Goal: Task Accomplishment & Management: Use online tool/utility

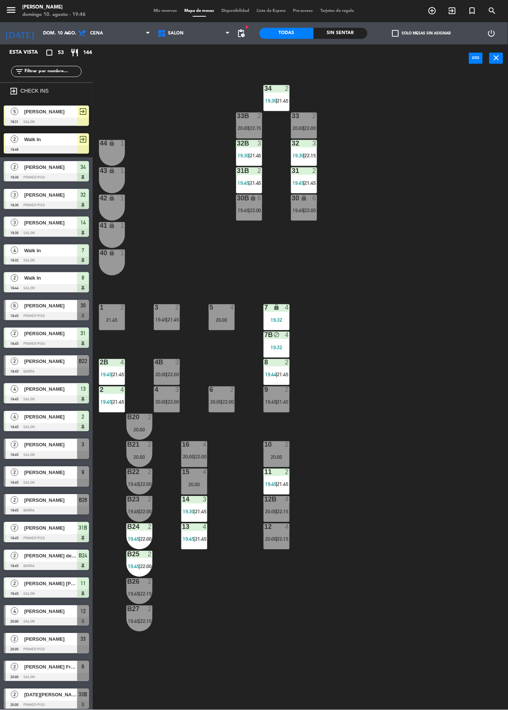
click at [118, 309] on div "2" at bounding box center [124, 308] width 12 height 7
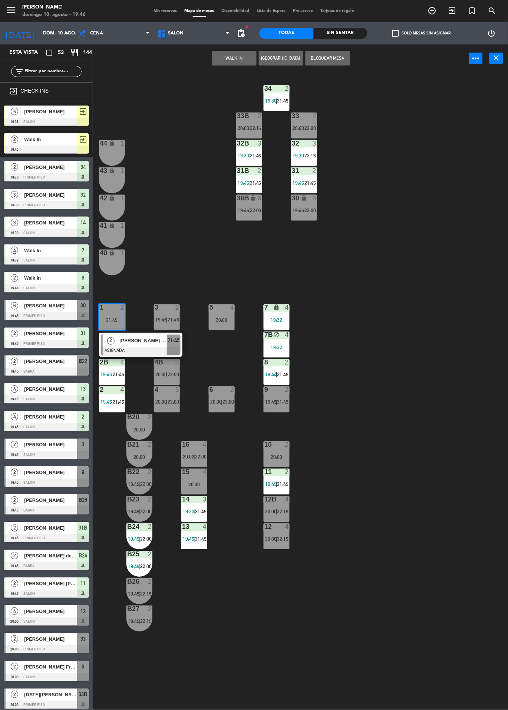
click at [239, 62] on button "WALK IN" at bounding box center [234, 58] width 44 height 15
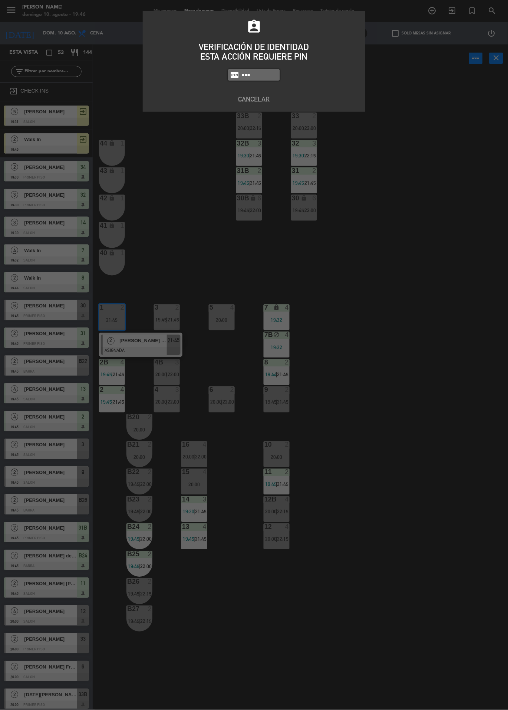
type input "6389"
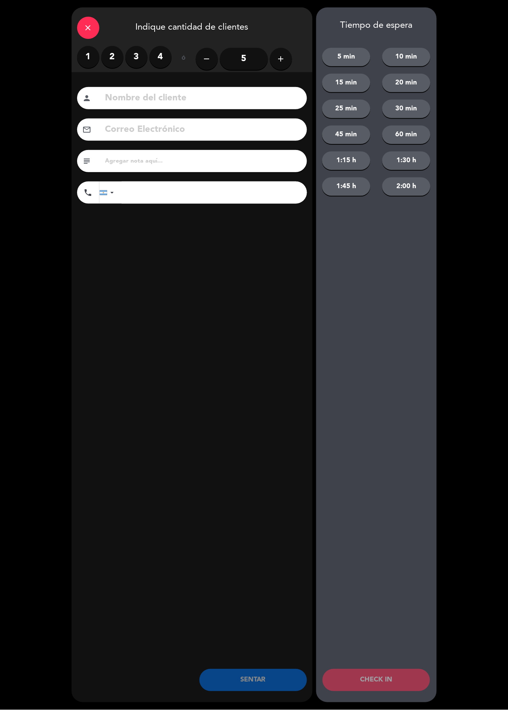
click at [84, 23] on icon "close" at bounding box center [88, 27] width 9 height 9
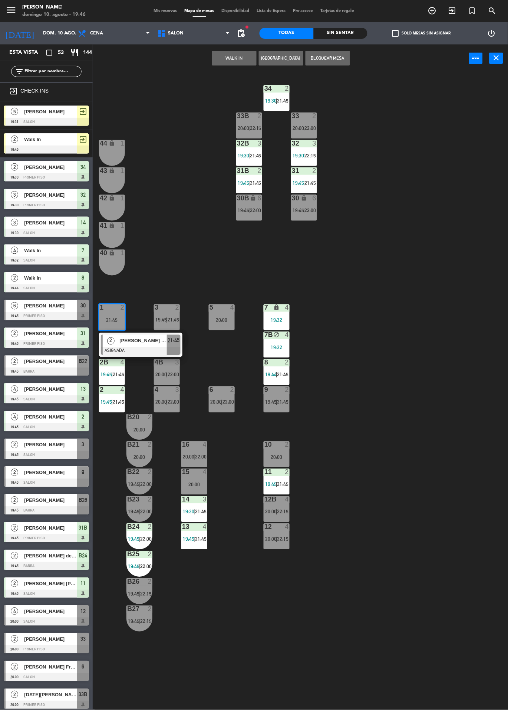
click at [66, 149] on div at bounding box center [46, 150] width 85 height 8
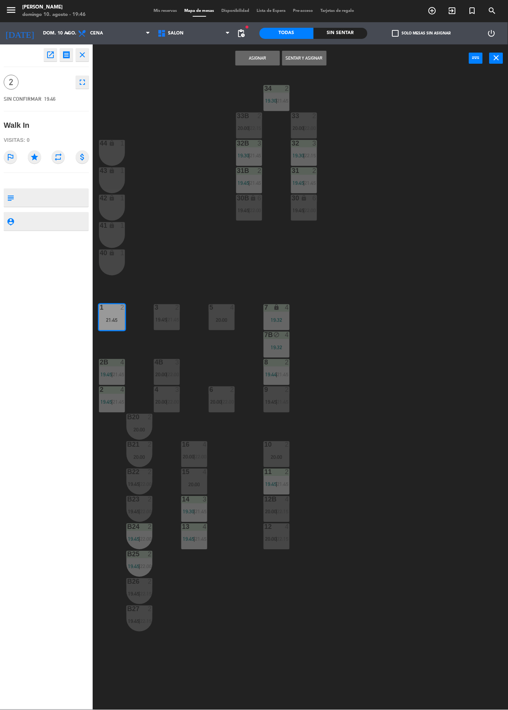
click at [268, 56] on button "Asignar" at bounding box center [257, 58] width 44 height 15
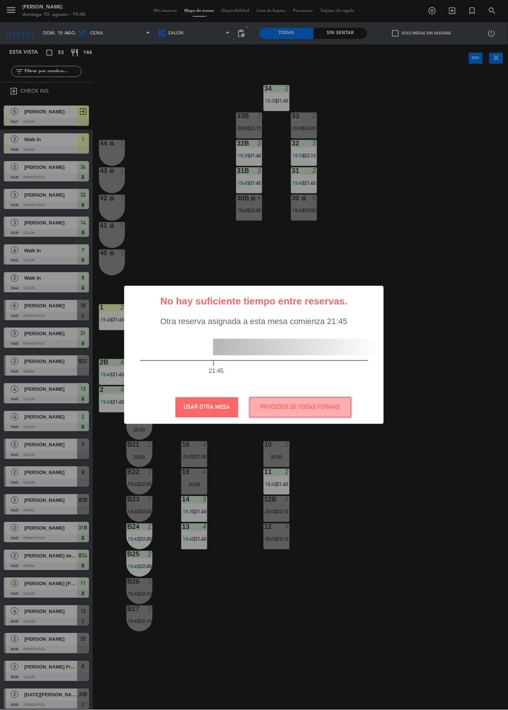
click at [339, 400] on button "PROCEDER DE TODAS FORMAS" at bounding box center [300, 408] width 102 height 20
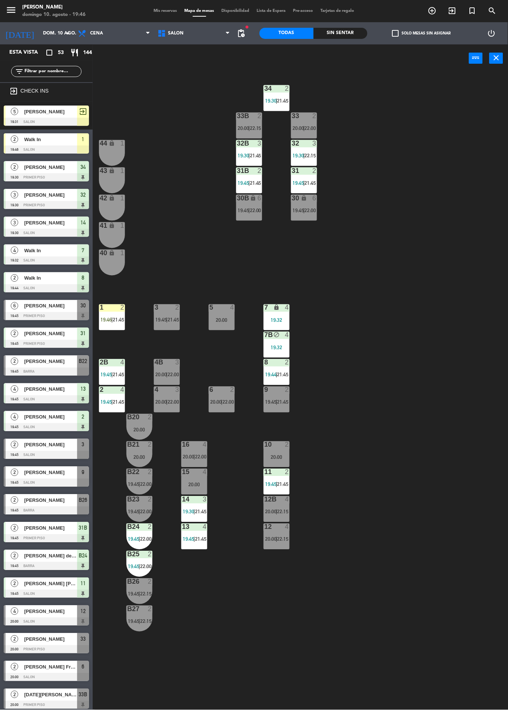
click at [112, 314] on div "1 2 19:46 | 21:45" at bounding box center [112, 318] width 26 height 26
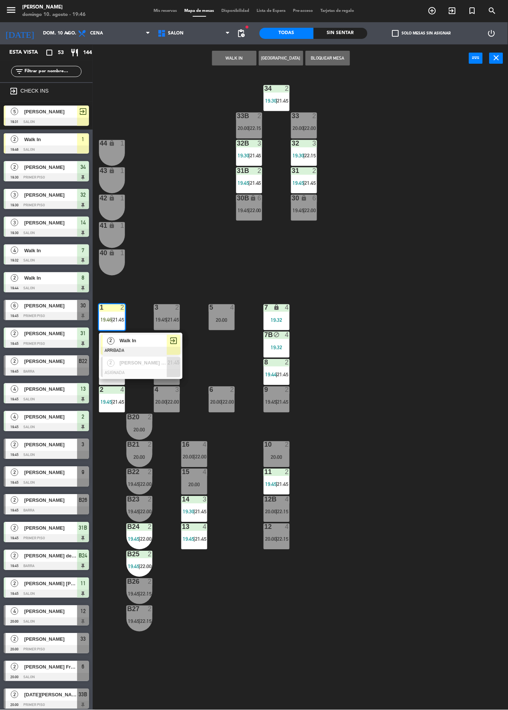
click at [147, 350] on div at bounding box center [141, 351] width 80 height 8
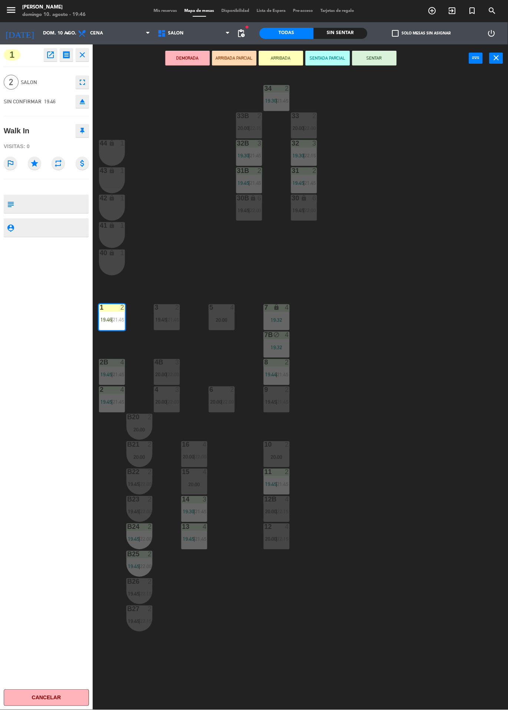
click at [379, 57] on button "SENTAR" at bounding box center [374, 58] width 44 height 15
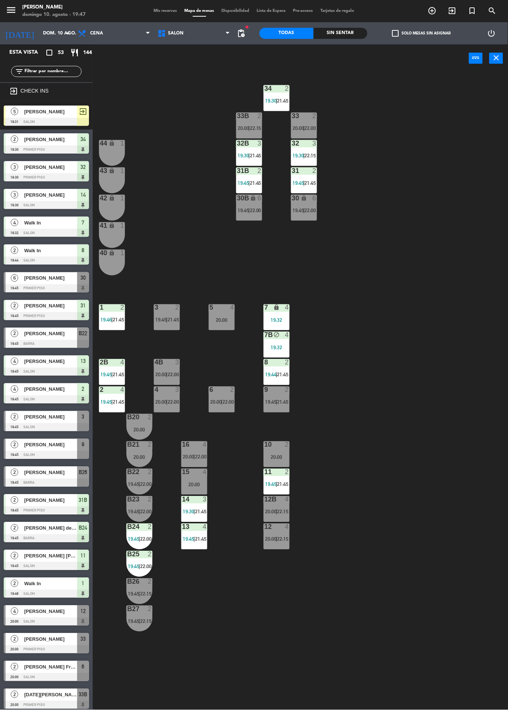
click at [326, 28] on div "Sin sentar" at bounding box center [340, 33] width 54 height 11
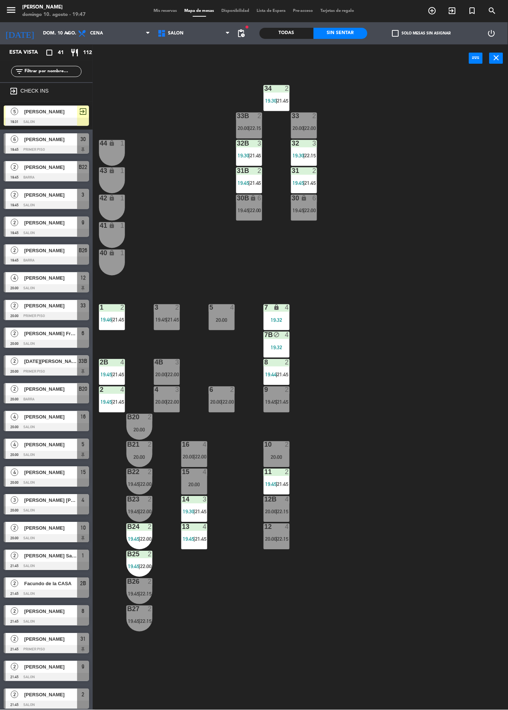
click at [24, 533] on div "[PERSON_NAME]" at bounding box center [50, 528] width 54 height 12
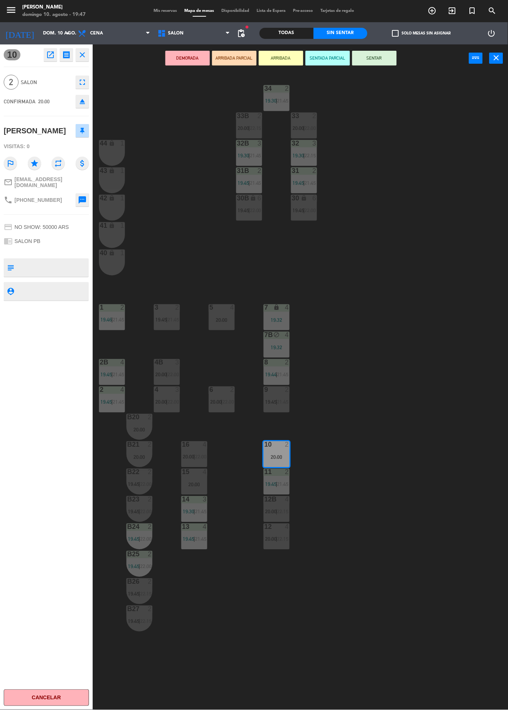
click at [387, 61] on button "SENTAR" at bounding box center [374, 58] width 44 height 15
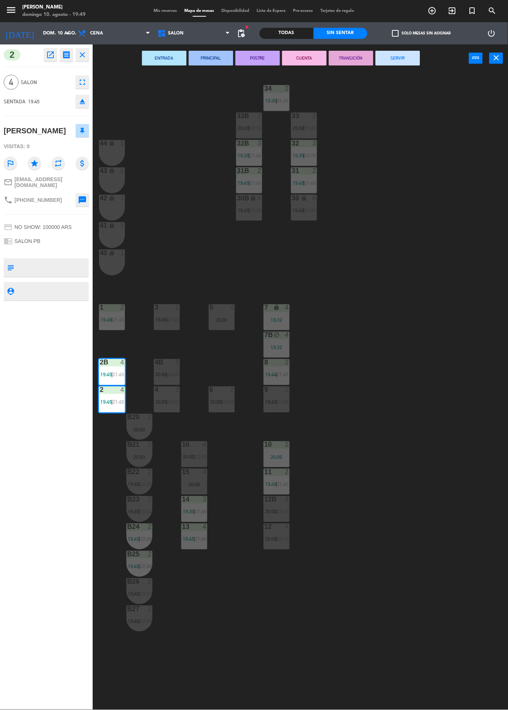
click at [433, 417] on div "34 2 19:30 | 21:45 33B 2 20:00 | 22:15 33 2 20:00 | 22:00 44 lock 1 32B 3 19:30…" at bounding box center [303, 391] width 410 height 638
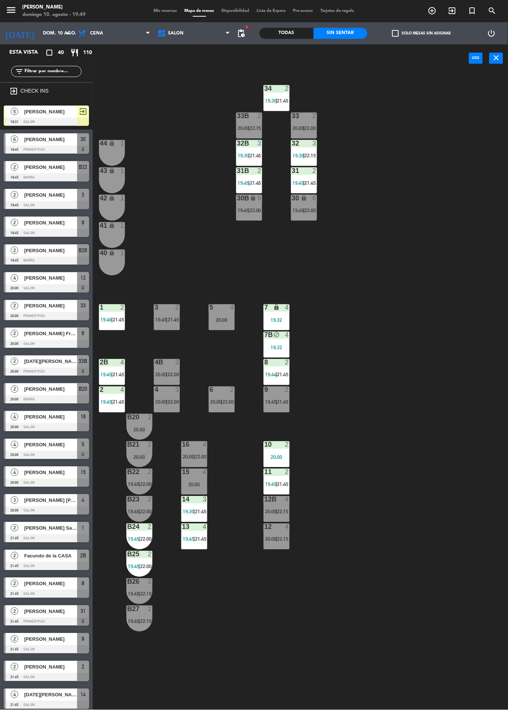
click at [23, 141] on div "[PERSON_NAME]" at bounding box center [50, 139] width 54 height 12
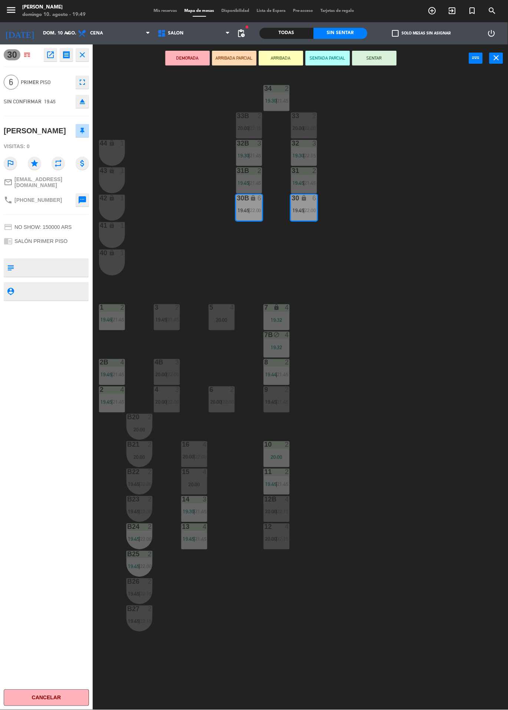
click at [382, 65] on button "SENTAR" at bounding box center [374, 58] width 44 height 15
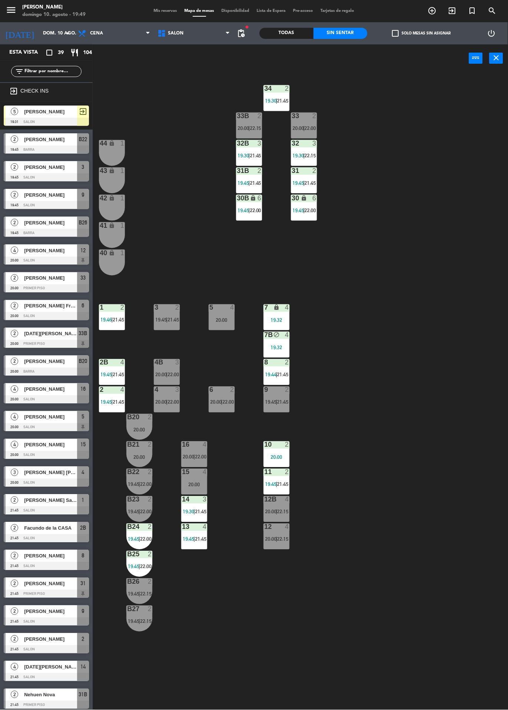
click at [4, 199] on div at bounding box center [5, 199] width 2 height 20
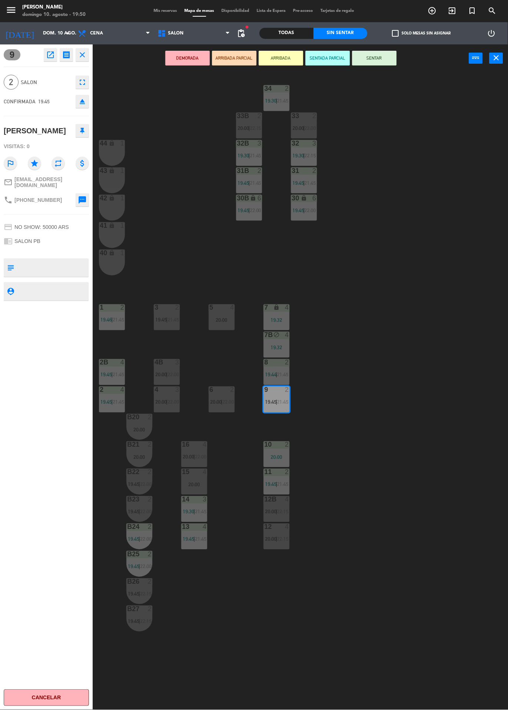
click at [381, 58] on button "SENTAR" at bounding box center [374, 58] width 44 height 15
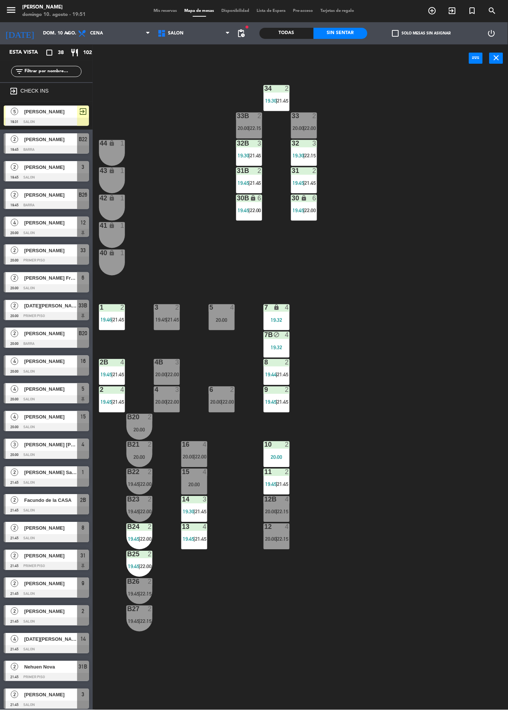
click at [27, 136] on span "[PERSON_NAME]" at bounding box center [50, 140] width 53 height 8
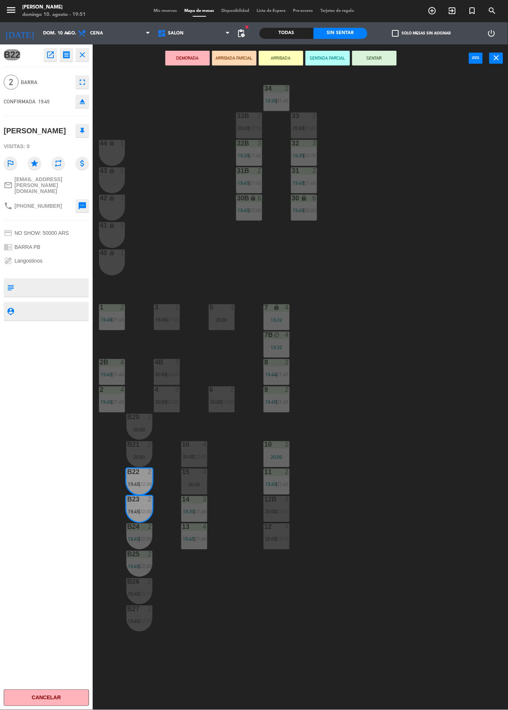
click at [384, 54] on button "SENTAR" at bounding box center [374, 58] width 44 height 15
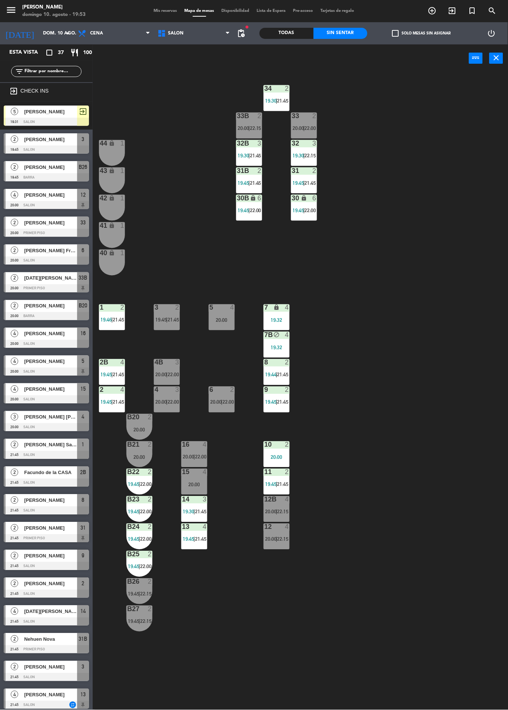
click at [21, 260] on div at bounding box center [46, 261] width 85 height 8
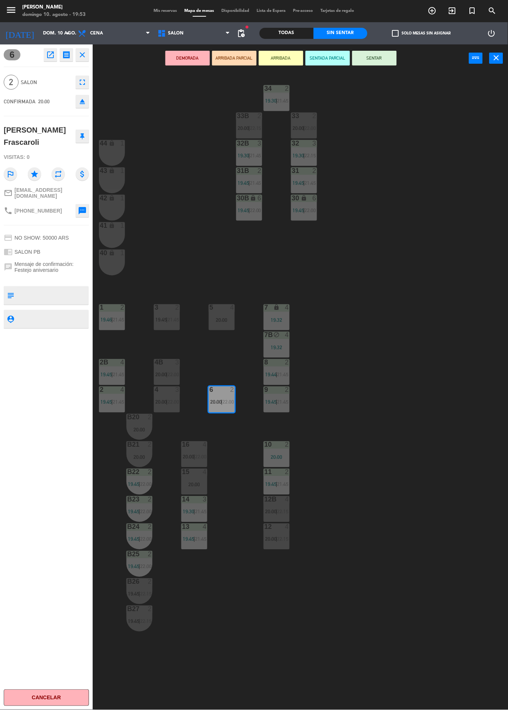
click at [393, 329] on div "34 2 19:30 | 21:45 33B 2 20:00 | 22:15 33 2 20:00 | 22:00 44 lock 1 32B 3 19:30…" at bounding box center [303, 391] width 410 height 638
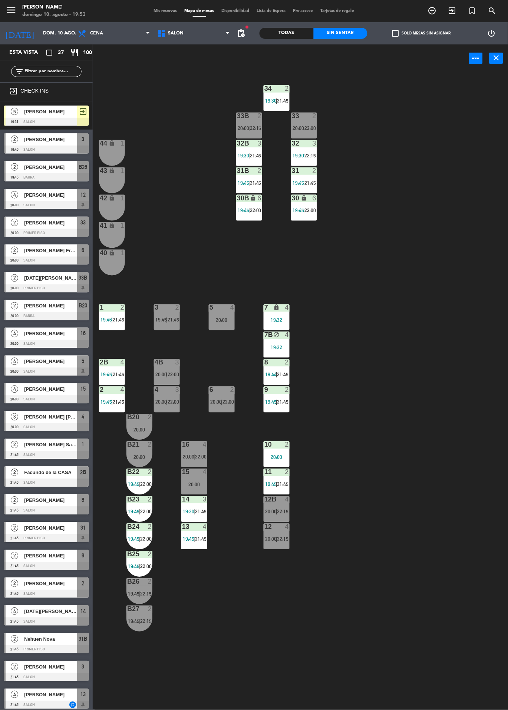
click at [230, 402] on span "22:00" at bounding box center [227, 402] width 11 height 6
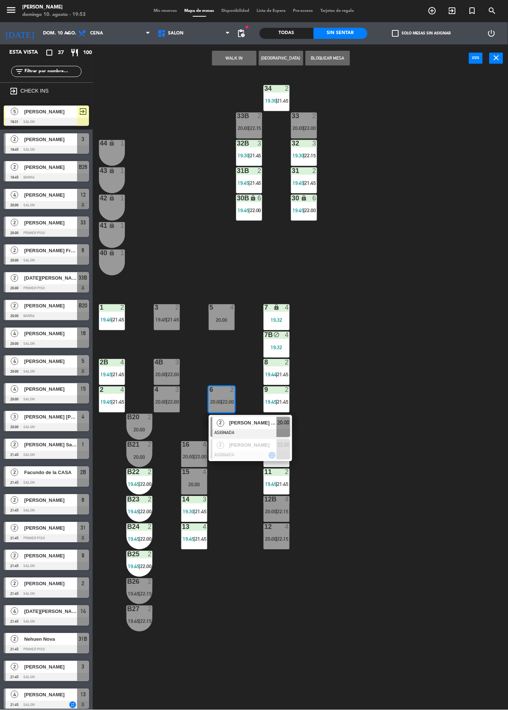
click at [262, 455] on div at bounding box center [250, 456] width 80 height 8
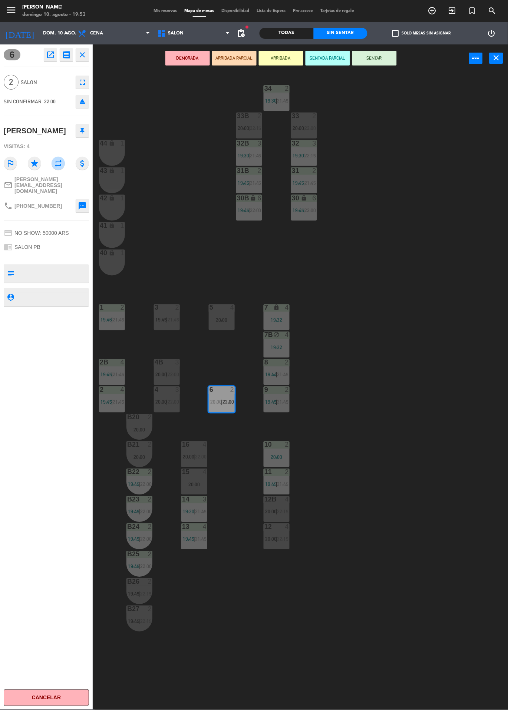
click at [165, 316] on div "3 2 19:45 | 21:45" at bounding box center [167, 318] width 26 height 26
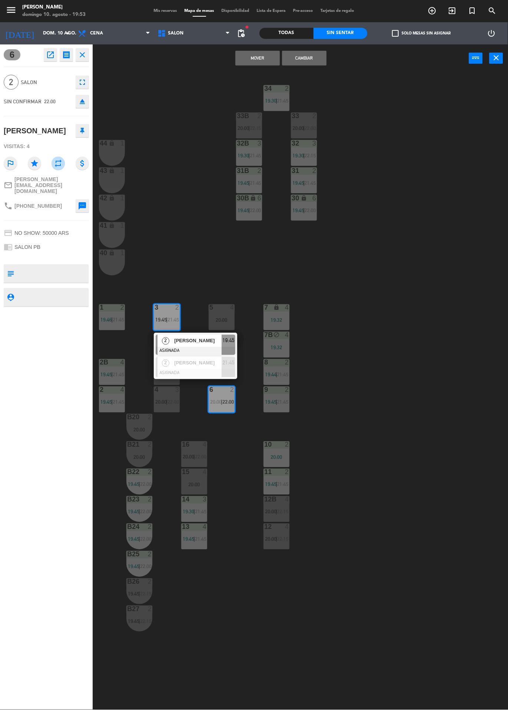
click at [212, 375] on div at bounding box center [196, 373] width 80 height 8
click at [310, 62] on button "Cambiar" at bounding box center [304, 58] width 44 height 15
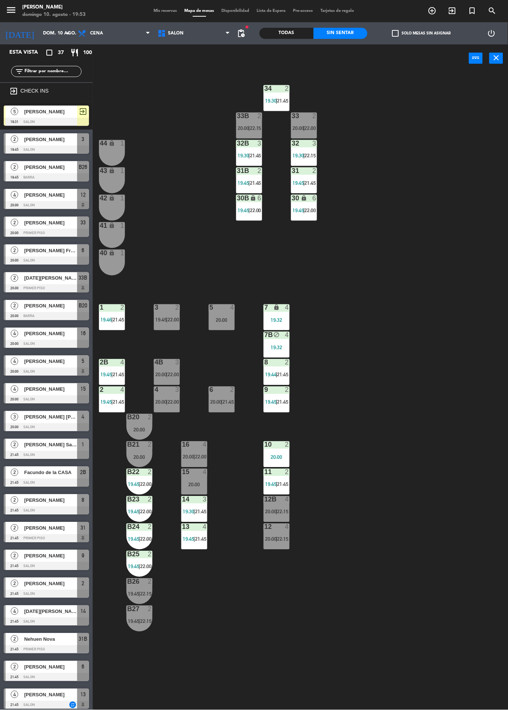
scroll to position [64, 0]
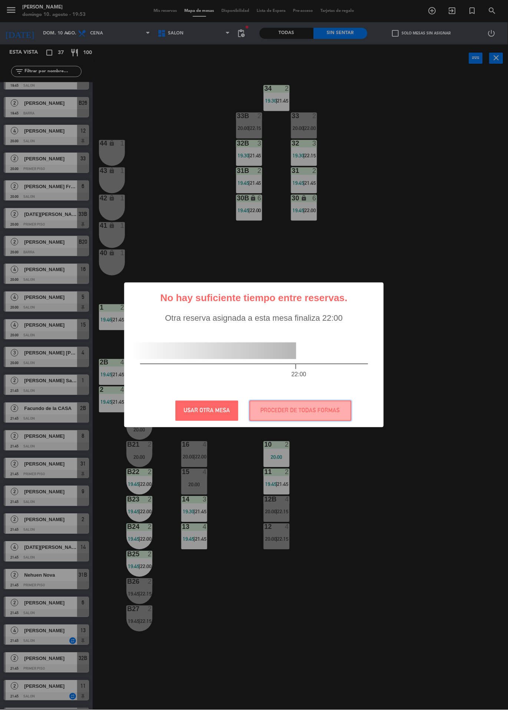
click at [313, 402] on button "PROCEDER DE TODAS FORMAS" at bounding box center [300, 411] width 102 height 20
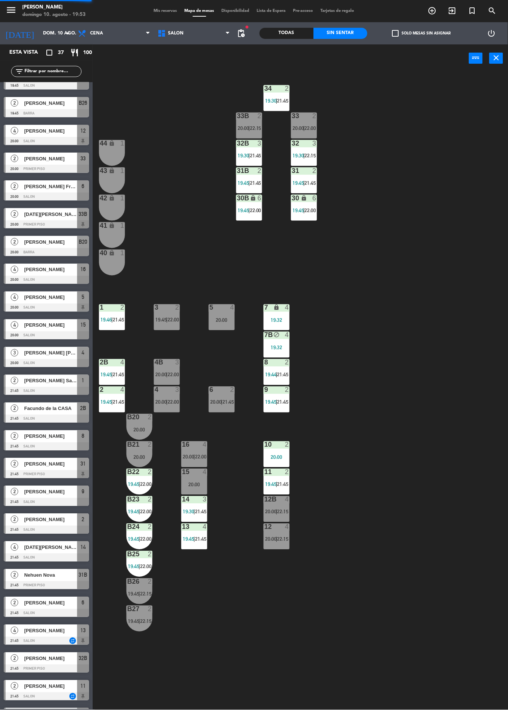
click at [229, 399] on span "21:45" at bounding box center [227, 402] width 11 height 6
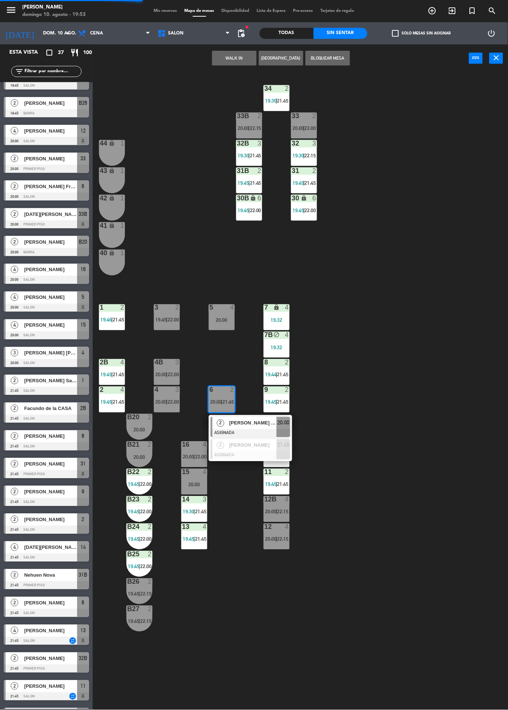
click at [250, 426] on span "[PERSON_NAME] Frascaroli" at bounding box center [252, 423] width 47 height 8
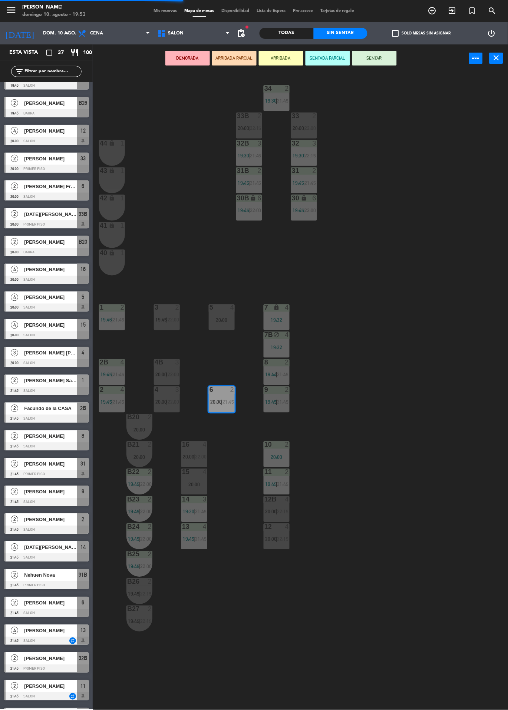
click at [162, 318] on span "19:45" at bounding box center [160, 320] width 11 height 6
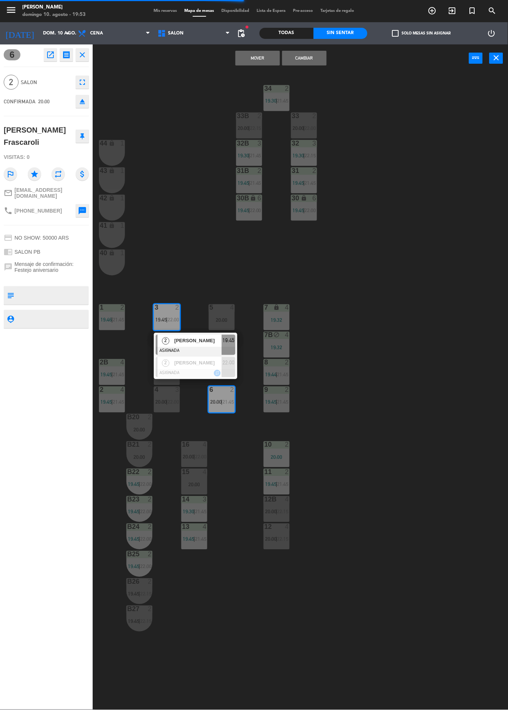
click at [317, 63] on button "Cambiar" at bounding box center [304, 58] width 44 height 15
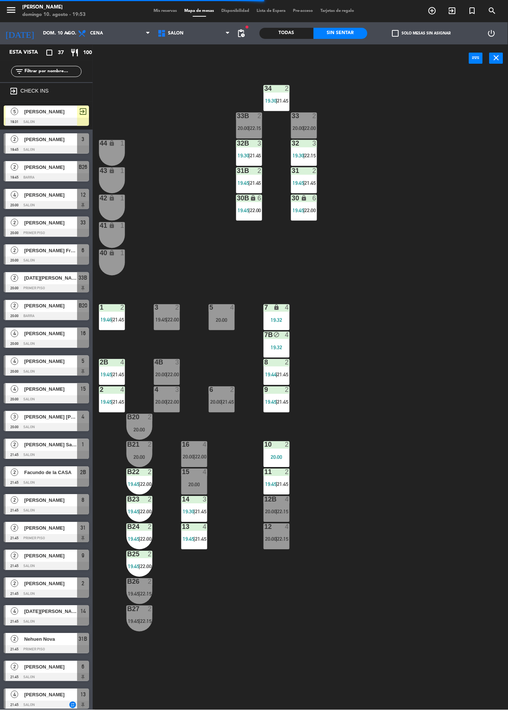
click at [161, 305] on div at bounding box center [167, 308] width 12 height 7
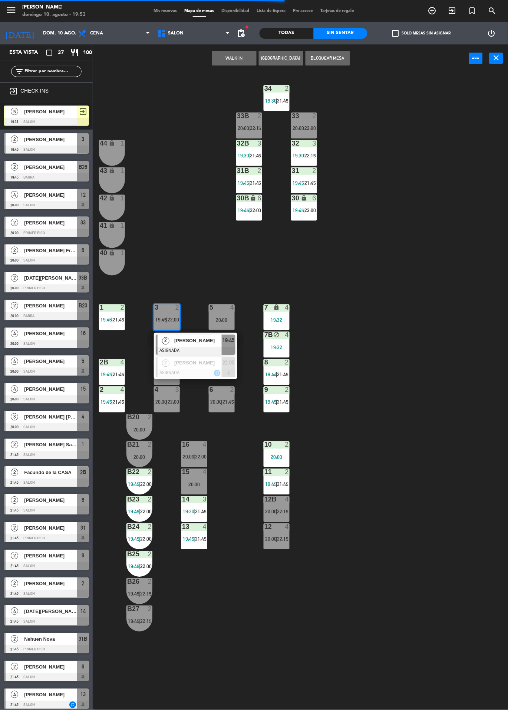
click at [189, 341] on span "[PERSON_NAME]" at bounding box center [197, 341] width 47 height 8
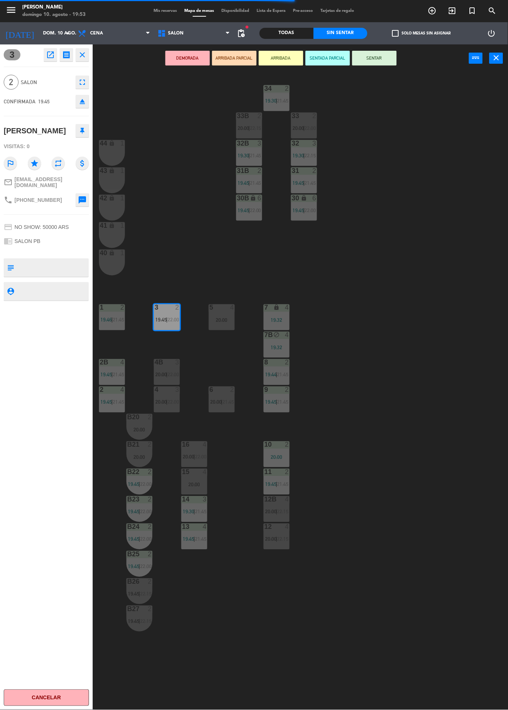
click at [381, 64] on button "SENTAR" at bounding box center [374, 58] width 44 height 15
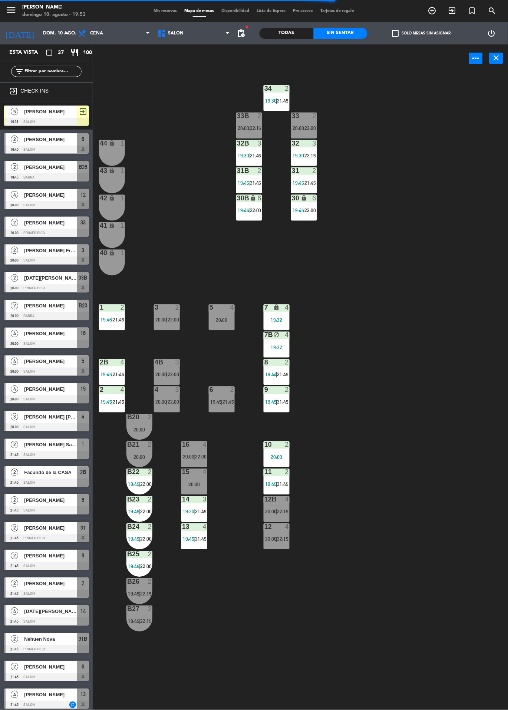
click at [177, 306] on div "2" at bounding box center [177, 308] width 4 height 7
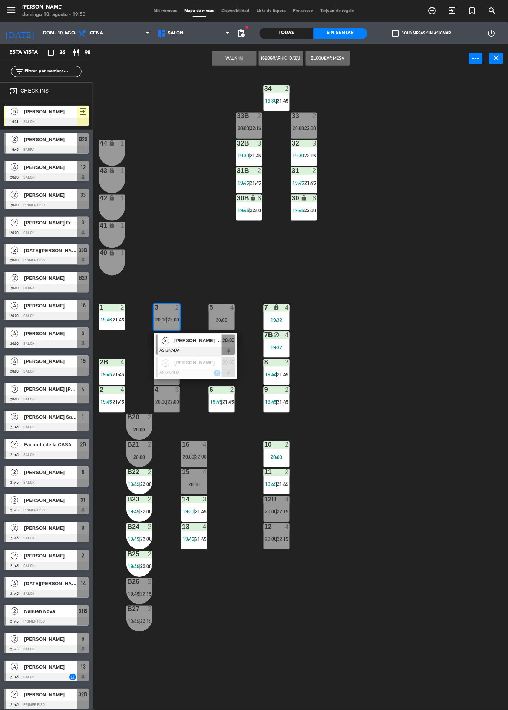
click at [201, 341] on span "[PERSON_NAME] Frascaroli" at bounding box center [197, 341] width 47 height 8
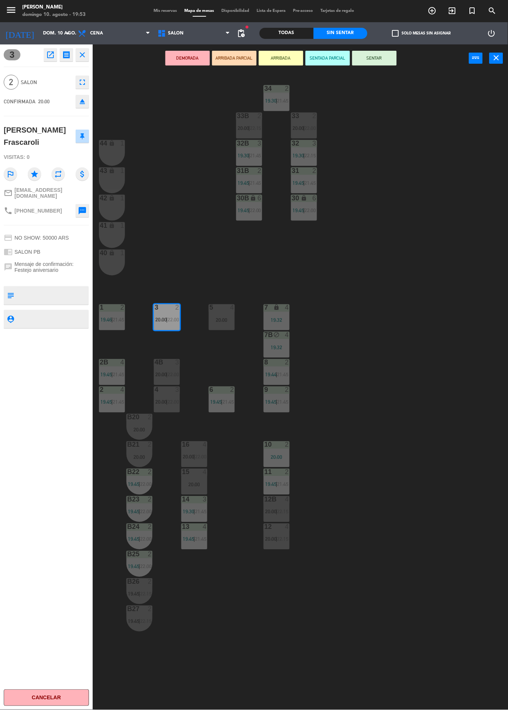
click at [373, 55] on button "SENTAR" at bounding box center [374, 58] width 44 height 15
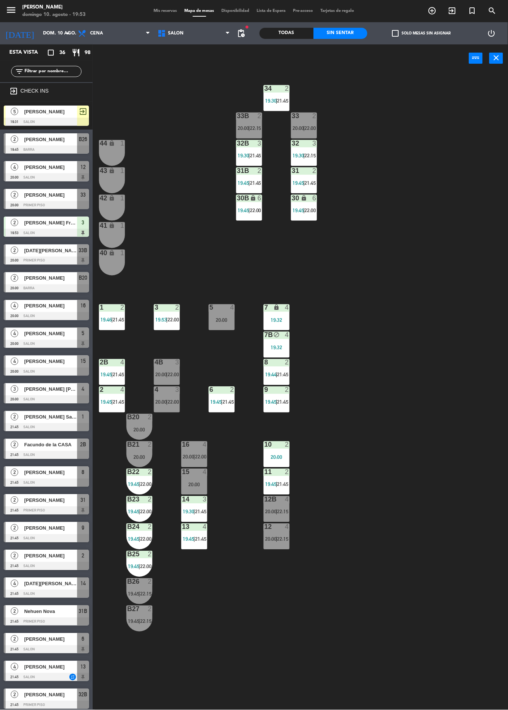
click at [232, 388] on div "2" at bounding box center [232, 390] width 4 height 7
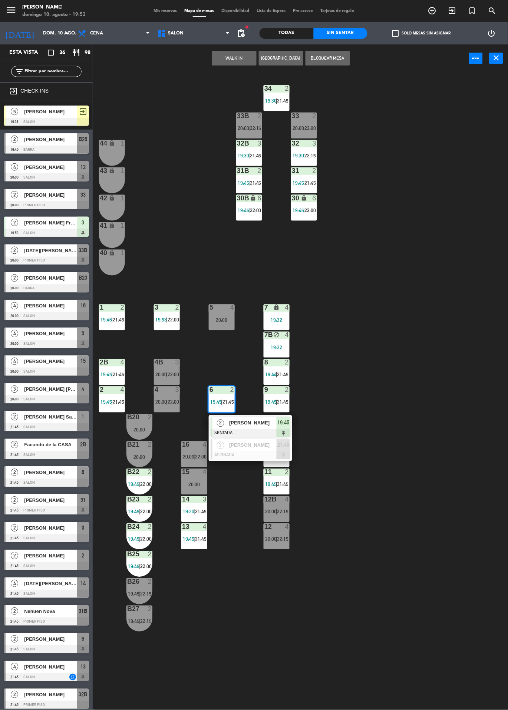
click at [262, 422] on span "[PERSON_NAME]" at bounding box center [252, 423] width 47 height 8
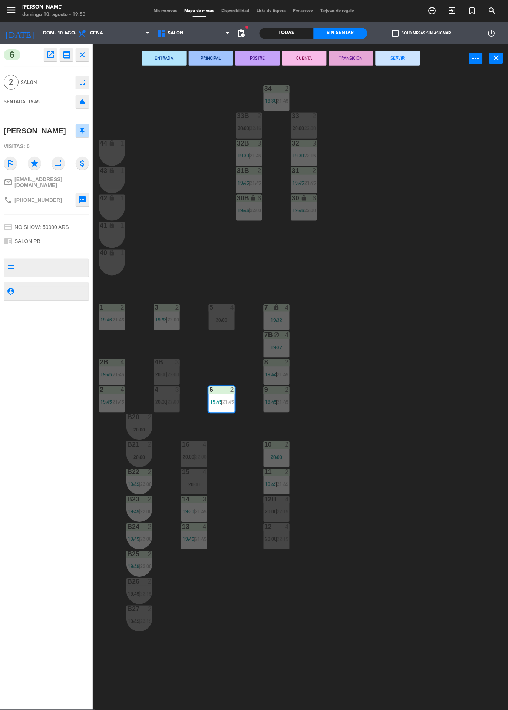
click at [87, 100] on button "eject" at bounding box center [82, 101] width 13 height 13
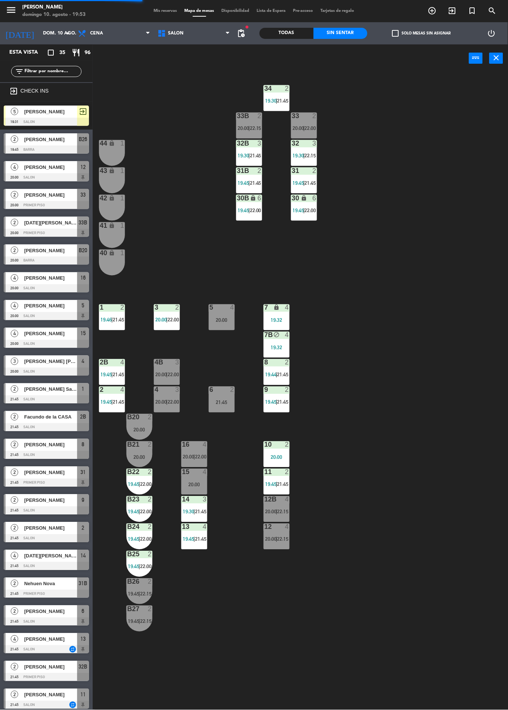
click at [414, 33] on label "check_box_outline_blank Solo mesas sin asignar" at bounding box center [421, 33] width 59 height 7
click at [421, 33] on input "check_box_outline_blank Solo mesas sin asignar" at bounding box center [421, 33] width 0 height 0
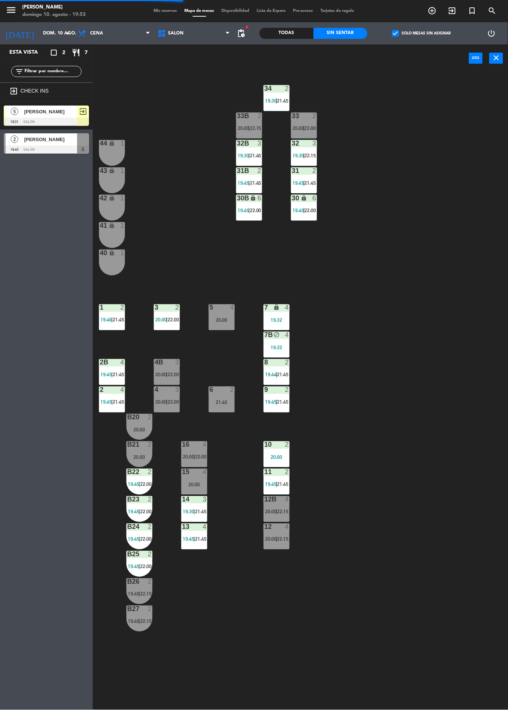
click at [71, 138] on span "[PERSON_NAME]" at bounding box center [50, 140] width 53 height 8
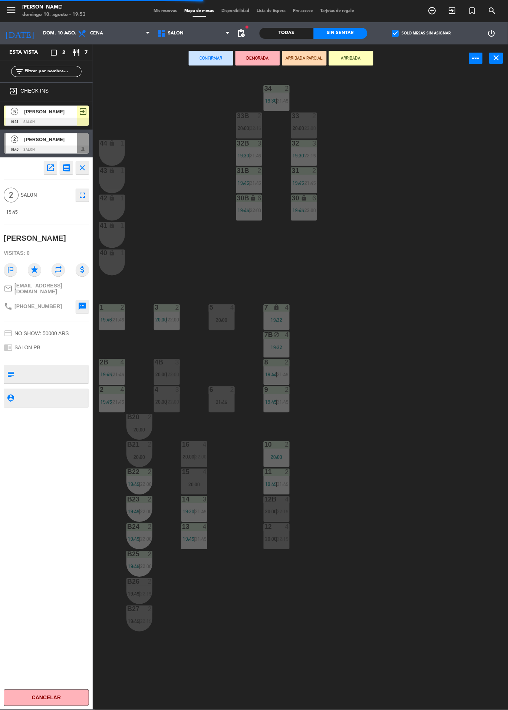
click at [232, 390] on div "2" at bounding box center [232, 390] width 4 height 7
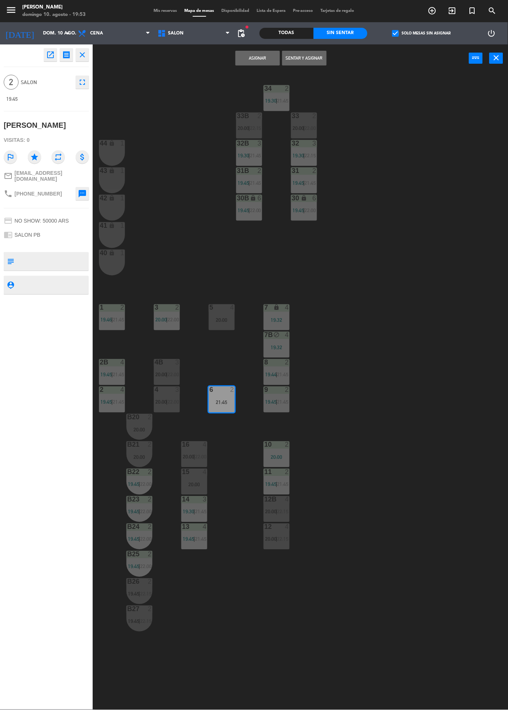
click at [262, 60] on button "Asignar" at bounding box center [257, 58] width 44 height 15
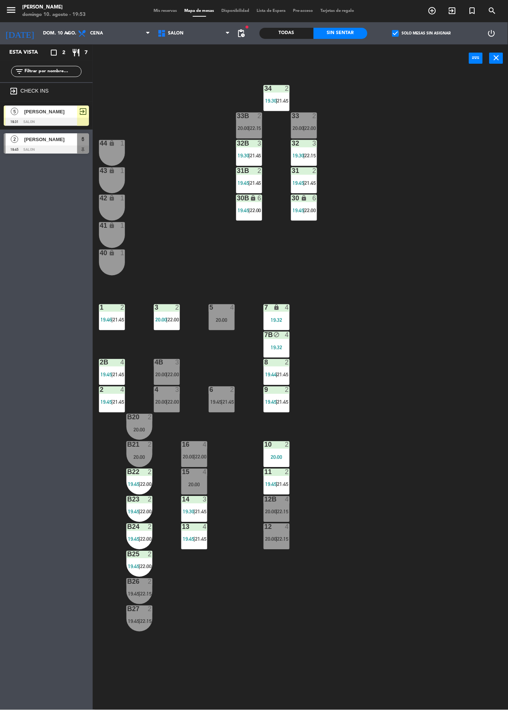
click at [435, 32] on label "check_box Solo mesas sin asignar" at bounding box center [421, 33] width 59 height 7
click at [421, 33] on input "check_box Solo mesas sin asignar" at bounding box center [421, 33] width 0 height 0
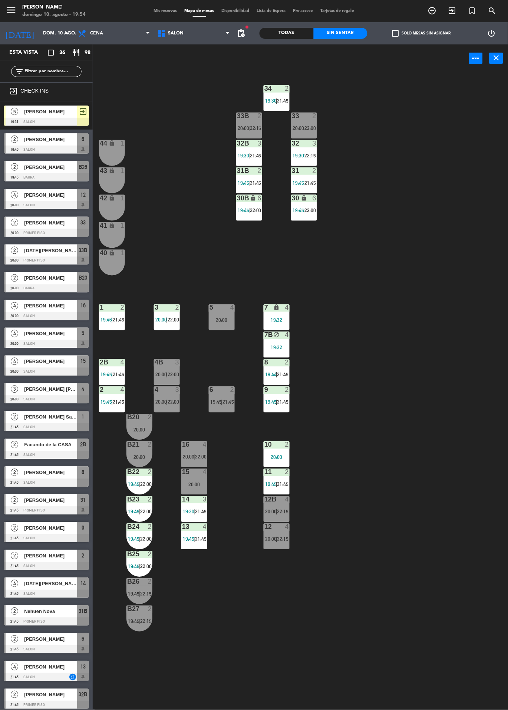
click at [64, 141] on span "[PERSON_NAME]" at bounding box center [50, 140] width 53 height 8
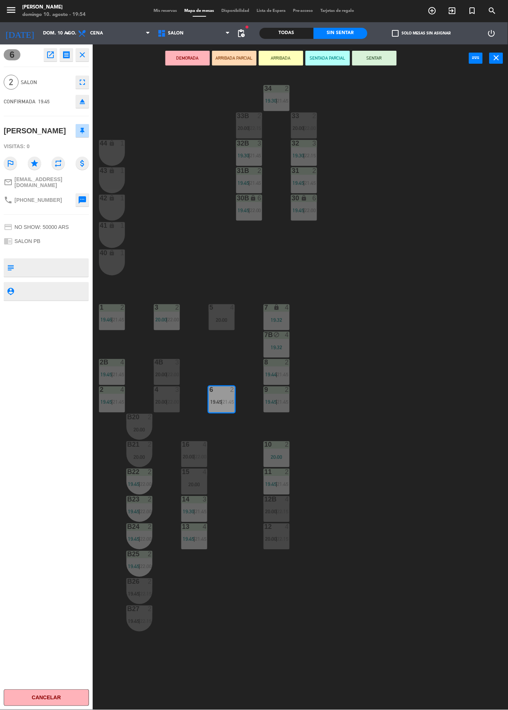
click at [387, 54] on button "SENTAR" at bounding box center [374, 58] width 44 height 15
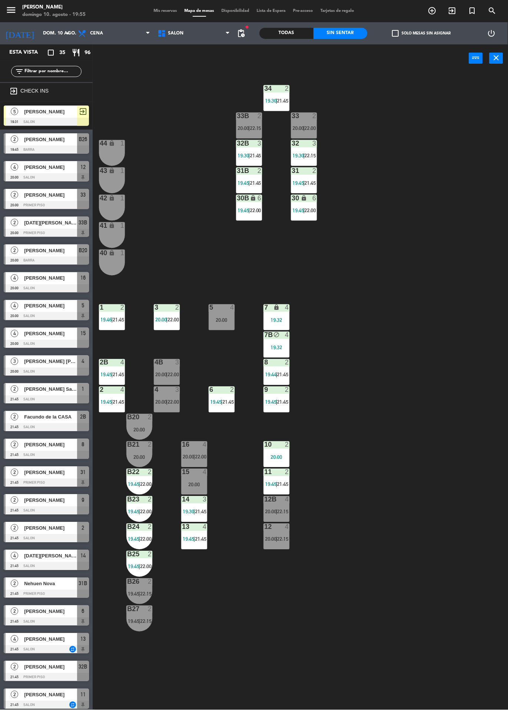
click at [304, 205] on div "30 lock 6 19:45 | 22:00" at bounding box center [304, 208] width 26 height 26
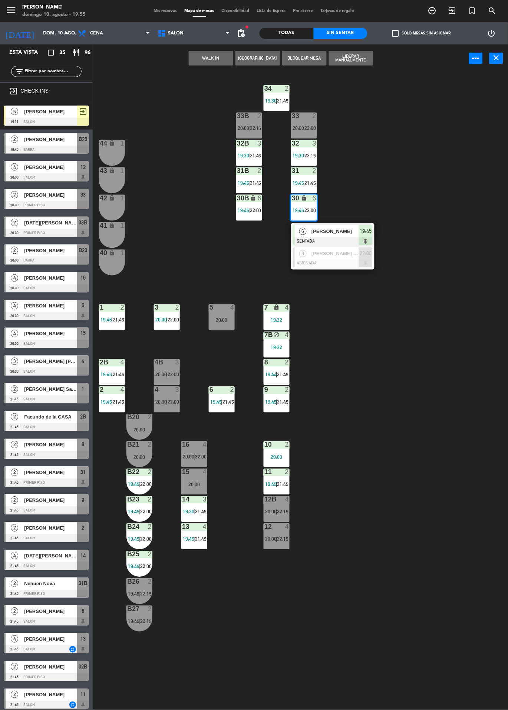
click at [361, 231] on span "19:45" at bounding box center [366, 231] width 12 height 9
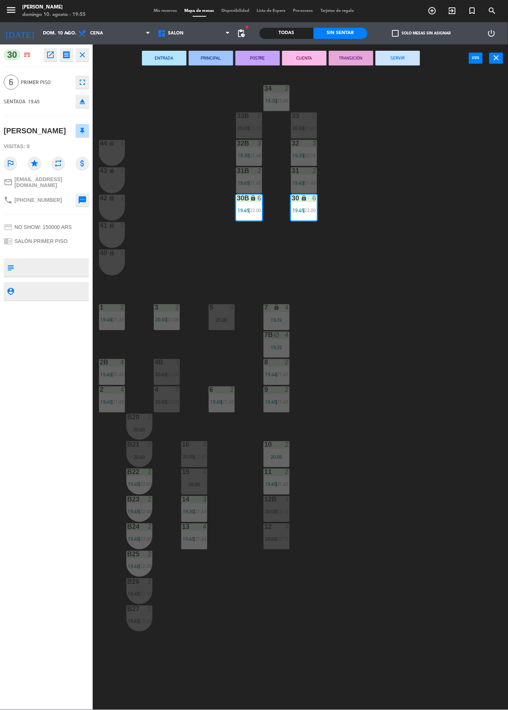
click at [153, 125] on div "34 2 19:30 | 21:45 33B 2 20:00 | 22:15 33 2 20:00 | 22:00 44 lock 1 32B 3 19:30…" at bounding box center [303, 391] width 410 height 638
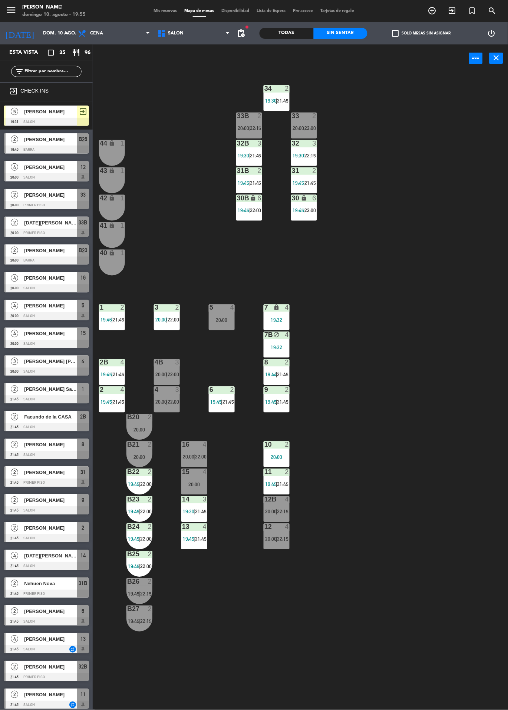
click at [24, 291] on div at bounding box center [46, 289] width 85 height 8
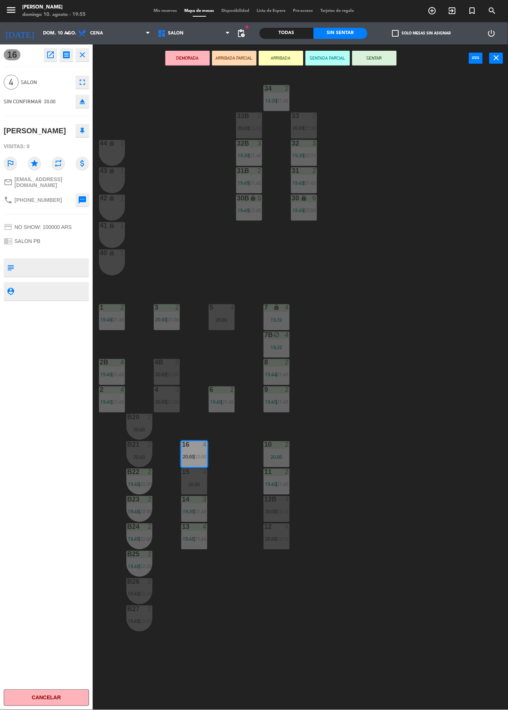
click at [389, 62] on button "SENTAR" at bounding box center [374, 58] width 44 height 15
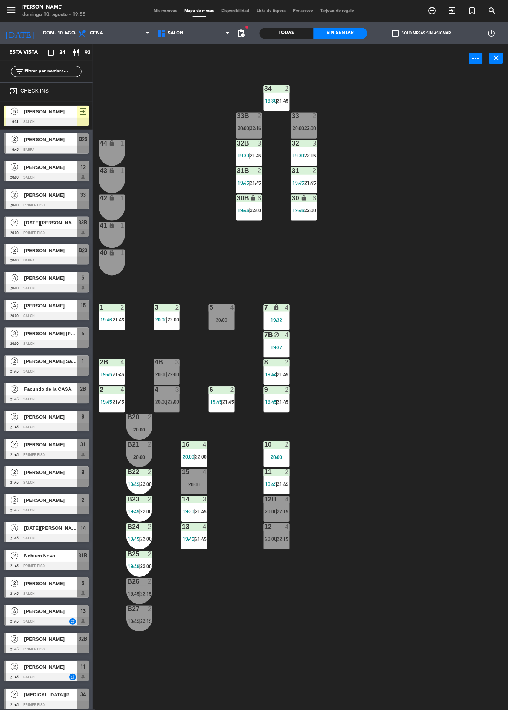
click at [25, 257] on div at bounding box center [46, 261] width 85 height 8
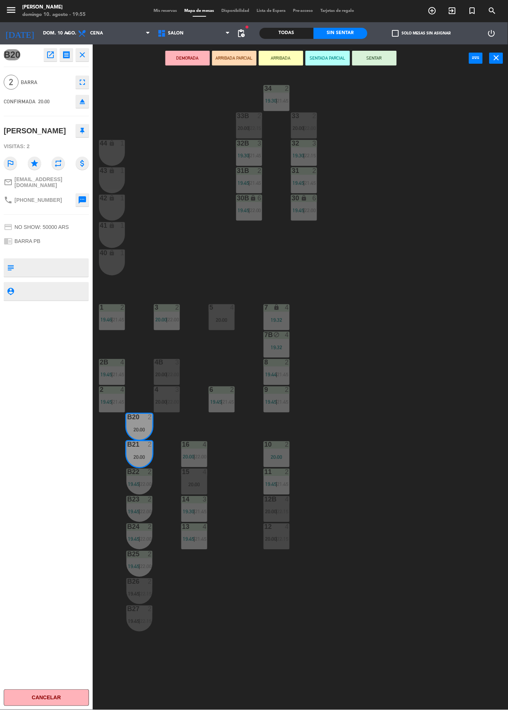
click at [404, 66] on div "DEMORADA ARRIBADA PARCIAL ARRIBADA SENTADA PARCIAL SENTAR power_input close" at bounding box center [281, 58] width 376 height 28
click at [382, 62] on button "SENTAR" at bounding box center [374, 58] width 44 height 15
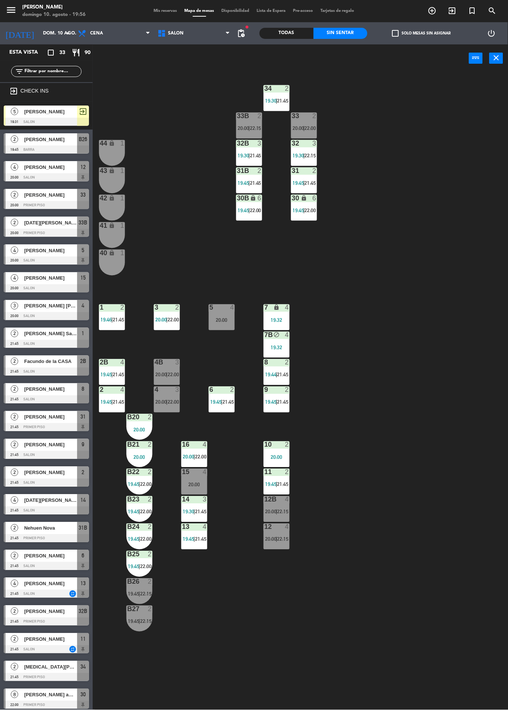
click at [153, 419] on div "2" at bounding box center [152, 417] width 12 height 7
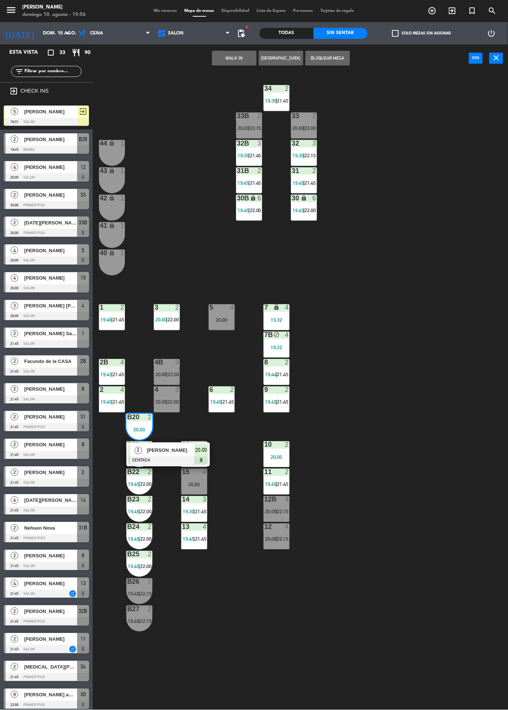
click at [185, 452] on span "[PERSON_NAME]" at bounding box center [170, 451] width 47 height 8
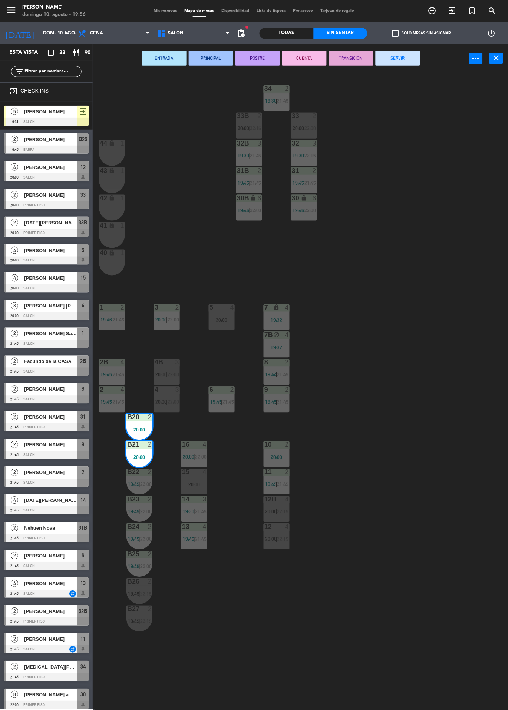
click at [152, 592] on span "22:15" at bounding box center [145, 594] width 11 height 6
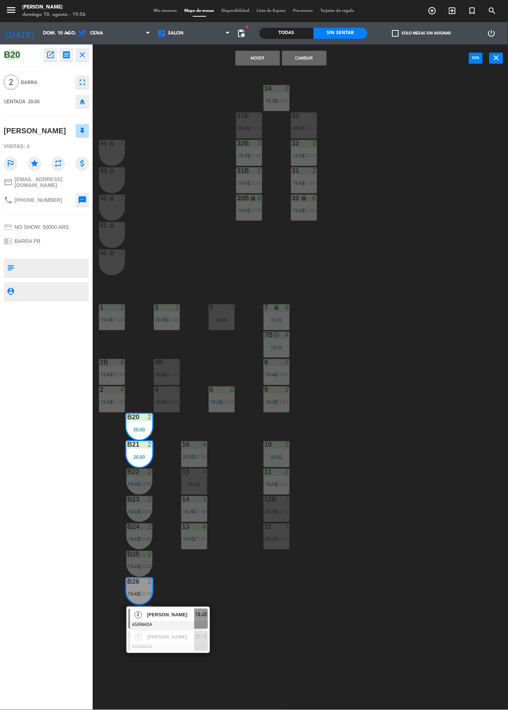
click at [192, 616] on span "[PERSON_NAME]" at bounding box center [170, 615] width 47 height 8
click at [321, 63] on button "Cambiar" at bounding box center [304, 58] width 44 height 15
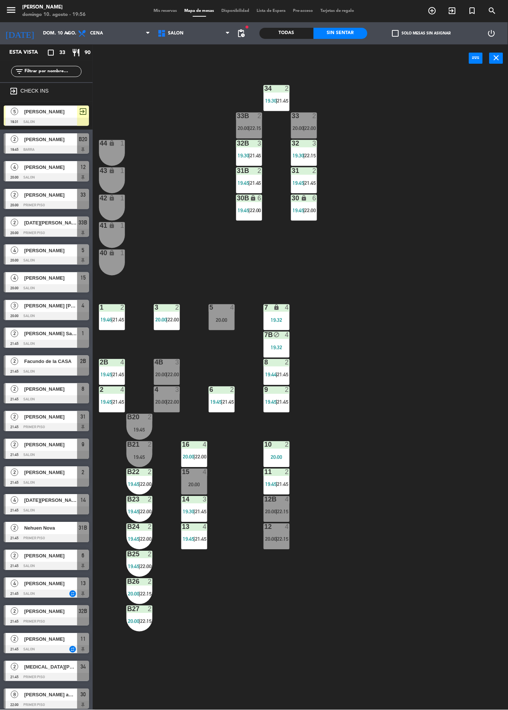
click at [15, 289] on div at bounding box center [46, 289] width 85 height 8
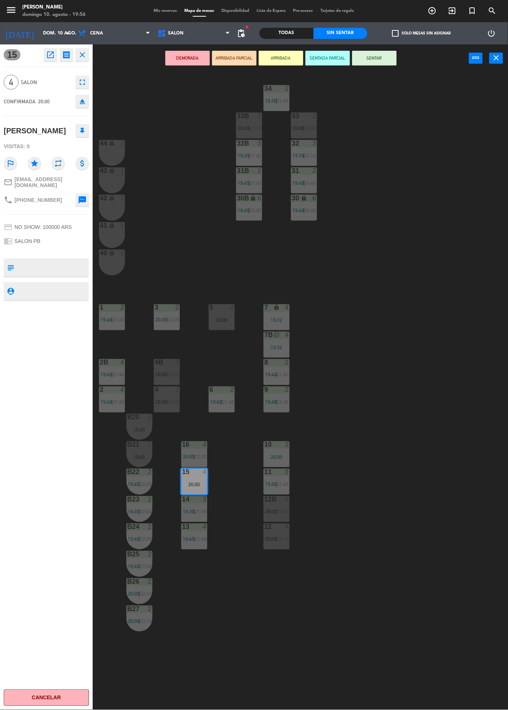
click at [405, 414] on div "34 2 19:30 | 21:45 33B 2 20:00 | 22:15 33 2 20:00 | 22:00 44 lock 1 32B 3 19:30…" at bounding box center [303, 391] width 410 height 638
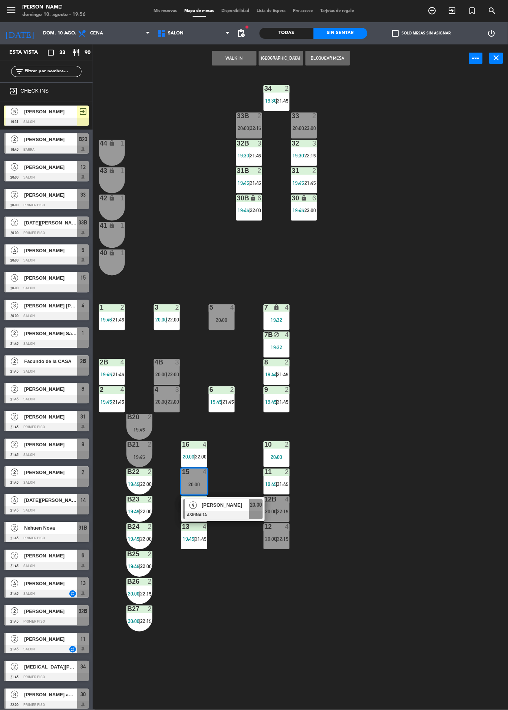
click at [361, 494] on div "34 2 19:30 | 21:45 33B 2 20:00 | 22:15 33 2 20:00 | 22:00 44 lock 1 32B 3 19:30…" at bounding box center [303, 391] width 410 height 638
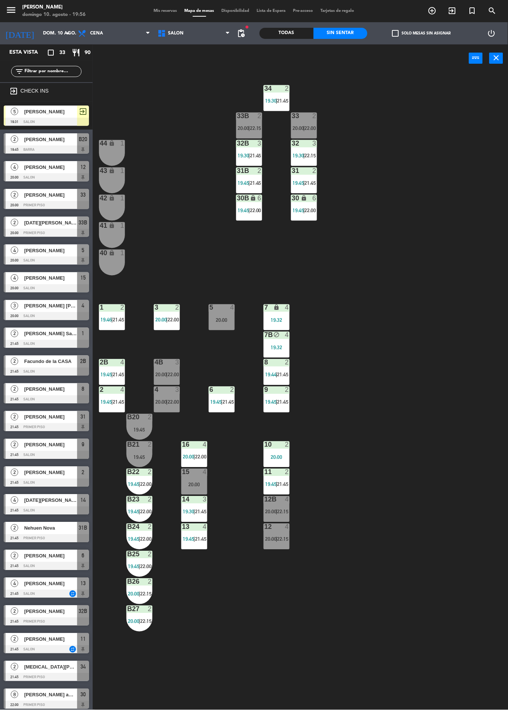
click at [284, 512] on span "22:15" at bounding box center [282, 512] width 11 height 6
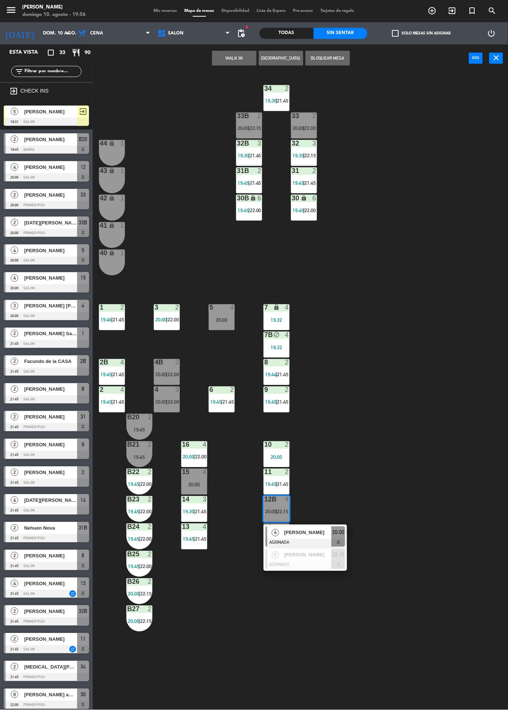
click at [429, 488] on div "34 2 19:30 | 21:45 33B 2 20:00 | 22:15 33 2 20:00 | 22:00 44 lock 1 32B 3 19:30…" at bounding box center [303, 391] width 410 height 638
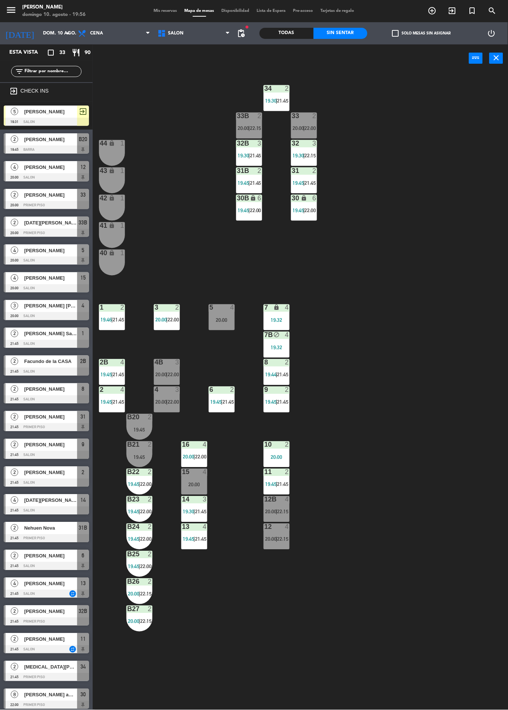
click at [205, 473] on div "4" at bounding box center [205, 472] width 4 height 7
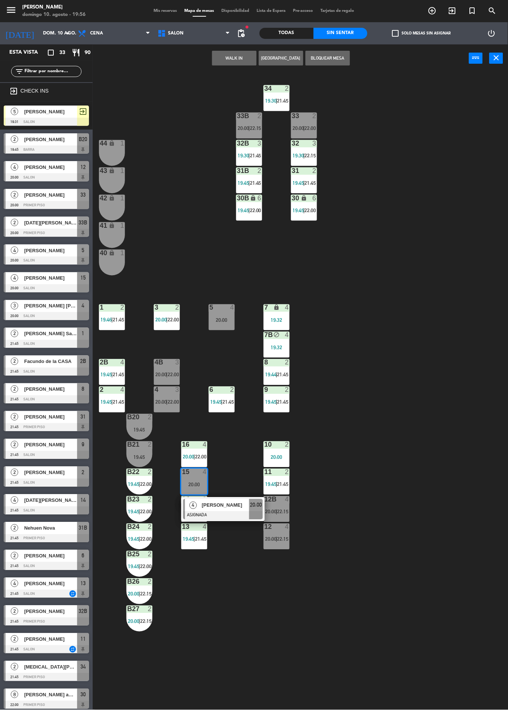
click at [242, 514] on div at bounding box center [223, 516] width 80 height 8
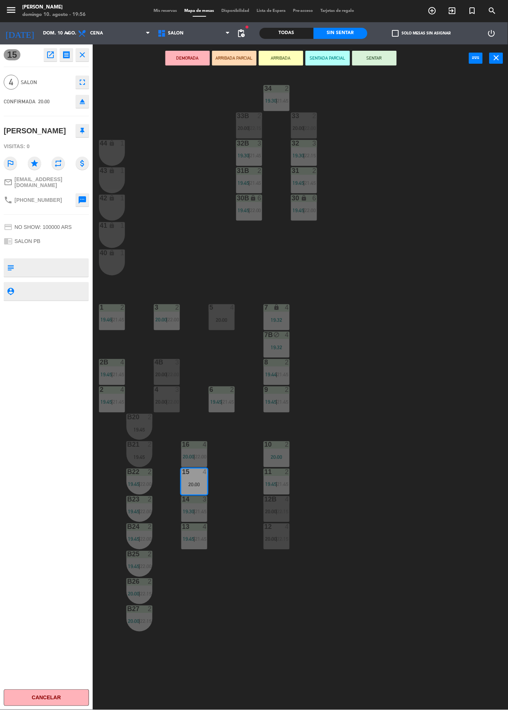
click at [292, 500] on div "4" at bounding box center [289, 500] width 12 height 7
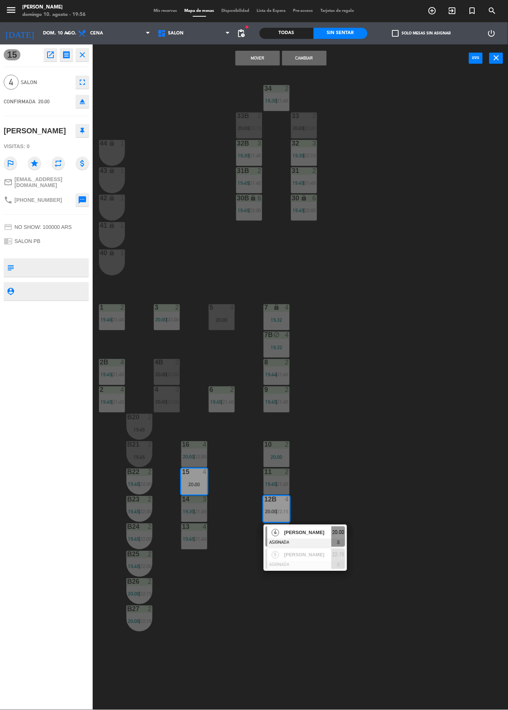
click at [329, 541] on div at bounding box center [305, 543] width 80 height 8
click at [324, 54] on button "Cambiar" at bounding box center [304, 58] width 44 height 15
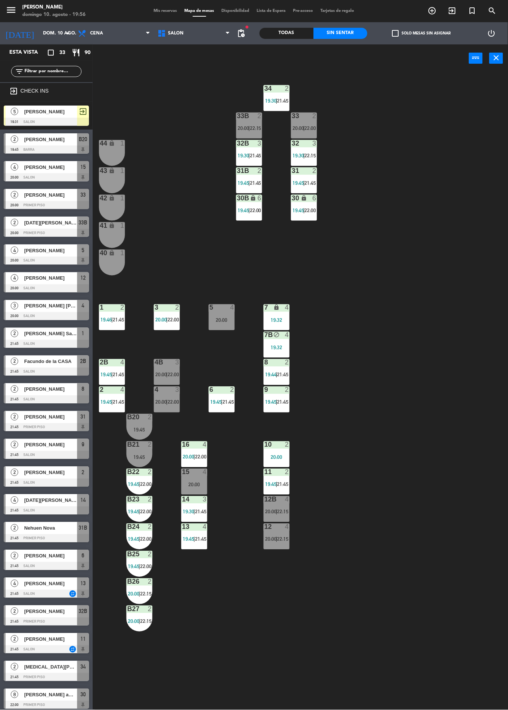
click at [286, 512] on span "22:15" at bounding box center [282, 512] width 11 height 6
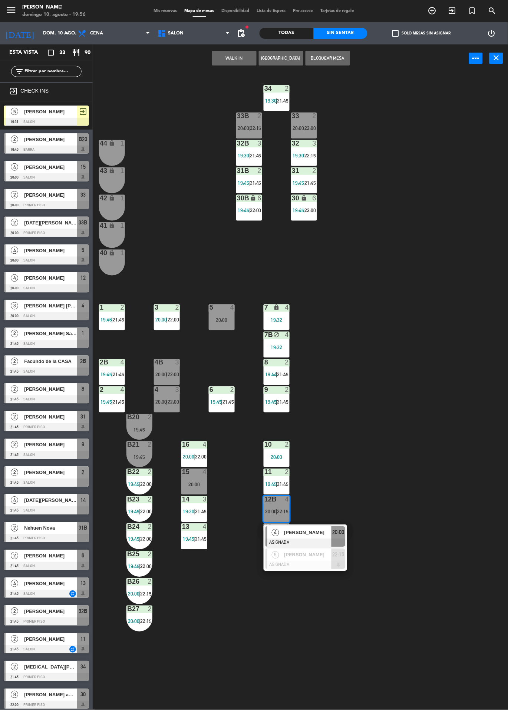
click at [333, 531] on span "20:00" at bounding box center [338, 532] width 12 height 9
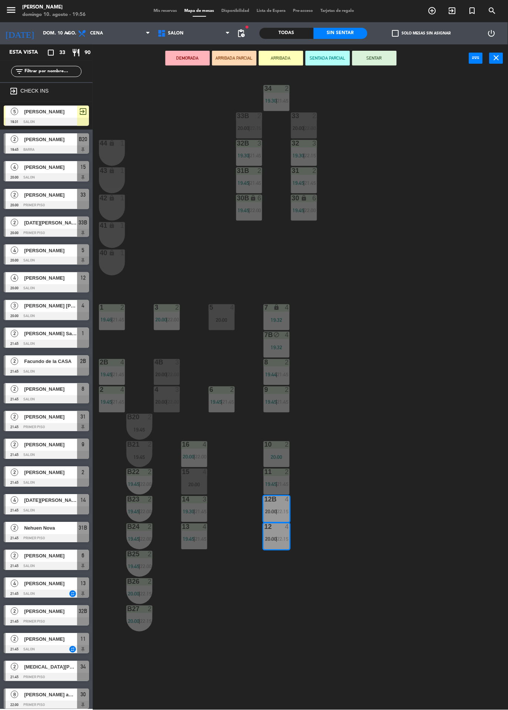
click at [366, 58] on button "SENTAR" at bounding box center [374, 58] width 44 height 15
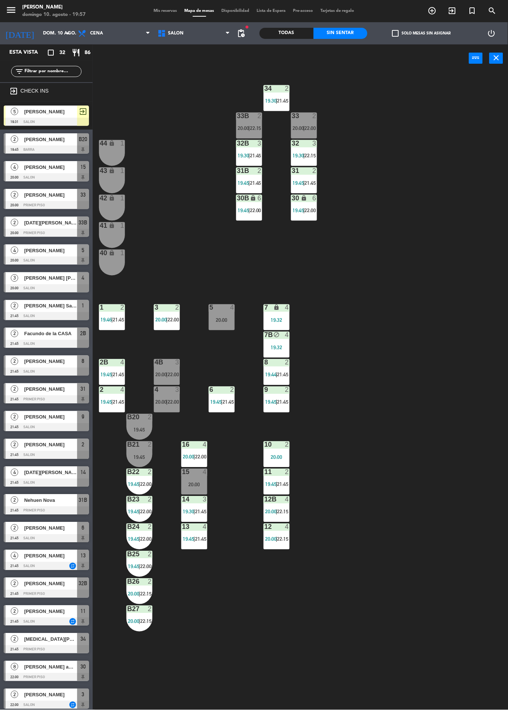
click at [20, 234] on div at bounding box center [46, 233] width 85 height 8
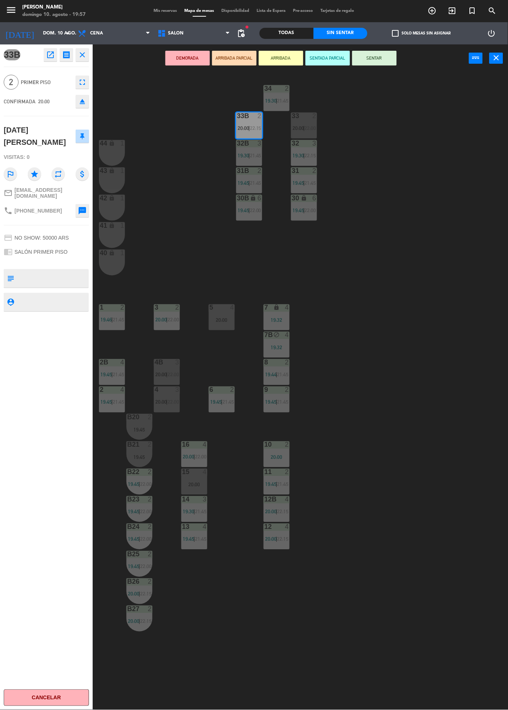
click at [366, 37] on div "Sin sentar" at bounding box center [340, 33] width 54 height 11
click at [370, 64] on button "SENTAR" at bounding box center [374, 58] width 44 height 15
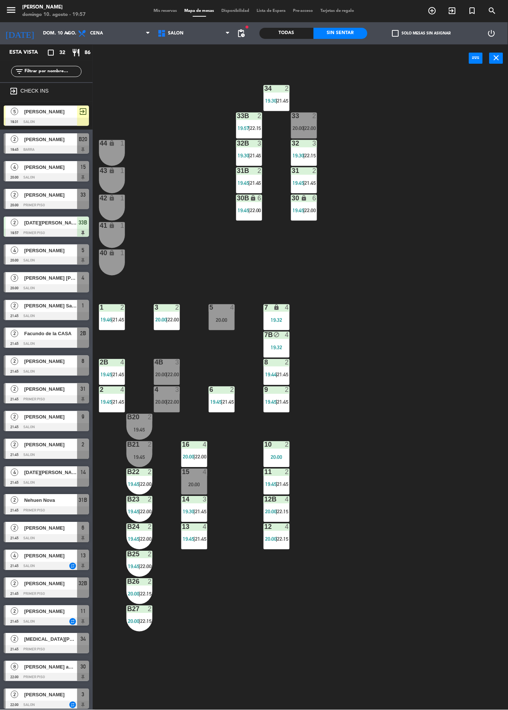
click at [286, 512] on span "22:15" at bounding box center [282, 512] width 11 height 6
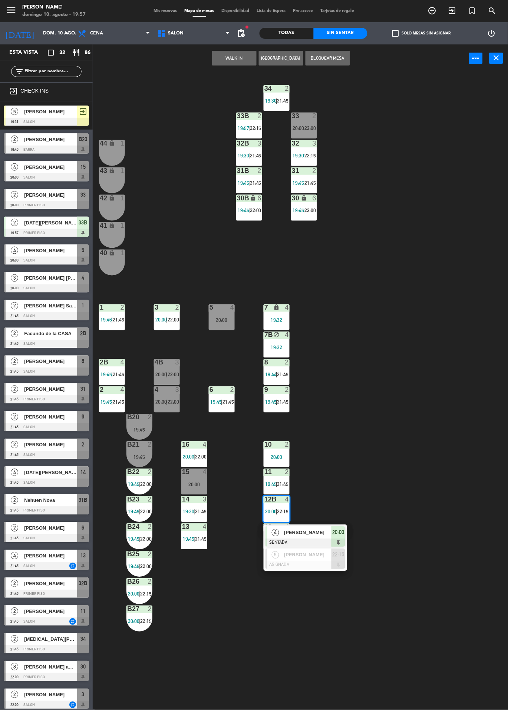
click at [328, 542] on div at bounding box center [305, 543] width 80 height 8
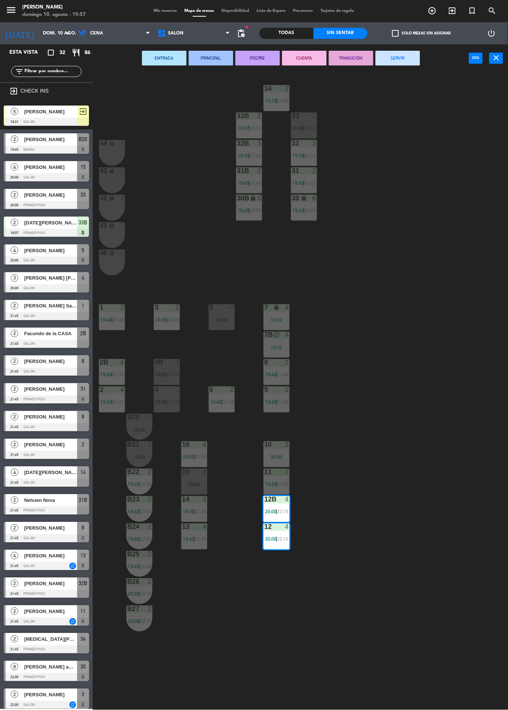
click at [193, 471] on div at bounding box center [194, 472] width 12 height 7
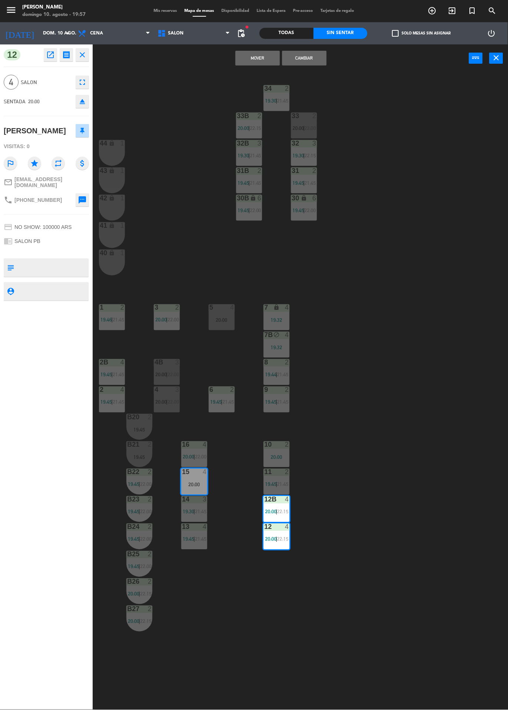
click at [325, 52] on button "Cambiar" at bounding box center [304, 58] width 44 height 15
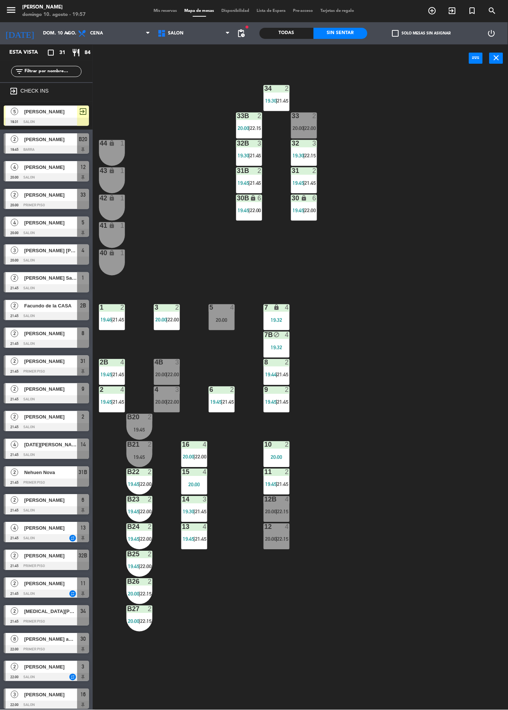
click at [252, 127] on span "22:15" at bounding box center [255, 128] width 11 height 6
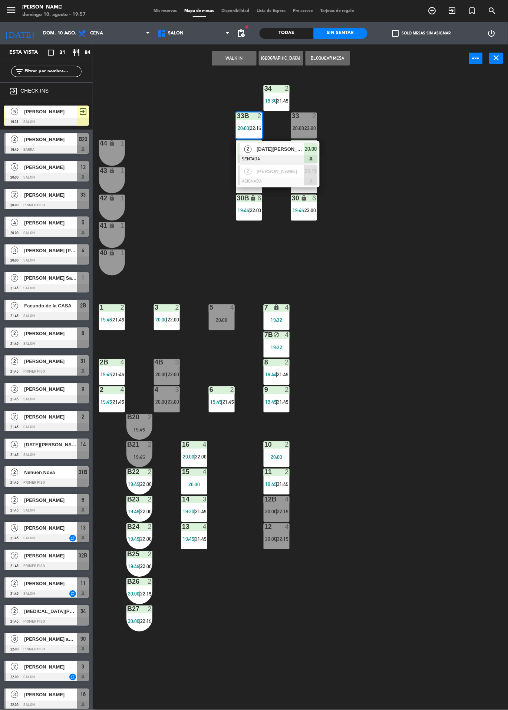
click at [437, 240] on div "34 2 19:30 | 21:45 33B 2 20:00 | 22:15 2 [DATE][PERSON_NAME] SENTADA 20:00 2 [P…" at bounding box center [303, 391] width 410 height 638
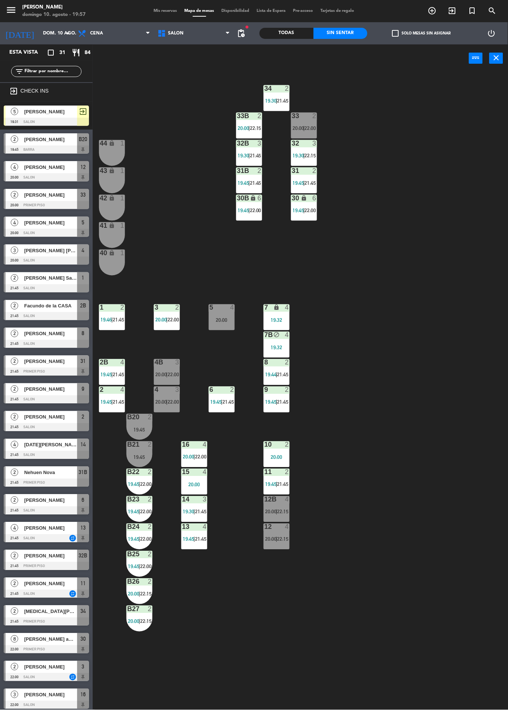
click at [26, 146] on div at bounding box center [46, 150] width 85 height 8
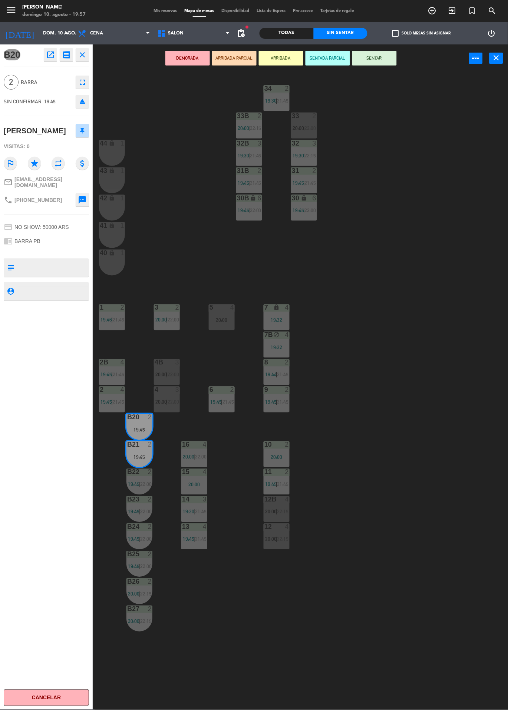
click at [383, 75] on div "34 2 19:30 | 21:45 33B 2 20:00 | 22:15 33 2 20:00 | 22:00 44 lock 1 32B 3 19:30…" at bounding box center [303, 391] width 410 height 638
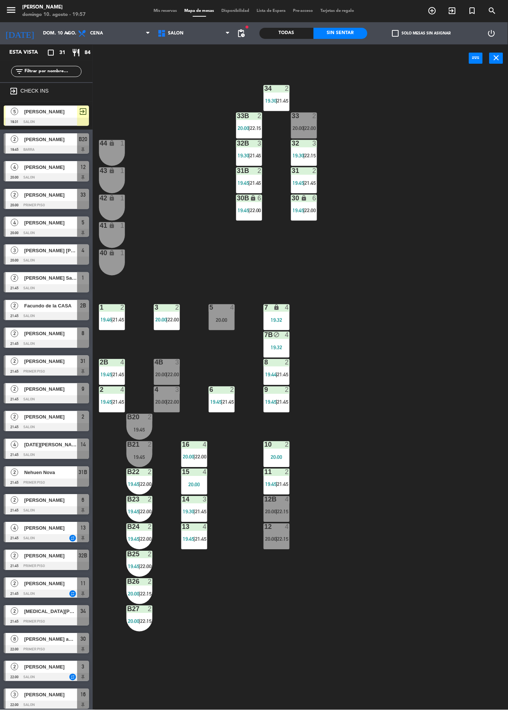
click at [135, 414] on div at bounding box center [139, 417] width 12 height 7
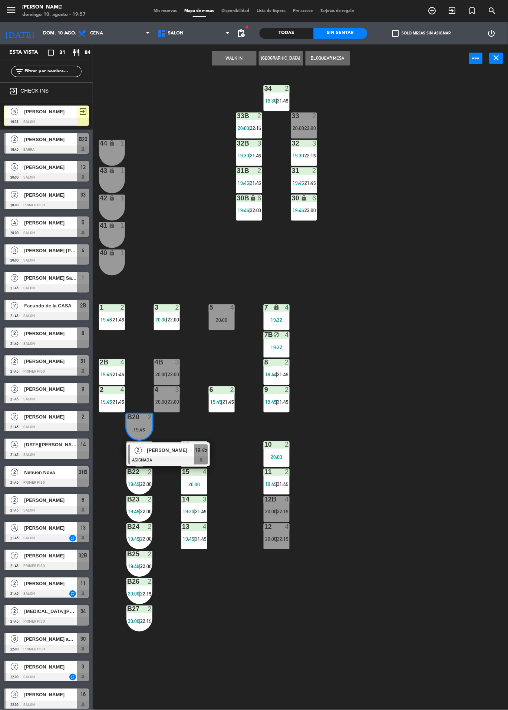
click at [201, 470] on div "4" at bounding box center [206, 472] width 12 height 7
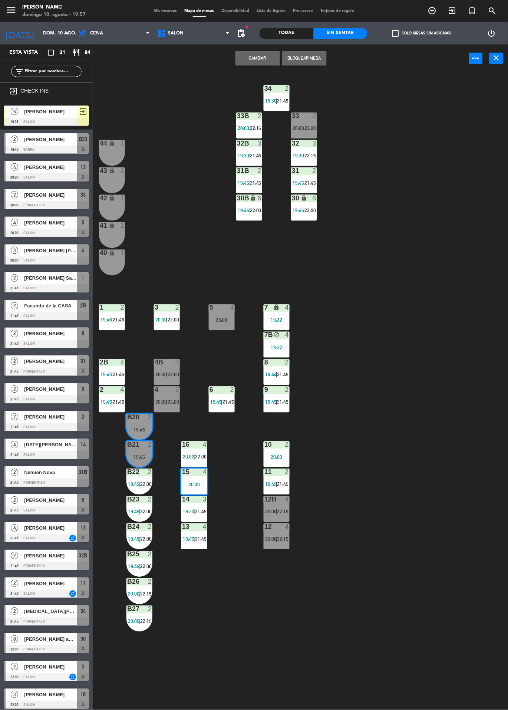
click at [417, 314] on div "34 2 19:30 | 21:45 33B 2 20:00 | 22:15 33 2 20:00 | 22:00 44 lock 1 32B 3 19:30…" at bounding box center [303, 391] width 410 height 638
click at [149, 426] on div "B20 2 19:45" at bounding box center [139, 427] width 26 height 26
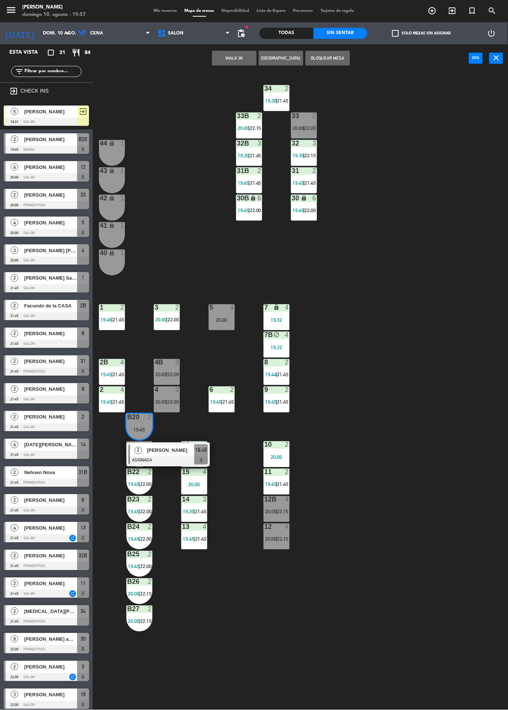
click at [182, 461] on div at bounding box center [168, 461] width 80 height 8
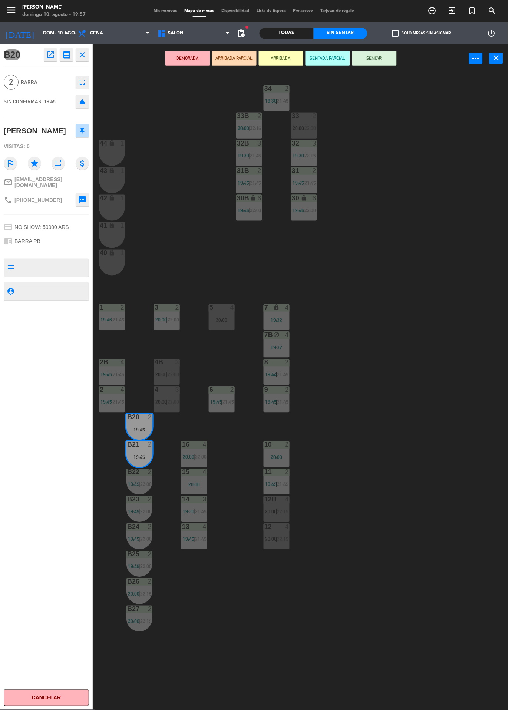
click at [378, 64] on button "SENTAR" at bounding box center [374, 58] width 44 height 15
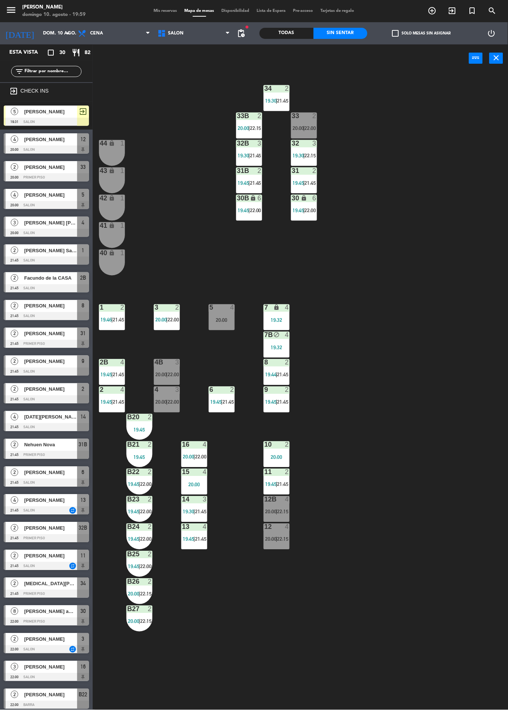
click at [164, 363] on div at bounding box center [167, 362] width 12 height 7
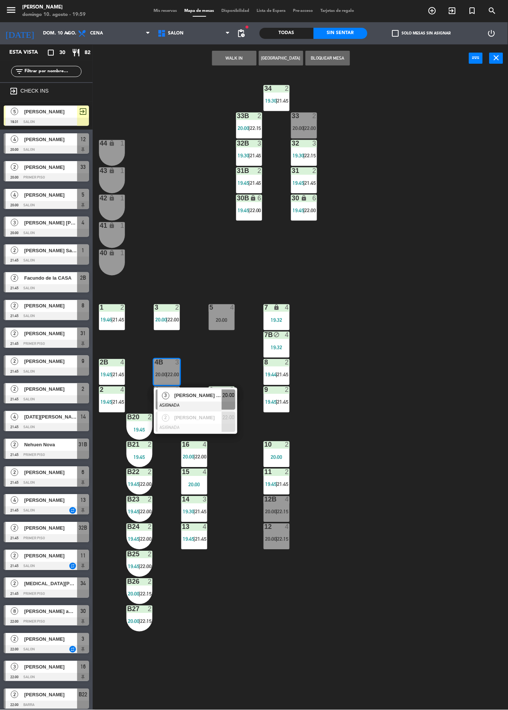
click at [225, 391] on span "20:00" at bounding box center [229, 395] width 12 height 9
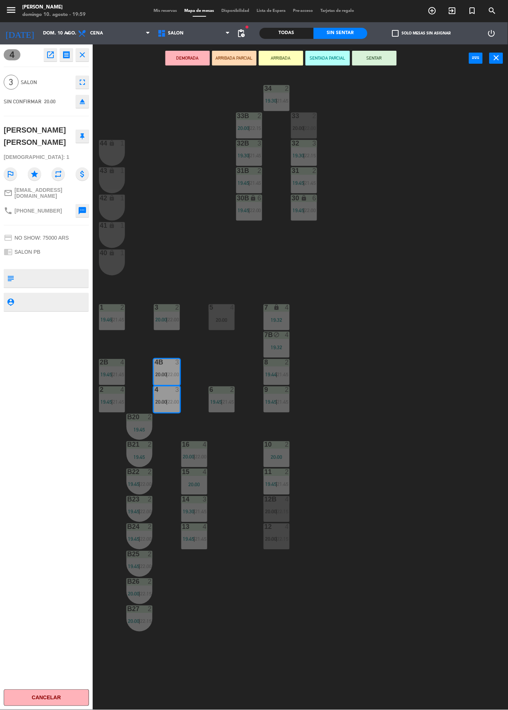
click at [381, 61] on button "SENTAR" at bounding box center [374, 58] width 44 height 15
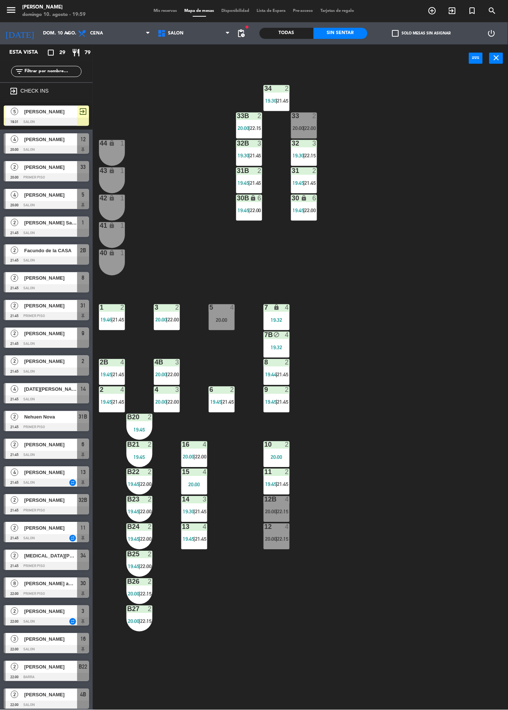
click at [504, 708] on div "34 2 19:30 | 21:45 33B 2 20:00 | 22:15 33 2 20:00 | 22:00 44 lock 1 32B 3 19:30…" at bounding box center [303, 391] width 410 height 638
click at [36, 139] on span "[PERSON_NAME]" at bounding box center [50, 140] width 53 height 8
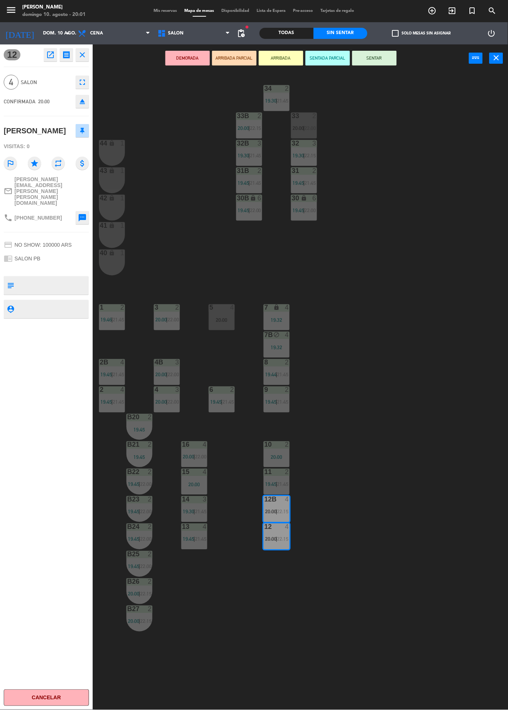
click at [375, 57] on button "SENTAR" at bounding box center [374, 58] width 44 height 15
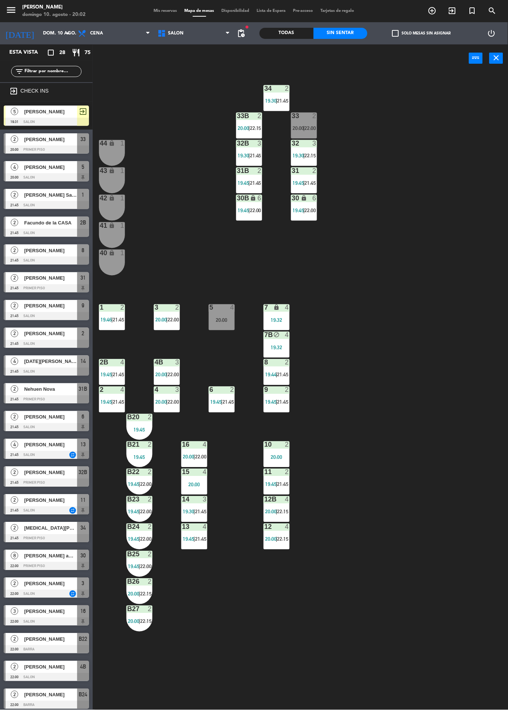
click at [201, 445] on div "4" at bounding box center [206, 445] width 12 height 7
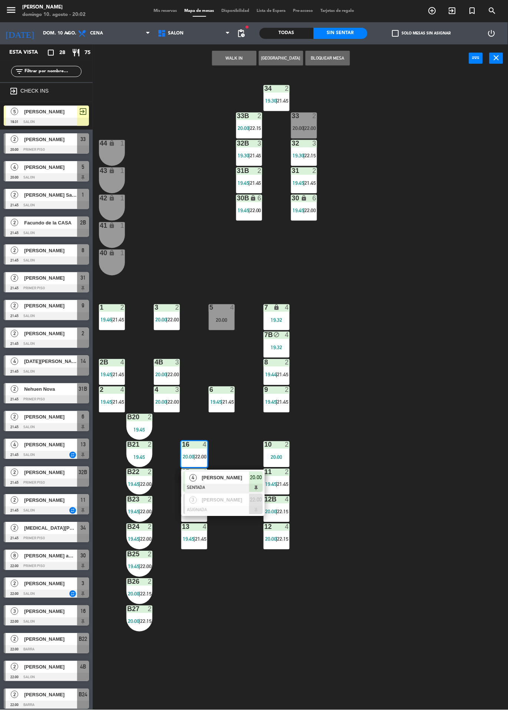
click at [165, 224] on div "34 2 19:30 | 21:45 33B 2 20:00 | 22:15 33 2 20:00 | 22:00 44 lock 1 32B 3 19:30…" at bounding box center [303, 391] width 410 height 638
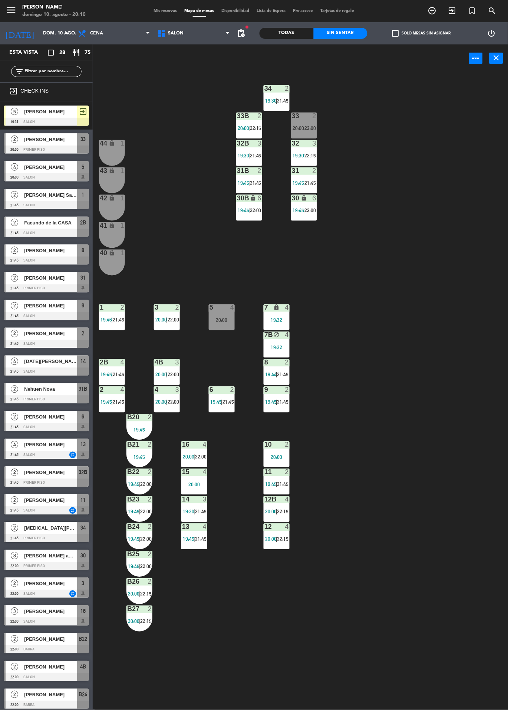
click at [4, 344] on div at bounding box center [46, 344] width 85 height 8
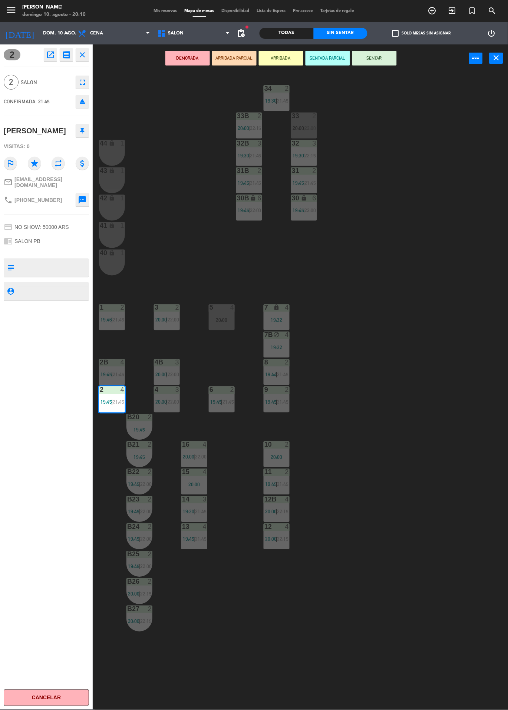
click at [170, 164] on div "34 2 19:30 | 21:45 33B 2 20:00 | 22:15 33 2 20:00 | 22:00 44 lock 1 32B 3 19:30…" at bounding box center [303, 391] width 410 height 638
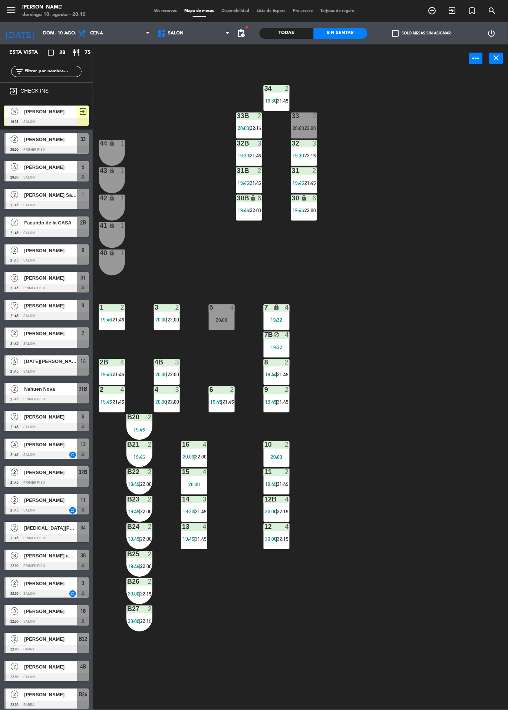
click at [17, 167] on span "4" at bounding box center [14, 166] width 7 height 7
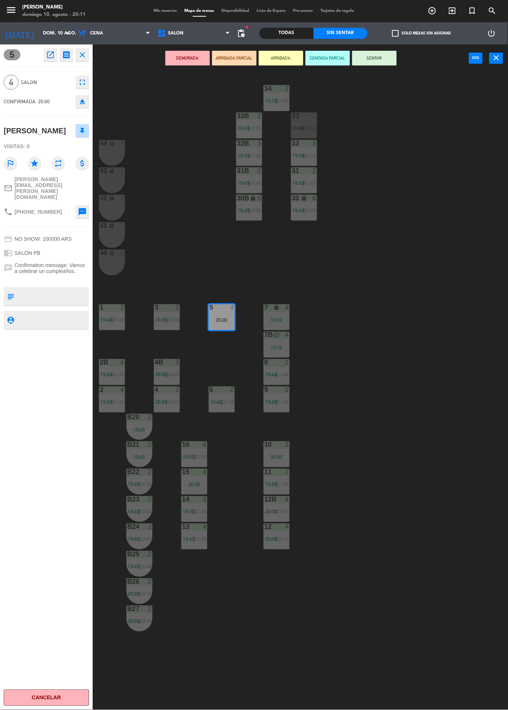
click at [370, 276] on div "34 2 19:30 | 21:45 33B 2 20:00 | 22:15 33 2 20:00 | 22:00 44 lock 1 32B 3 19:30…" at bounding box center [303, 391] width 410 height 638
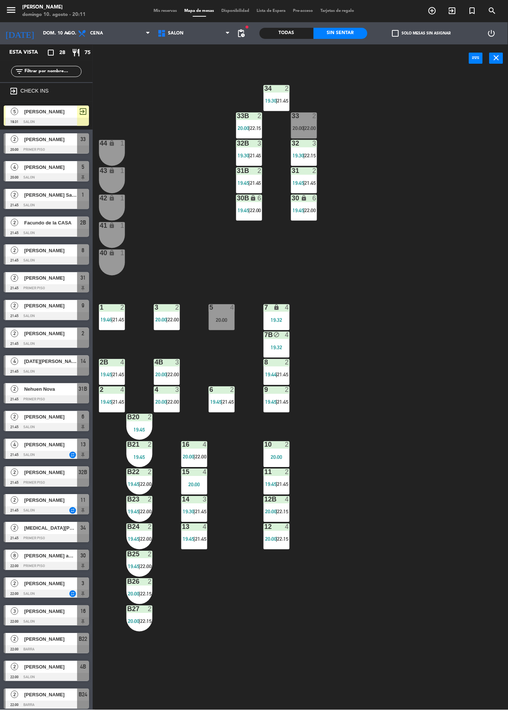
click at [227, 319] on div "20:00" at bounding box center [222, 320] width 26 height 5
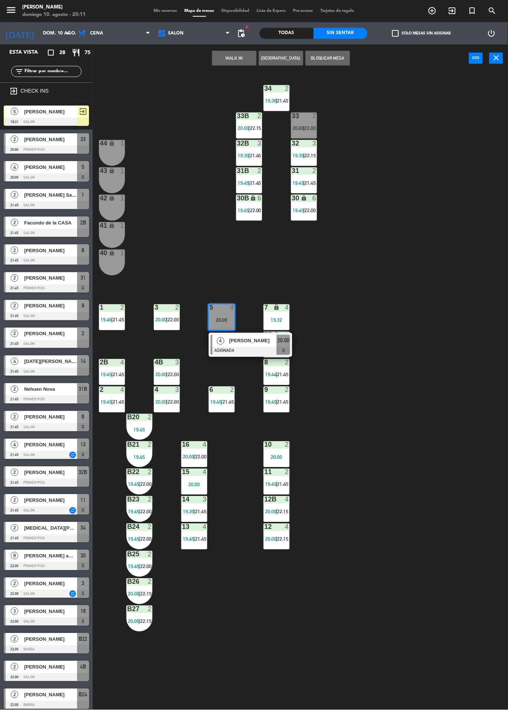
click at [251, 351] on div at bounding box center [250, 351] width 80 height 8
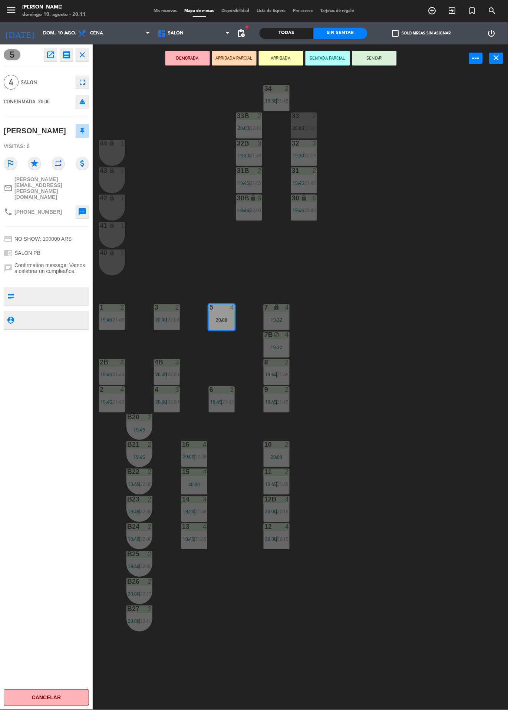
click at [287, 63] on button "ARRIBADA" at bounding box center [281, 58] width 44 height 15
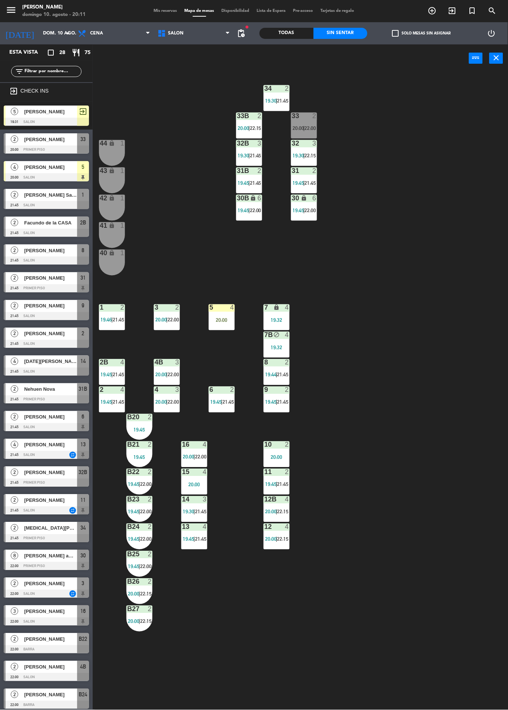
click at [226, 316] on div "5 4 20:00" at bounding box center [222, 318] width 26 height 26
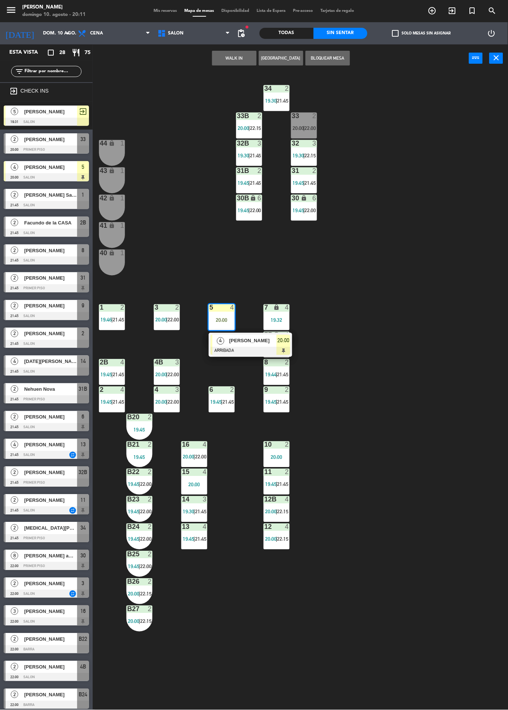
click at [255, 341] on span "[PERSON_NAME]" at bounding box center [252, 341] width 47 height 8
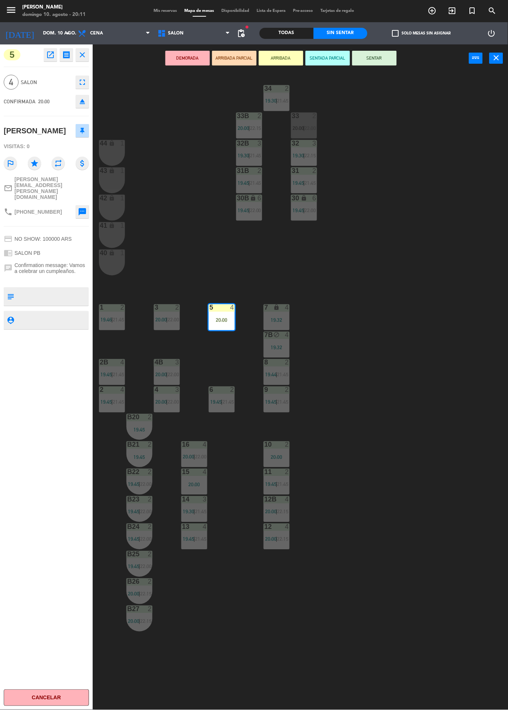
click at [395, 61] on button "SENTAR" at bounding box center [374, 58] width 44 height 15
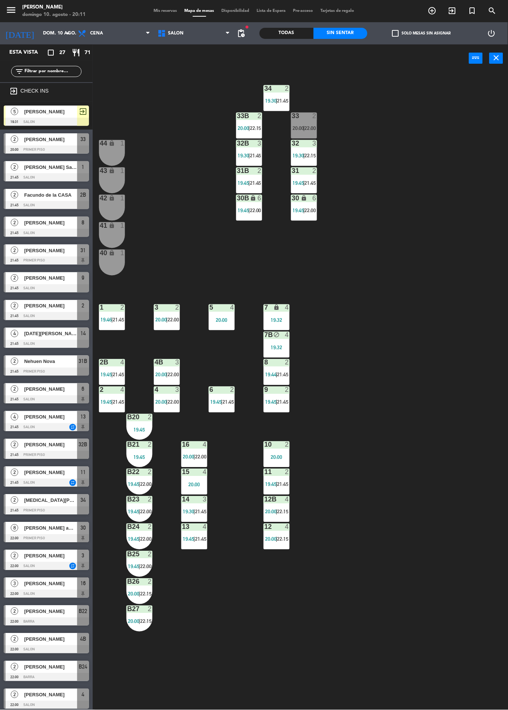
click at [219, 320] on div "20:00" at bounding box center [222, 320] width 26 height 5
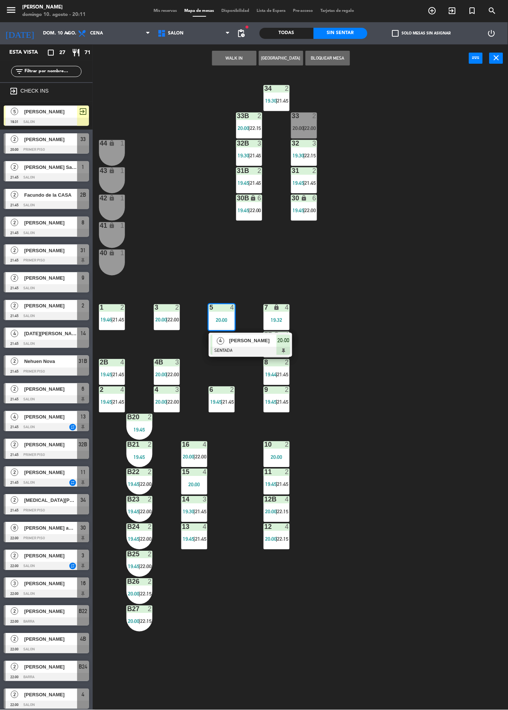
click at [259, 341] on span "[PERSON_NAME]" at bounding box center [252, 341] width 47 height 8
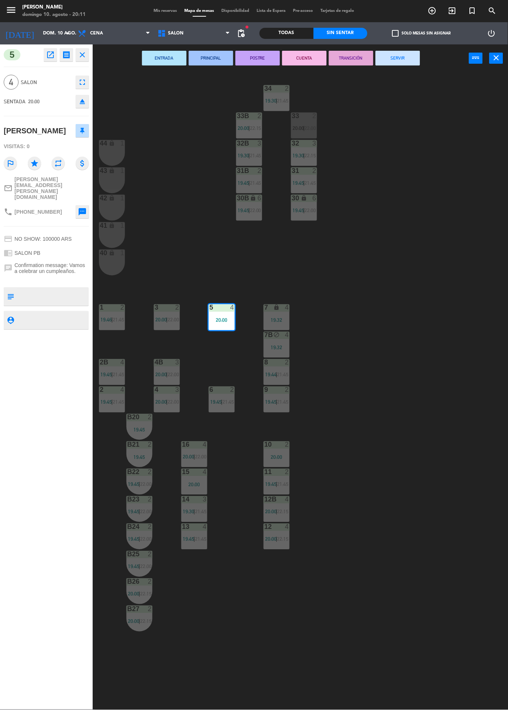
click at [367, 245] on div "34 2 19:30 | 21:45 33B 2 20:00 | 22:15 33 2 20:00 | 22:00 44 lock 1 32B 3 19:30…" at bounding box center [303, 391] width 410 height 638
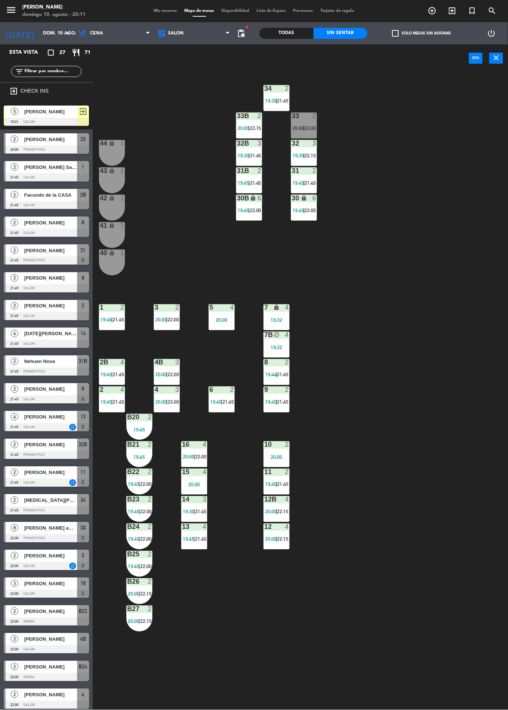
click at [213, 314] on div "5 4 20:00" at bounding box center [222, 318] width 26 height 26
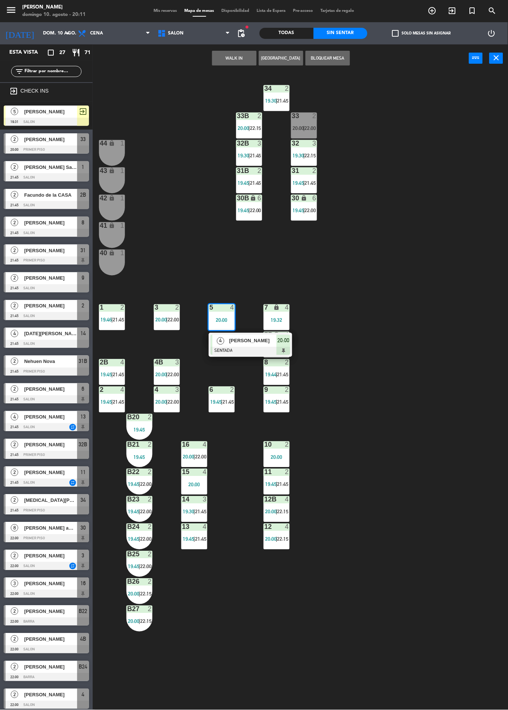
click at [224, 339] on div "4" at bounding box center [220, 341] width 16 height 12
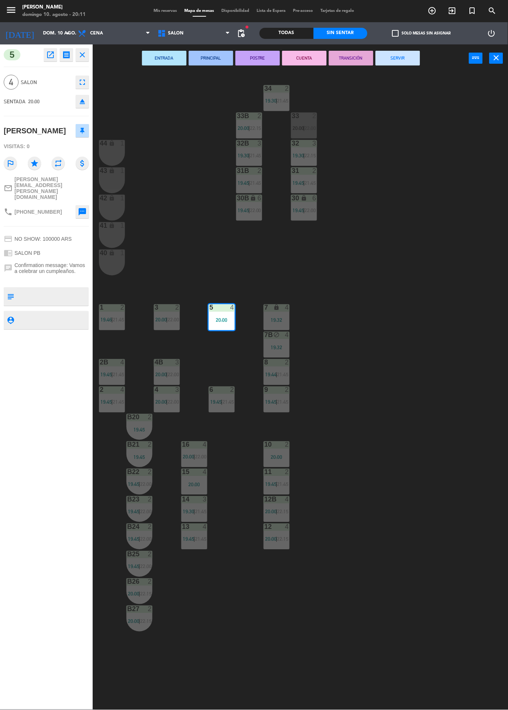
click at [378, 187] on div "34 2 19:30 | 21:45 33B 2 20:00 | 22:15 33 2 20:00 | 22:00 44 lock 1 32B 3 19:30…" at bounding box center [303, 391] width 410 height 638
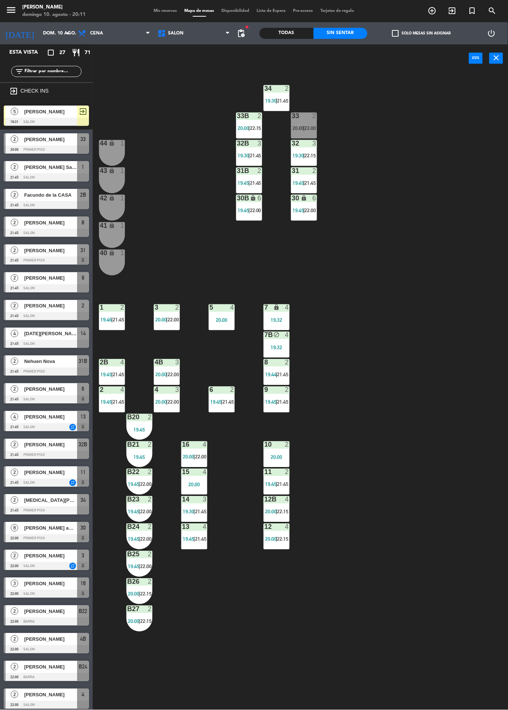
click at [219, 312] on div "5 4" at bounding box center [222, 308] width 26 height 7
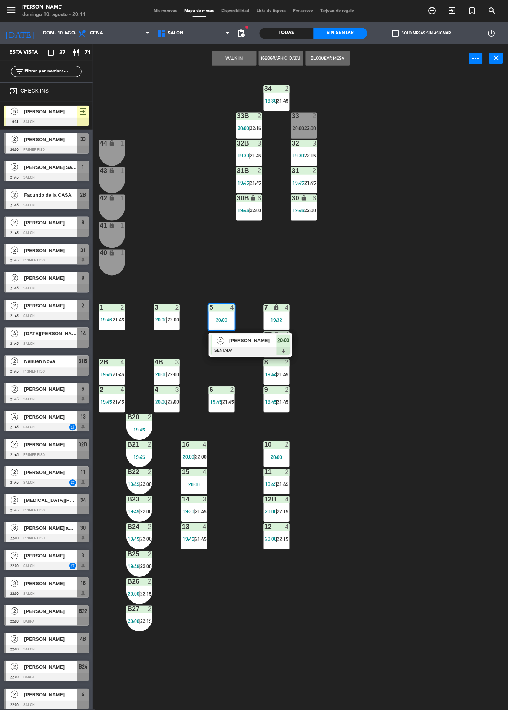
click at [266, 335] on div "[PERSON_NAME]" at bounding box center [252, 341] width 48 height 12
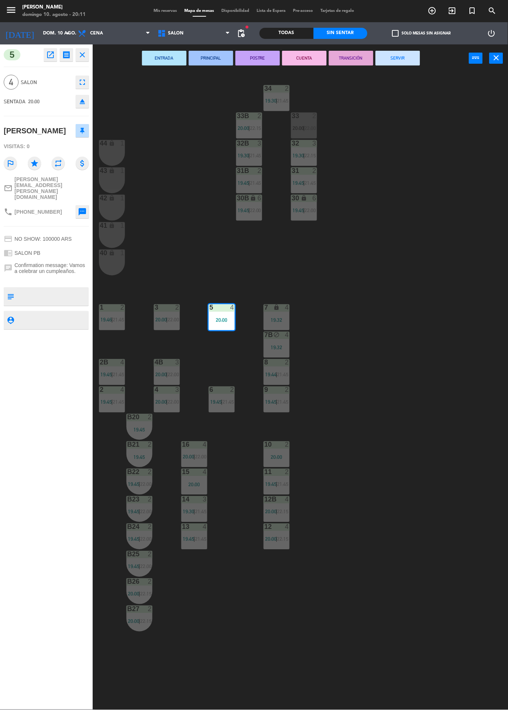
click at [209, 308] on div "5" at bounding box center [209, 308] width 0 height 7
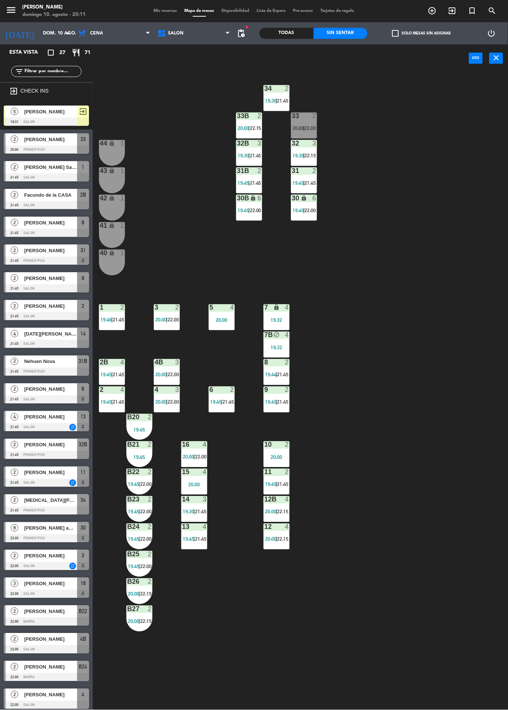
click at [394, 247] on div "34 2 19:30 | 21:45 33B 2 20:00 | 22:15 33 2 20:00 | 22:00 44 lock 1 32B 3 19:30…" at bounding box center [303, 391] width 410 height 638
click at [220, 306] on div at bounding box center [222, 308] width 12 height 7
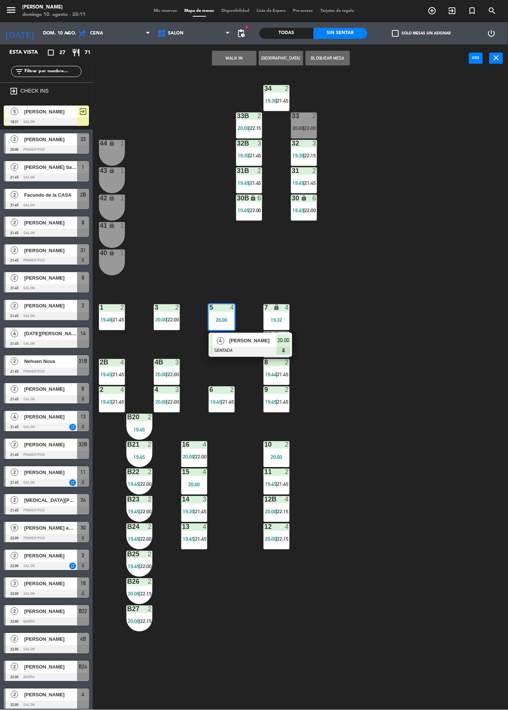
click at [233, 324] on div "5 4 20:00" at bounding box center [222, 318] width 26 height 26
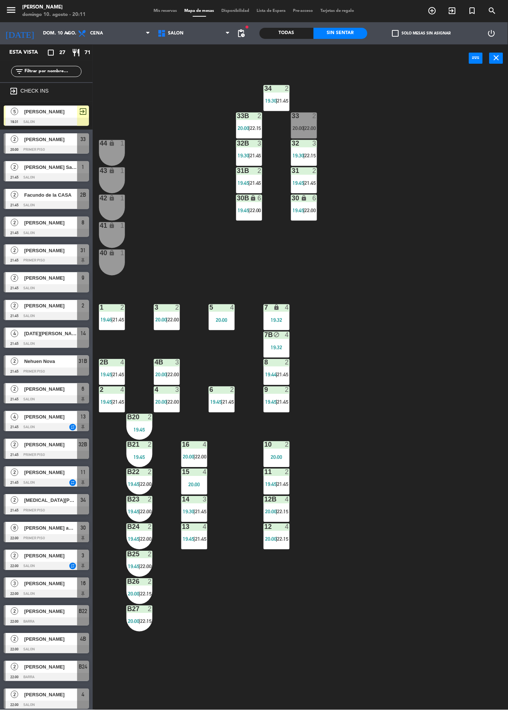
click at [232, 305] on div "4" at bounding box center [232, 308] width 4 height 7
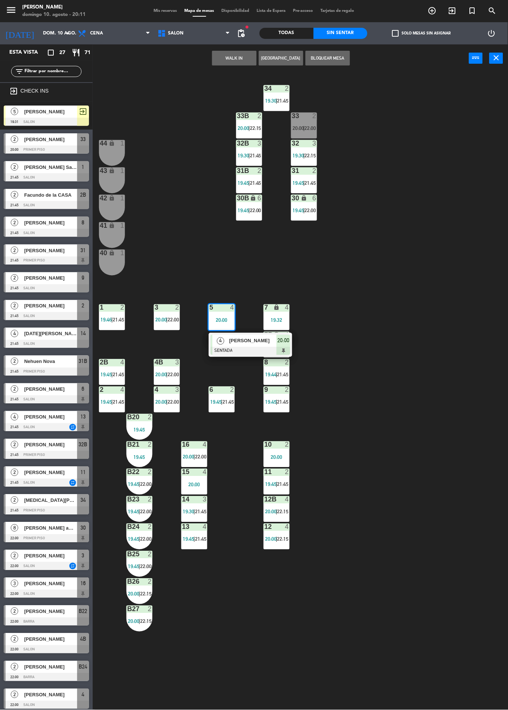
click at [428, 282] on div "34 2 19:30 | 21:45 33B 2 20:00 | 22:15 33 2 20:00 | 22:00 44 lock 1 32B 3 19:30…" at bounding box center [303, 391] width 410 height 638
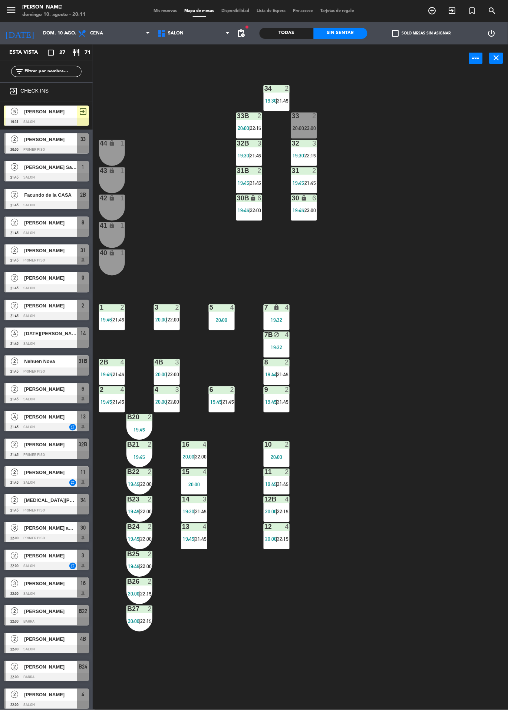
click at [412, 367] on div "34 2 19:30 | 21:45 33B 2 20:00 | 22:15 33 2 20:00 | 22:00 44 lock 1 32B 3 19:30…" at bounding box center [303, 391] width 410 height 638
click at [392, 322] on div "34 2 19:30 | 21:45 33B 2 20:00 | 22:15 33 2 20:00 | 22:00 44 lock 1 32B 3 19:30…" at bounding box center [303, 391] width 410 height 638
click at [183, 11] on span "Mapa de mesas" at bounding box center [199, 11] width 37 height 4
click at [163, 11] on span "Mis reservas" at bounding box center [165, 11] width 31 height 4
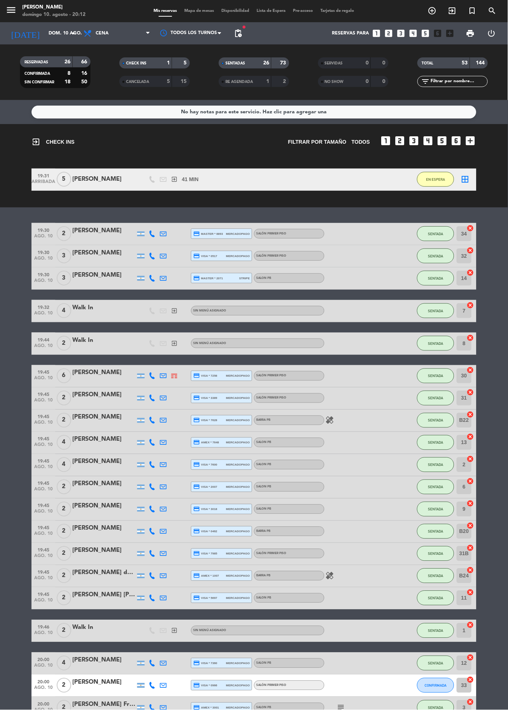
click at [204, 12] on span "Mapa de mesas" at bounding box center [199, 11] width 37 height 4
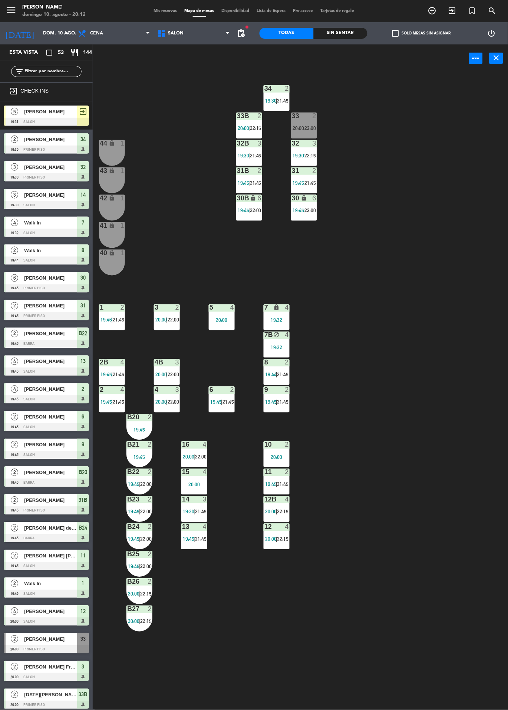
click at [433, 408] on div "34 2 19:30 | 21:45 33B 2 20:00 | 22:15 33 2 20:00 | 22:00 44 lock 1 32B 3 19:30…" at bounding box center [303, 391] width 410 height 638
click at [322, 141] on div "3" at bounding box center [316, 143] width 12 height 7
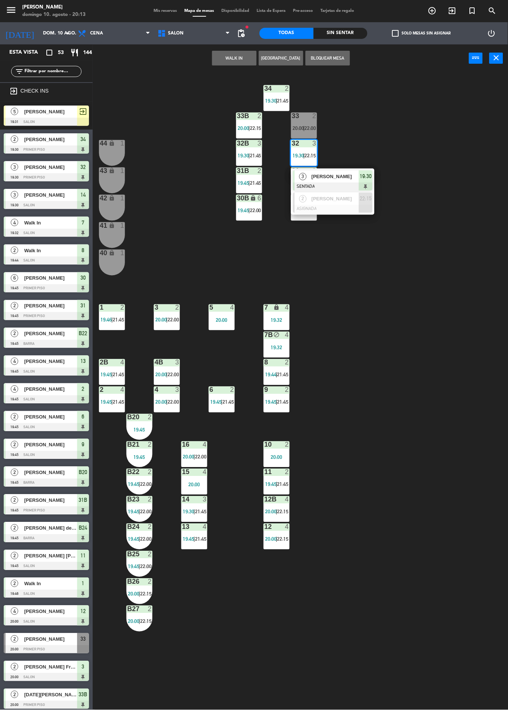
click at [394, 125] on div "34 2 19:30 | 21:45 33B 2 20:00 | 22:15 33 2 20:00 | 22:00 44 lock 1 32B 3 19:30…" at bounding box center [303, 391] width 410 height 638
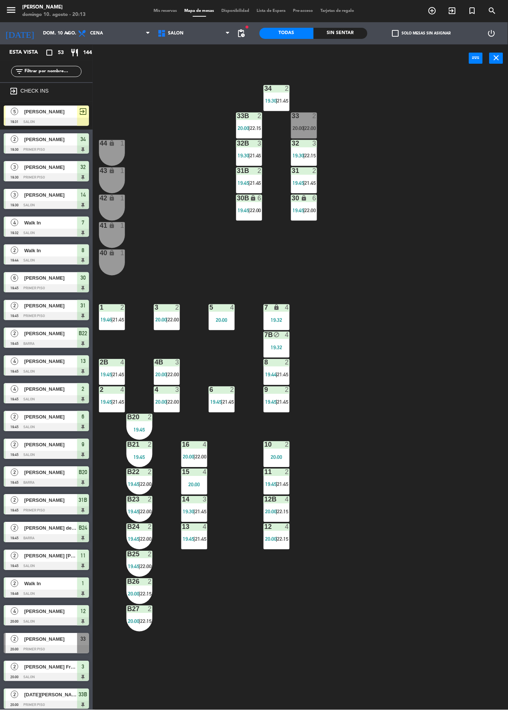
click at [298, 126] on span "20:00" at bounding box center [297, 128] width 11 height 6
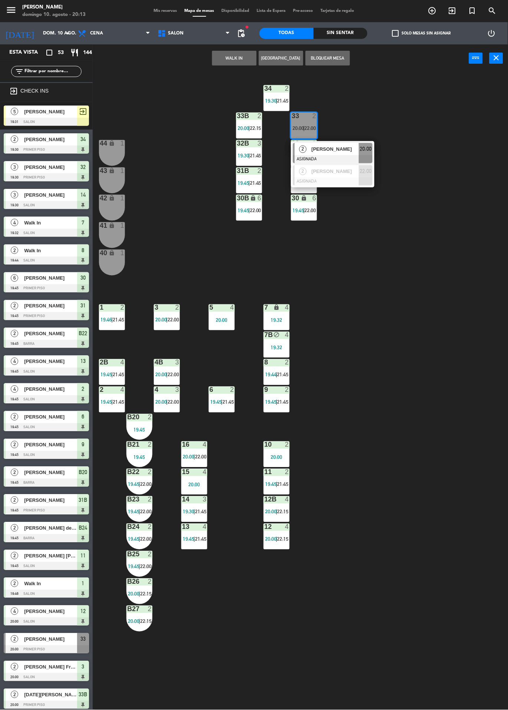
click at [345, 155] on div at bounding box center [333, 159] width 80 height 8
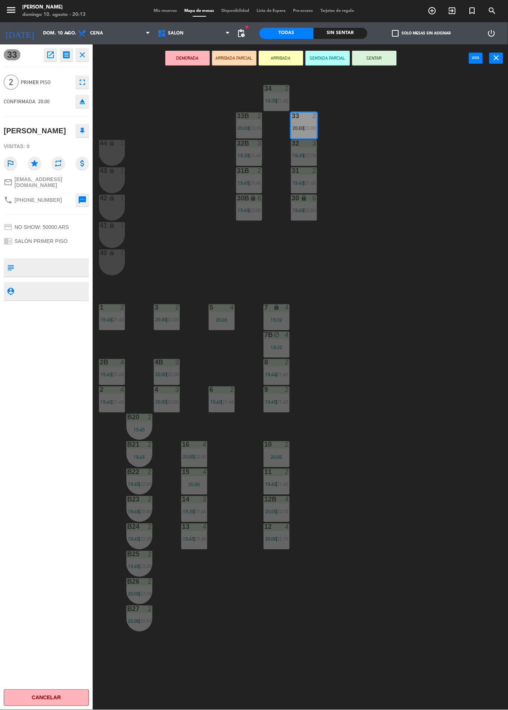
click at [281, 64] on button "ARRIBADA" at bounding box center [281, 58] width 44 height 15
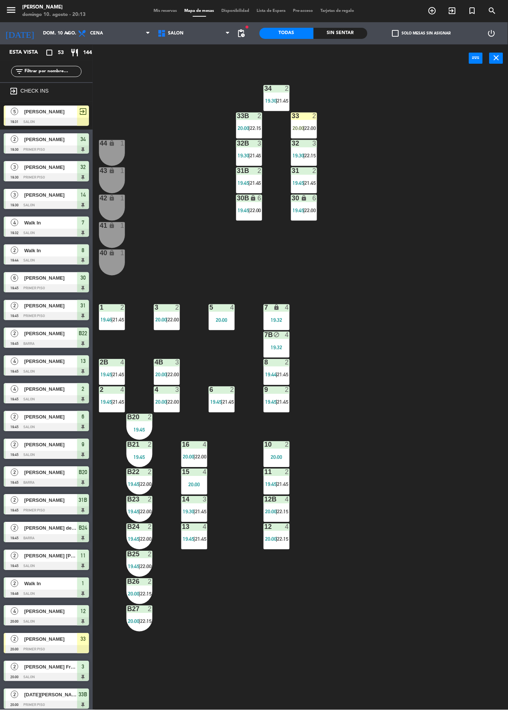
click at [303, 115] on div at bounding box center [304, 116] width 12 height 7
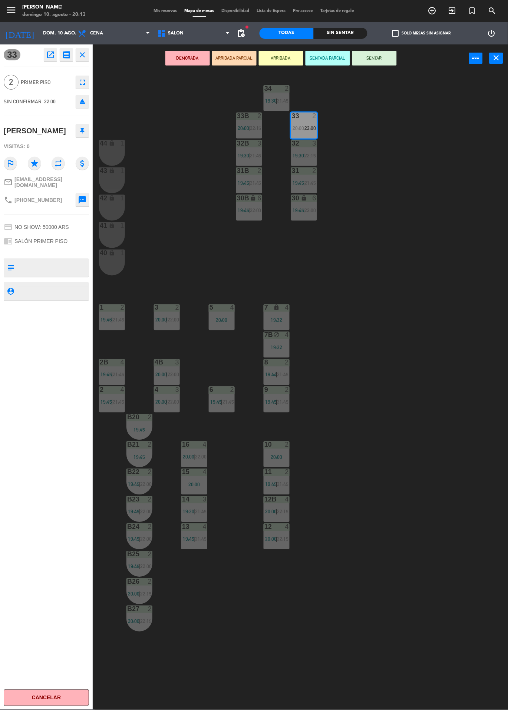
click at [488, 230] on div "34 2 19:30 | 21:45 33B 2 20:00 | 22:15 33 2 20:00 | 22:00 44 lock 1 32B 3 19:30…" at bounding box center [303, 391] width 410 height 638
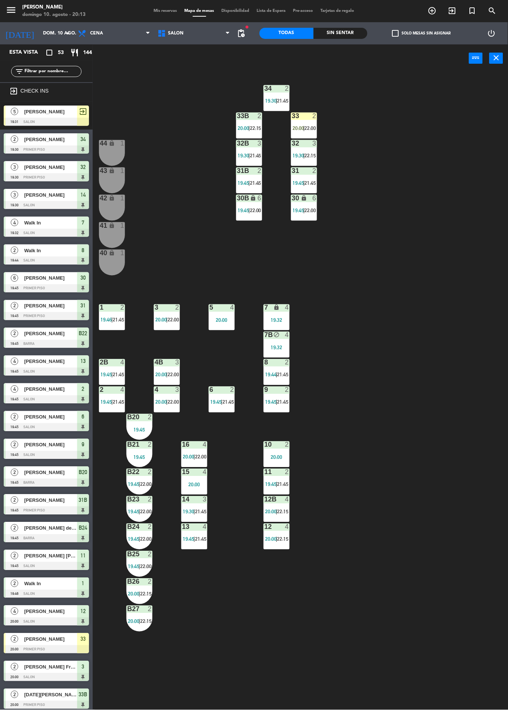
click at [402, 143] on div "34 2 19:30 | 21:45 33B 2 20:00 | 22:15 33 2 20:00 | 22:00 44 lock 1 32B 3 19:30…" at bounding box center [303, 391] width 410 height 638
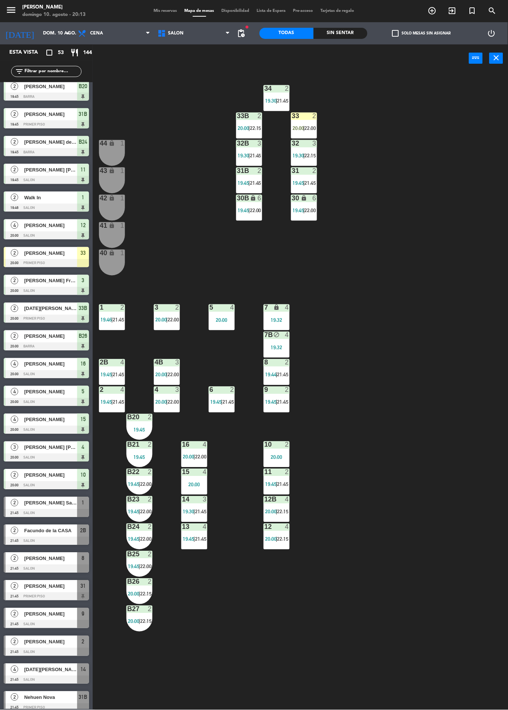
click at [309, 117] on div at bounding box center [304, 116] width 12 height 7
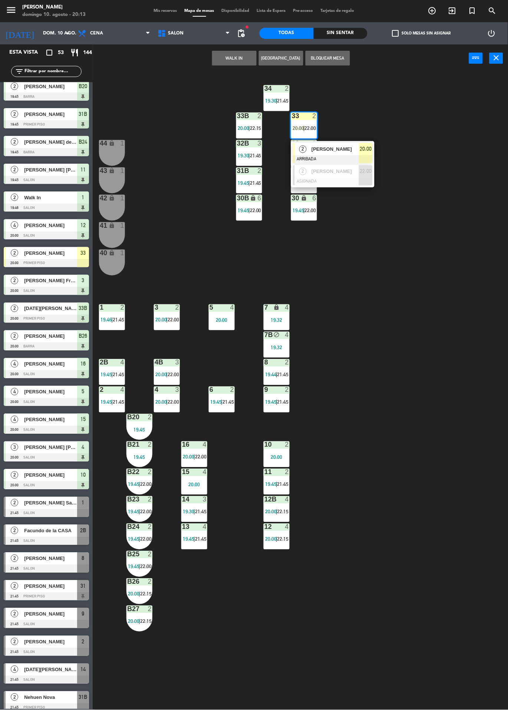
click at [338, 149] on span "[PERSON_NAME]" at bounding box center [334, 149] width 47 height 8
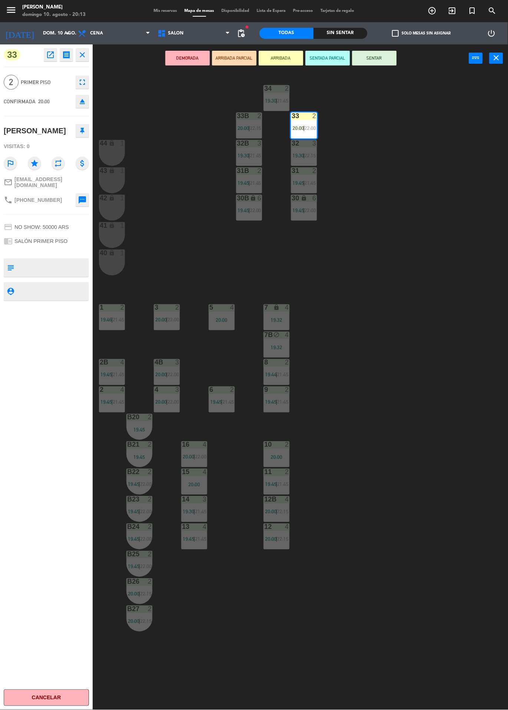
click at [379, 51] on button "SENTAR" at bounding box center [374, 58] width 44 height 15
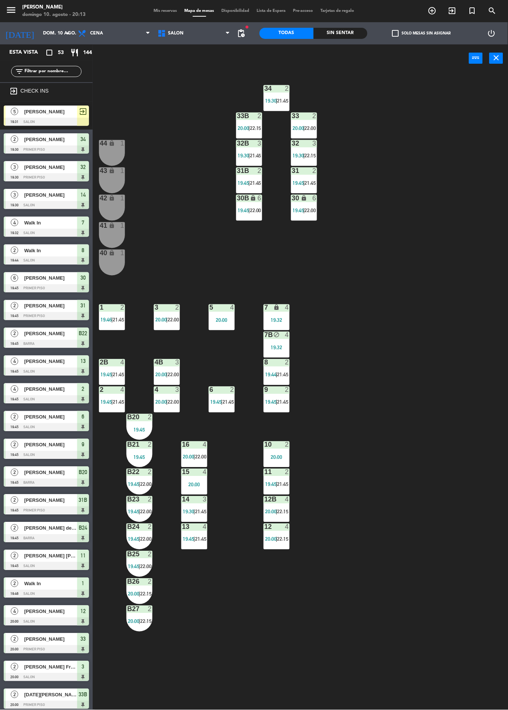
click at [337, 33] on div "Sin sentar" at bounding box center [340, 33] width 54 height 11
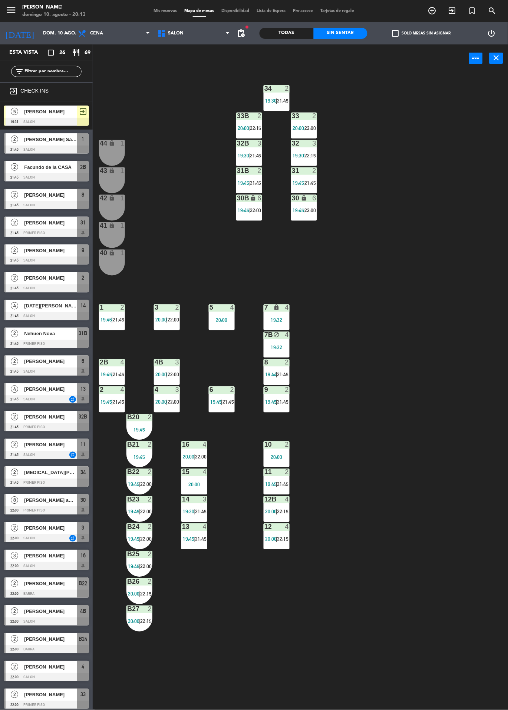
click at [269, 32] on div "Todas" at bounding box center [286, 33] width 54 height 11
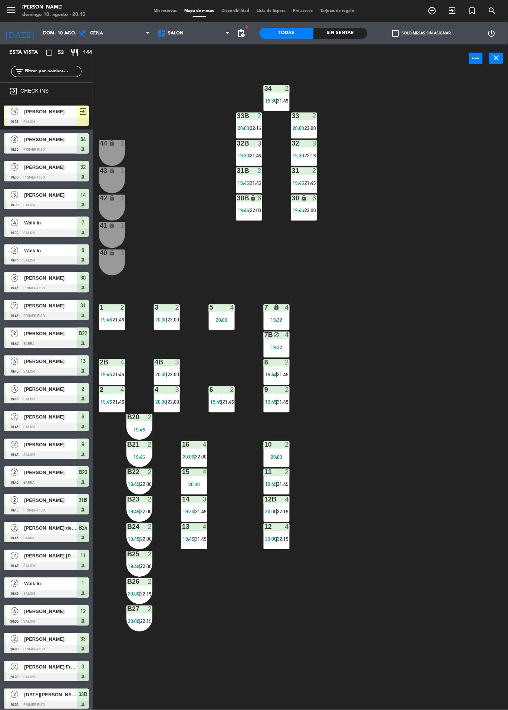
click at [100, 144] on div "44" at bounding box center [100, 143] width 0 height 7
click at [106, 178] on div "43 lock 1" at bounding box center [112, 180] width 26 height 26
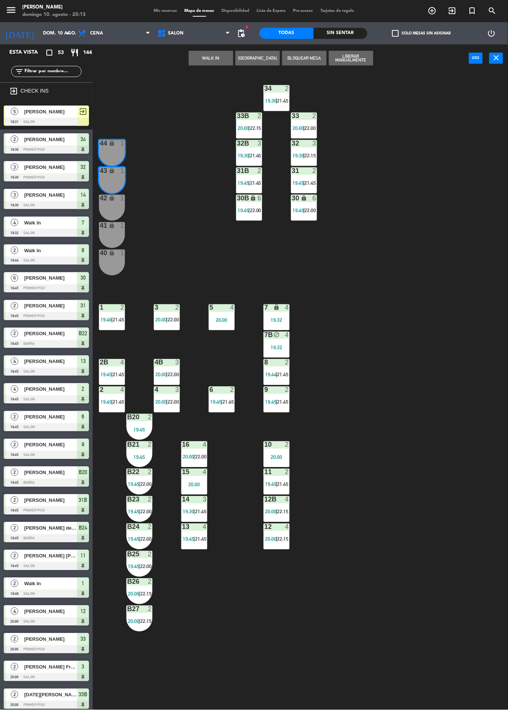
click at [206, 62] on button "WALK IN" at bounding box center [211, 58] width 44 height 15
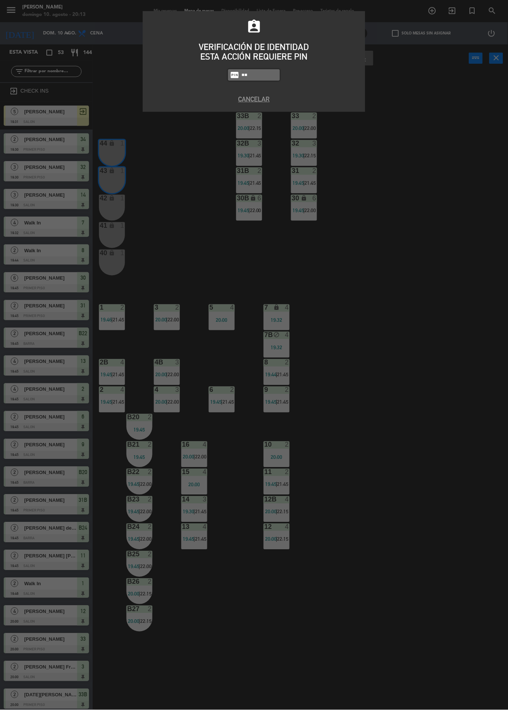
type input "63"
click at [265, 95] on button "Cancelar" at bounding box center [253, 99] width 211 height 10
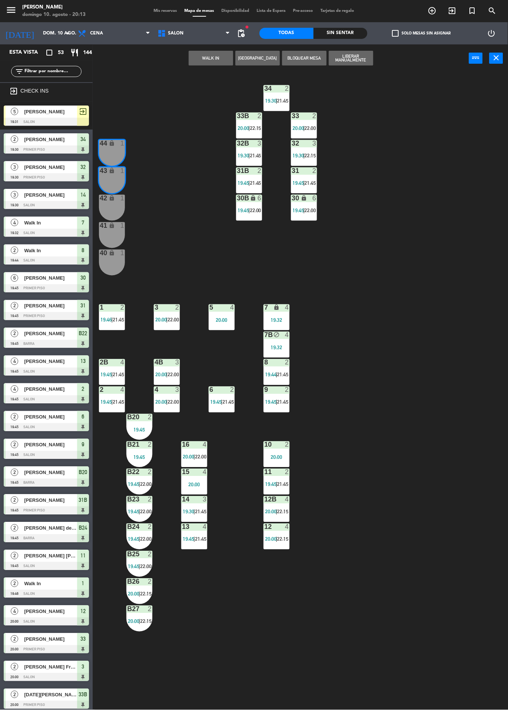
click at [156, 124] on div "34 2 19:30 | 21:45 33B 2 20:00 | 22:15 33 2 20:00 | 22:00 44 lock 1 32B 3 19:30…" at bounding box center [303, 391] width 410 height 638
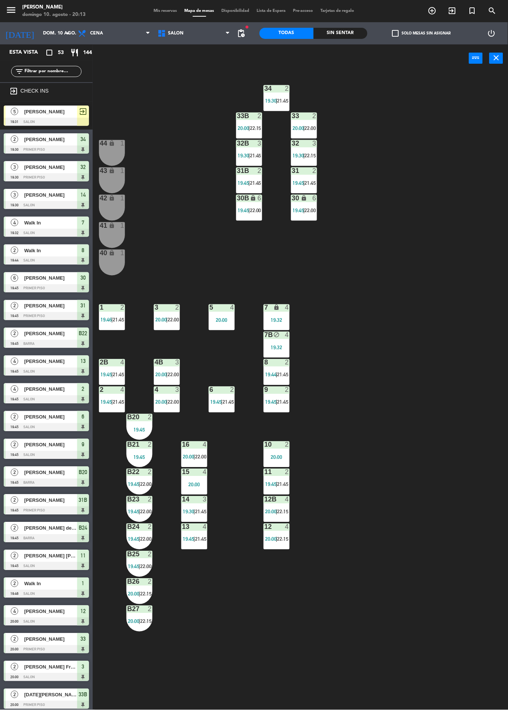
click at [108, 148] on div "44 lock 1" at bounding box center [112, 153] width 26 height 26
click at [115, 183] on div "43 lock 1" at bounding box center [112, 180] width 26 height 26
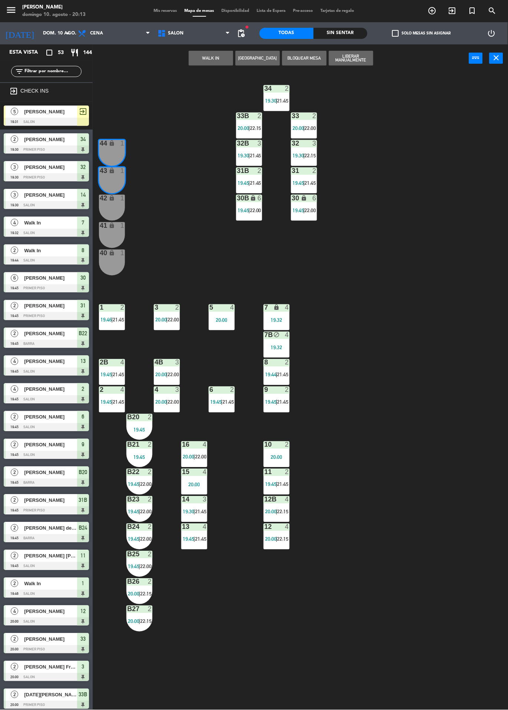
click at [204, 74] on div "34 2 19:30 | 21:45 33B 2 20:00 | 22:15 33 2 20:00 | 22:00 44 lock 1 32B 3 19:30…" at bounding box center [303, 391] width 410 height 638
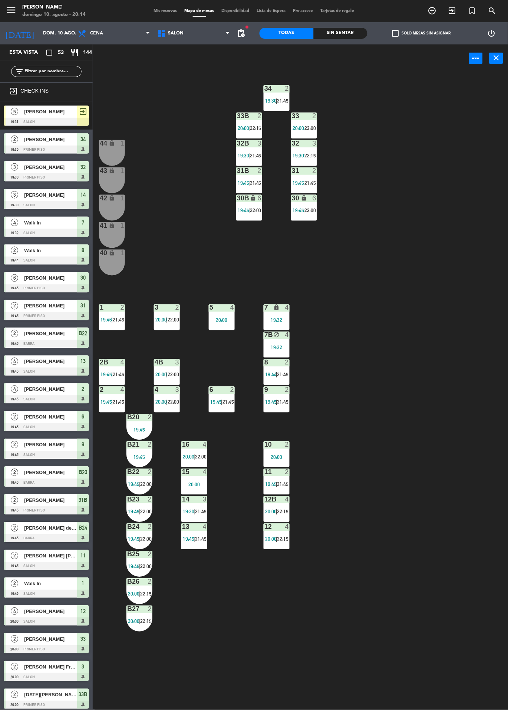
click at [498, 75] on div "34 2 19:30 | 21:45 33B 2 20:00 | 22:15 33 2 20:00 | 22:00 44 lock 1 32B 3 19:30…" at bounding box center [303, 391] width 410 height 638
click at [200, 470] on div "4" at bounding box center [206, 472] width 12 height 7
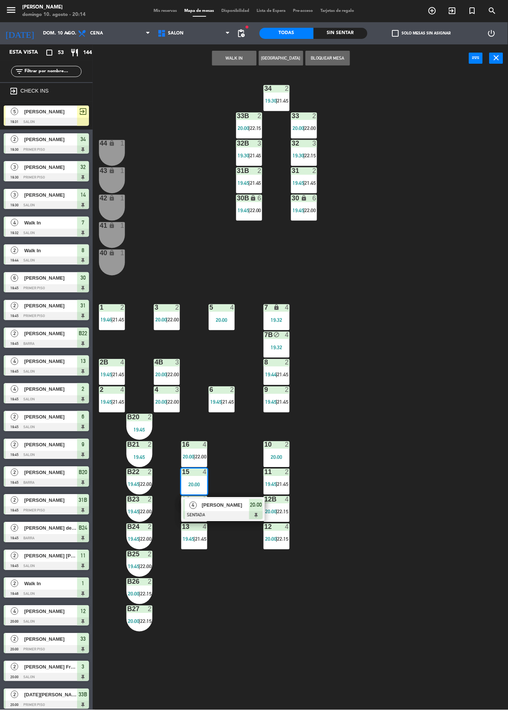
click at [140, 151] on div "34 2 19:30 | 21:45 33B 2 20:00 | 22:15 33 2 20:00 | 22:00 44 lock 1 32B 3 19:30…" at bounding box center [303, 391] width 410 height 638
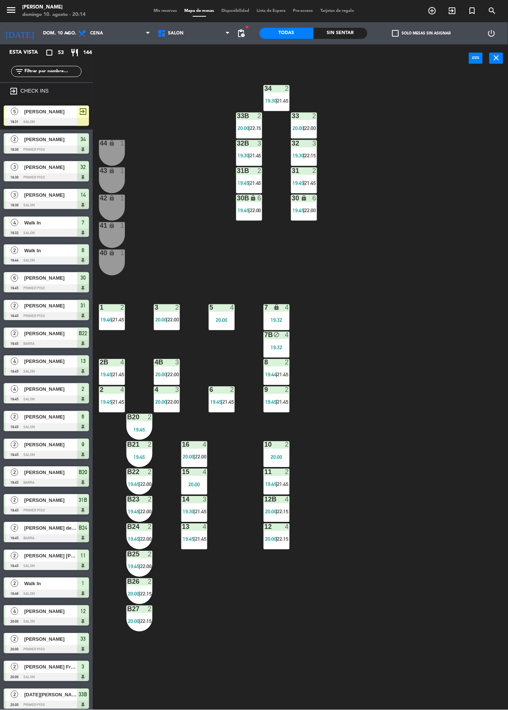
click at [254, 208] on span "22:00" at bounding box center [255, 211] width 11 height 6
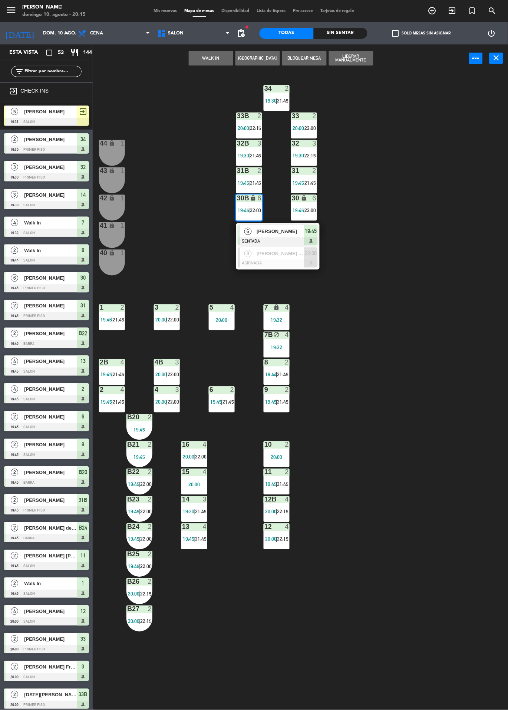
click at [148, 185] on div "34 2 19:30 | 21:45 33B 2 20:00 | 22:15 33 2 20:00 | 22:00 44 lock 1 32B 3 19:30…" at bounding box center [303, 391] width 410 height 638
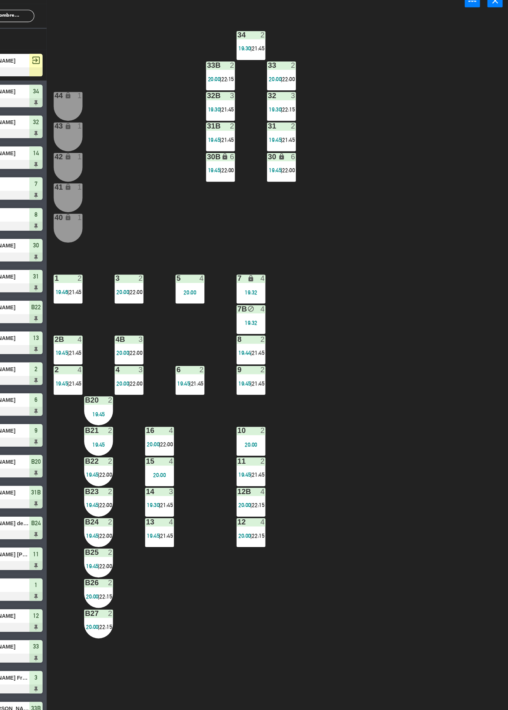
scroll to position [0, 0]
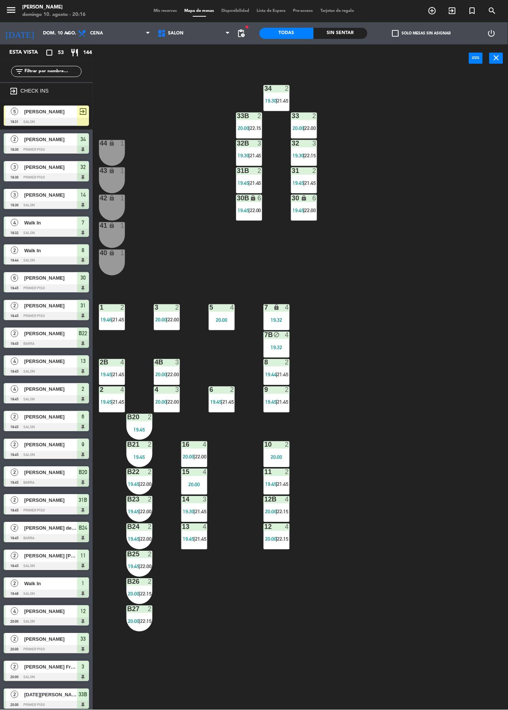
click at [477, 160] on div "34 2 19:30 | 21:45 33B 2 20:00 | 22:15 33 2 20:00 | 22:00 44 lock 1 32B 3 19:30…" at bounding box center [303, 391] width 410 height 638
click at [477, 151] on div "34 2 19:30 | 21:45 33B 2 20:00 | 22:15 33 2 20:00 | 22:00 44 lock 1 32B 3 19:30…" at bounding box center [303, 391] width 410 height 638
click at [476, 155] on div "34 2 19:30 | 21:45 33B 2 20:00 | 22:15 33 2 20:00 | 22:00 44 lock 1 32B 3 19:30…" at bounding box center [303, 391] width 410 height 638
click at [471, 162] on div "34 2 19:30 | 21:45 33B 2 20:00 | 22:15 33 2 20:00 | 22:00 44 lock 1 32B 3 19:30…" at bounding box center [303, 391] width 410 height 638
click at [470, 162] on div "34 2 19:30 | 21:45 33B 2 20:00 | 22:15 33 2 20:00 | 22:00 44 lock 1 32B 3 19:30…" at bounding box center [303, 391] width 410 height 638
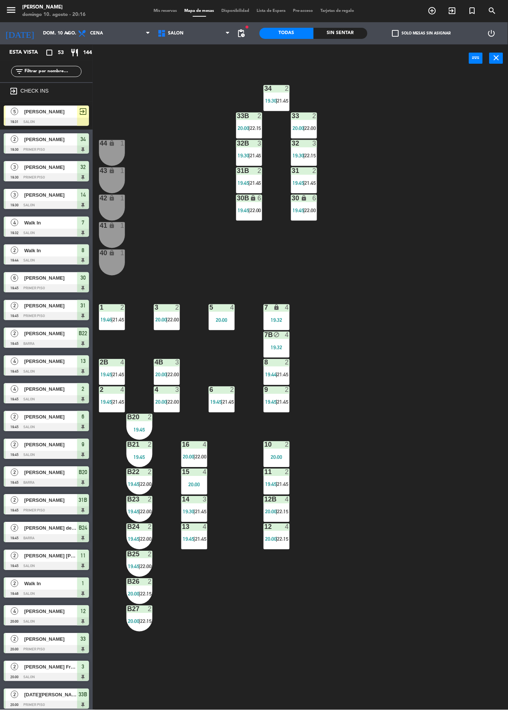
click at [470, 161] on div "34 2 19:30 | 21:45 33B 2 20:00 | 22:15 33 2 20:00 | 22:00 44 lock 1 32B 3 19:30…" at bounding box center [303, 391] width 410 height 638
click at [467, 158] on div "34 2 19:30 | 21:45 33B 2 20:00 | 22:15 33 2 20:00 | 22:00 44 lock 1 32B 3 19:30…" at bounding box center [303, 391] width 410 height 638
click at [469, 160] on div "34 2 19:30 | 21:45 33B 2 20:00 | 22:15 33 2 20:00 | 22:00 44 lock 1 32B 3 19:30…" at bounding box center [303, 391] width 410 height 638
click at [467, 158] on div "34 2 19:30 | 21:45 33B 2 20:00 | 22:15 33 2 20:00 | 22:00 44 lock 1 32B 3 19:30…" at bounding box center [303, 391] width 410 height 638
click at [465, 152] on div "34 2 19:30 | 21:45 33B 2 20:00 | 22:15 33 2 20:00 | 22:00 44 lock 1 32B 3 19:30…" at bounding box center [303, 391] width 410 height 638
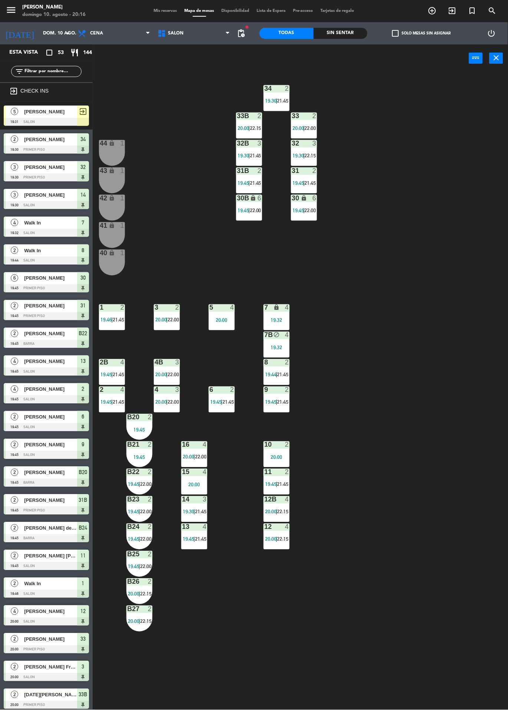
click at [465, 144] on div "34 2 19:30 | 21:45 33B 2 20:00 | 22:15 33 2 20:00 | 22:00 44 lock 1 32B 3 19:30…" at bounding box center [303, 391] width 410 height 638
click at [501, 235] on div "34 2 19:30 | 21:45 33B 2 20:00 | 22:15 33 2 20:00 | 22:00 44 lock 1 32B 3 19:30…" at bounding box center [303, 391] width 410 height 638
click at [462, 188] on div "34 2 19:30 | 21:45 33B 2 20:00 | 22:15 33 2 20:00 | 22:00 44 lock 1 32B 3 19:30…" at bounding box center [303, 391] width 410 height 638
click at [461, 189] on div "34 2 19:30 | 21:45 33B 2 20:00 | 22:15 33 2 20:00 | 22:00 44 lock 1 32B 3 19:30…" at bounding box center [303, 391] width 410 height 638
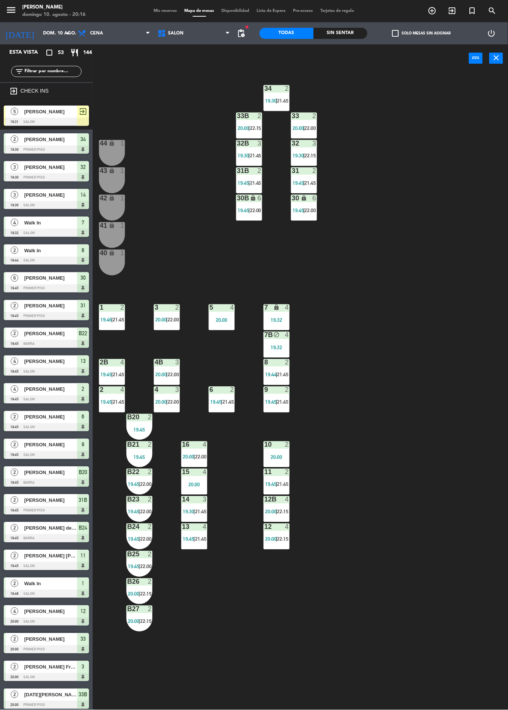
click at [459, 190] on div "34 2 19:30 | 21:45 33B 2 20:00 | 22:15 33 2 20:00 | 22:00 44 lock 1 32B 3 19:30…" at bounding box center [303, 391] width 410 height 638
click at [456, 194] on div "34 2 19:30 | 21:45 33B 2 20:00 | 22:15 33 2 20:00 | 22:00 44 lock 1 32B 3 19:30…" at bounding box center [303, 391] width 410 height 638
click at [452, 206] on div "34 2 19:30 | 21:45 33B 2 20:00 | 22:15 33 2 20:00 | 22:00 44 lock 1 32B 3 19:30…" at bounding box center [303, 391] width 410 height 638
click at [454, 197] on div "34 2 19:30 | 21:45 33B 2 20:00 | 22:15 33 2 20:00 | 22:00 44 lock 1 32B 3 19:30…" at bounding box center [303, 391] width 410 height 638
click at [455, 196] on div "34 2 19:30 | 21:45 33B 2 20:00 | 22:15 33 2 20:00 | 22:00 44 lock 1 32B 3 19:30…" at bounding box center [303, 391] width 410 height 638
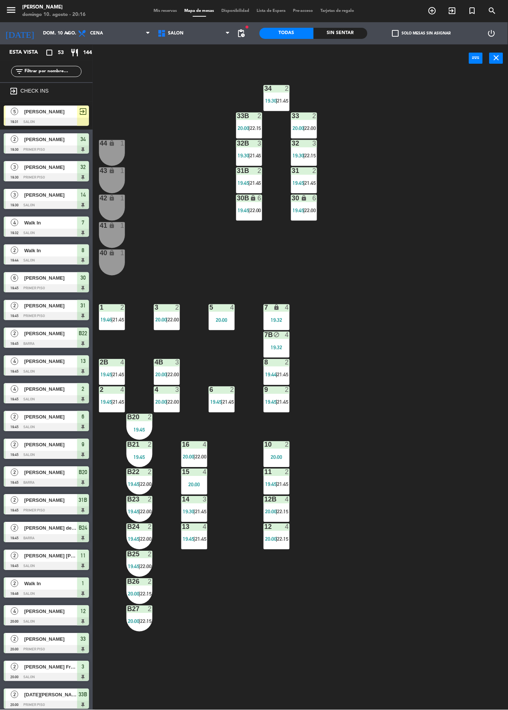
click at [456, 195] on div "34 2 19:30 | 21:45 33B 2 20:00 | 22:15 33 2 20:00 | 22:00 44 lock 1 32B 3 19:30…" at bounding box center [303, 391] width 410 height 638
click at [456, 196] on div "34 2 19:30 | 21:45 33B 2 20:00 | 22:15 33 2 20:00 | 22:00 44 lock 1 32B 3 19:30…" at bounding box center [303, 391] width 410 height 638
click at [456, 194] on div "34 2 19:30 | 21:45 33B 2 20:00 | 22:15 33 2 20:00 | 22:00 44 lock 1 32B 3 19:30…" at bounding box center [303, 391] width 410 height 638
click at [455, 196] on div "34 2 19:30 | 21:45 33B 2 20:00 | 22:15 33 2 20:00 | 22:00 44 lock 1 32B 3 19:30…" at bounding box center [303, 391] width 410 height 638
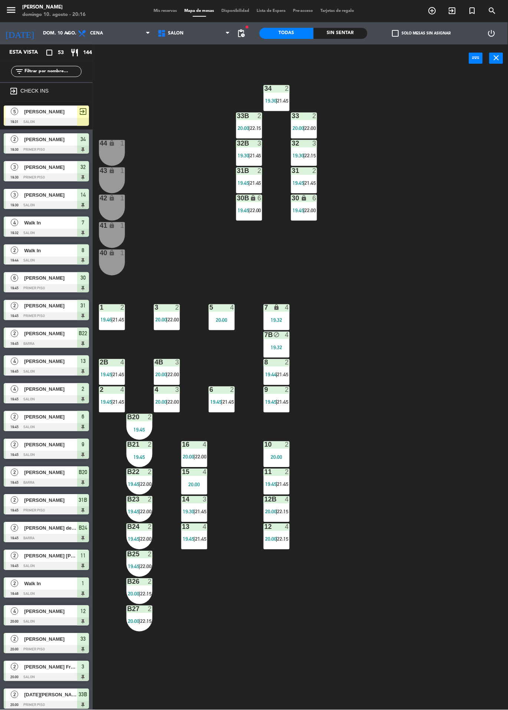
click at [467, 156] on div "34 2 19:30 | 21:45 33B 2 20:00 | 22:15 33 2 20:00 | 22:00 44 lock 1 32B 3 19:30…" at bounding box center [303, 391] width 410 height 638
click at [475, 173] on div "34 2 19:30 | 21:45 33B 2 20:00 | 22:15 33 2 20:00 | 22:00 44 lock 1 32B 3 19:30…" at bounding box center [303, 391] width 410 height 638
click at [477, 168] on div "34 2 19:30 | 21:45 33B 2 20:00 | 22:15 33 2 20:00 | 22:00 44 lock 1 32B 3 19:30…" at bounding box center [303, 391] width 410 height 638
click at [469, 172] on div "34 2 19:30 | 21:45 33B 2 20:00 | 22:15 33 2 20:00 | 22:00 44 lock 1 32B 3 19:30…" at bounding box center [303, 391] width 410 height 638
click at [468, 172] on div "34 2 19:30 | 21:45 33B 2 20:00 | 22:15 33 2 20:00 | 22:00 44 lock 1 32B 3 19:30…" at bounding box center [303, 391] width 410 height 638
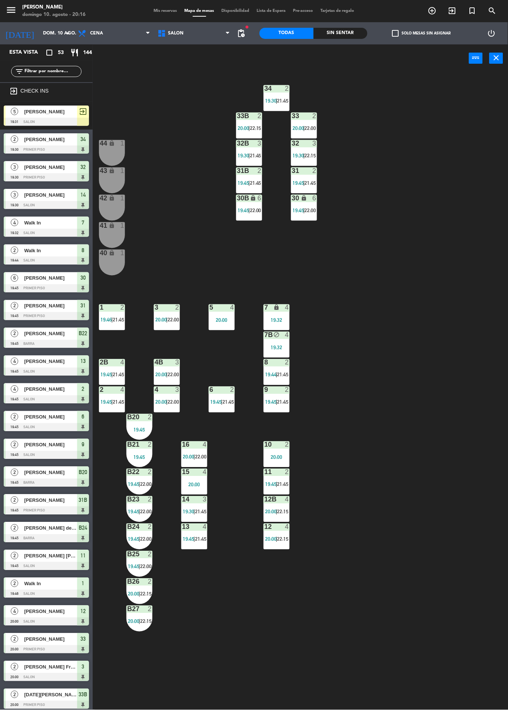
click at [467, 167] on div "34 2 19:30 | 21:45 33B 2 20:00 | 22:15 33 2 20:00 | 22:00 44 lock 1 32B 3 19:30…" at bounding box center [303, 391] width 410 height 638
click at [466, 167] on div "34 2 19:30 | 21:45 33B 2 20:00 | 22:15 33 2 20:00 | 22:00 44 lock 1 32B 3 19:30…" at bounding box center [303, 391] width 410 height 638
click at [458, 161] on div "34 2 19:30 | 21:45 33B 2 20:00 | 22:15 33 2 20:00 | 22:00 44 lock 1 32B 3 19:30…" at bounding box center [303, 391] width 410 height 638
click at [456, 158] on div "34 2 19:30 | 21:45 33B 2 20:00 | 22:15 33 2 20:00 | 22:00 44 lock 1 32B 3 19:30…" at bounding box center [303, 391] width 410 height 638
click at [456, 159] on div "34 2 19:30 | 21:45 33B 2 20:00 | 22:15 33 2 20:00 | 22:00 44 lock 1 32B 3 19:30…" at bounding box center [303, 391] width 410 height 638
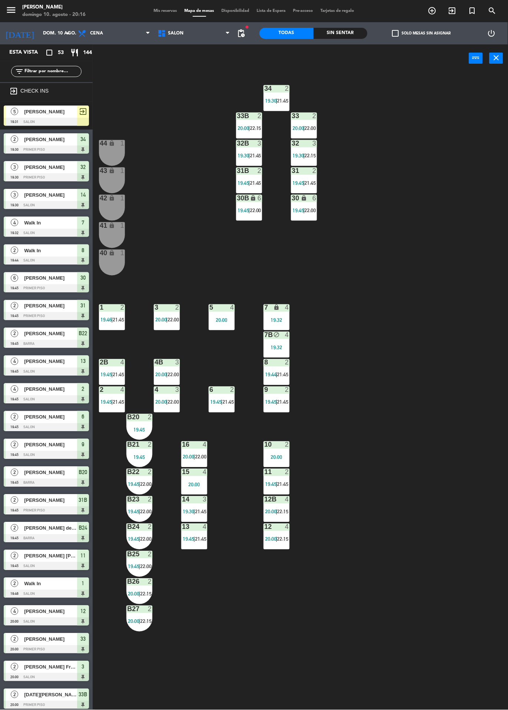
click at [455, 157] on div "34 2 19:30 | 21:45 33B 2 20:00 | 22:15 33 2 20:00 | 22:00 44 lock 1 32B 3 19:30…" at bounding box center [303, 391] width 410 height 638
click at [455, 158] on div "34 2 19:30 | 21:45 33B 2 20:00 | 22:15 33 2 20:00 | 22:00 44 lock 1 32B 3 19:30…" at bounding box center [303, 391] width 410 height 638
click at [459, 163] on div "34 2 19:30 | 21:45 33B 2 20:00 | 22:15 33 2 20:00 | 22:00 44 lock 1 32B 3 19:30…" at bounding box center [303, 391] width 410 height 638
click at [458, 161] on div "34 2 19:30 | 21:45 33B 2 20:00 | 22:15 33 2 20:00 | 22:00 44 lock 1 32B 3 19:30…" at bounding box center [303, 391] width 410 height 638
click at [455, 159] on div "34 2 19:30 | 21:45 33B 2 20:00 | 22:15 33 2 20:00 | 22:00 44 lock 1 32B 3 19:30…" at bounding box center [303, 391] width 410 height 638
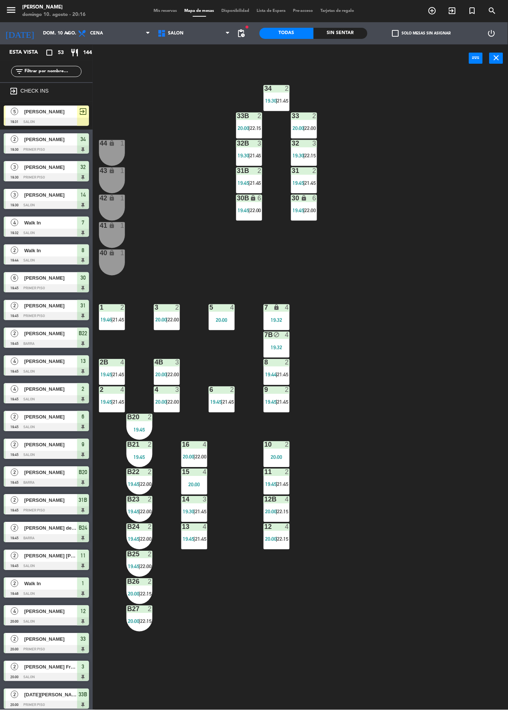
click at [459, 165] on div "34 2 19:30 | 21:45 33B 2 20:00 | 22:15 33 2 20:00 | 22:00 44 lock 1 32B 3 19:30…" at bounding box center [303, 391] width 410 height 638
click at [459, 163] on div "34 2 19:30 | 21:45 33B 2 20:00 | 22:15 33 2 20:00 | 22:00 44 lock 1 32B 3 19:30…" at bounding box center [303, 391] width 410 height 638
click at [458, 165] on div "34 2 19:30 | 21:45 33B 2 20:00 | 22:15 33 2 20:00 | 22:00 44 lock 1 32B 3 19:30…" at bounding box center [303, 391] width 410 height 638
click at [458, 163] on div "34 2 19:30 | 21:45 33B 2 20:00 | 22:15 33 2 20:00 | 22:00 44 lock 1 32B 3 19:30…" at bounding box center [303, 391] width 410 height 638
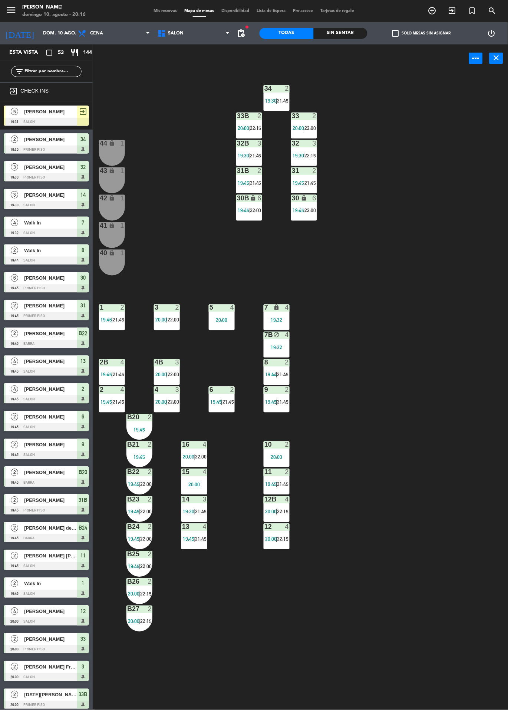
click at [458, 163] on div "34 2 19:30 | 21:45 33B 2 20:00 | 22:15 33 2 20:00 | 22:00 44 lock 1 32B 3 19:30…" at bounding box center [303, 391] width 410 height 638
click at [464, 169] on div "34 2 19:30 | 21:45 33B 2 20:00 | 22:15 33 2 20:00 | 22:00 44 lock 1 32B 3 19:30…" at bounding box center [303, 391] width 410 height 638
click at [458, 164] on div "34 2 19:30 | 21:45 33B 2 20:00 | 22:15 33 2 20:00 | 22:00 44 lock 1 32B 3 19:30…" at bounding box center [303, 391] width 410 height 638
click at [460, 166] on div "34 2 19:30 | 21:45 33B 2 20:00 | 22:15 33 2 20:00 | 22:00 44 lock 1 32B 3 19:30…" at bounding box center [303, 391] width 410 height 638
click at [459, 166] on div "34 2 19:30 | 21:45 33B 2 20:00 | 22:15 33 2 20:00 | 22:00 44 lock 1 32B 3 19:30…" at bounding box center [303, 391] width 410 height 638
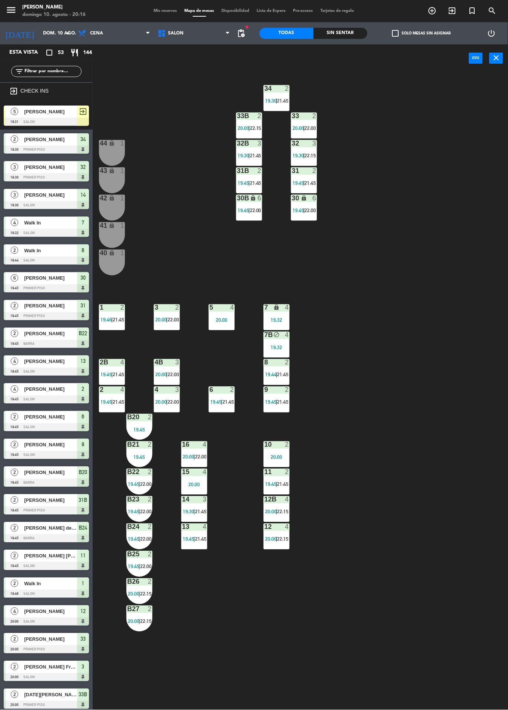
click at [459, 167] on div "34 2 19:30 | 21:45 33B 2 20:00 | 22:15 33 2 20:00 | 22:00 44 lock 1 32B 3 19:30…" at bounding box center [303, 391] width 410 height 638
click at [460, 166] on div "34 2 19:30 | 21:45 33B 2 20:00 | 22:15 33 2 20:00 | 22:00 44 lock 1 32B 3 19:30…" at bounding box center [303, 391] width 410 height 638
click at [458, 164] on div "34 2 19:30 | 21:45 33B 2 20:00 | 22:15 33 2 20:00 | 22:00 44 lock 1 32B 3 19:30…" at bounding box center [303, 391] width 410 height 638
click at [459, 165] on div "34 2 19:30 | 21:45 33B 2 20:00 | 22:15 33 2 20:00 | 22:00 44 lock 1 32B 3 19:30…" at bounding box center [303, 391] width 410 height 638
click at [460, 164] on div "34 2 19:30 | 21:45 33B 2 20:00 | 22:15 33 2 20:00 | 22:00 44 lock 1 32B 3 19:30…" at bounding box center [303, 391] width 410 height 638
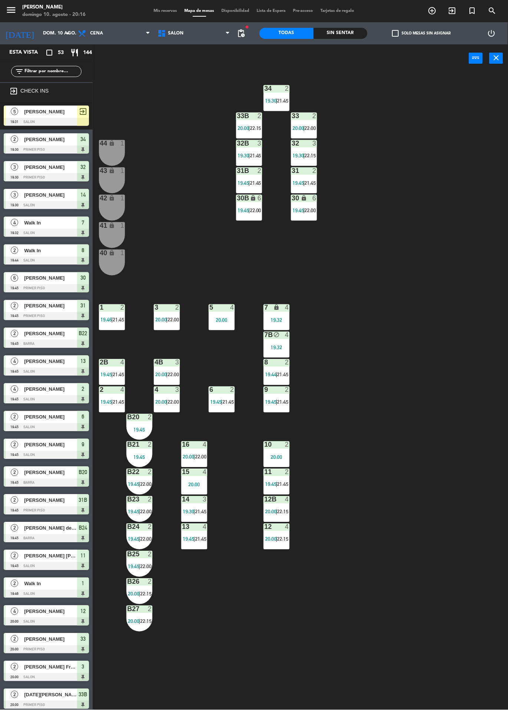
click at [459, 164] on div "34 2 19:30 | 21:45 33B 2 20:00 | 22:15 33 2 20:00 | 22:00 44 lock 1 32B 3 19:30…" at bounding box center [303, 391] width 410 height 638
click at [463, 168] on div "34 2 19:30 | 21:45 33B 2 20:00 | 22:15 33 2 20:00 | 22:00 44 lock 1 32B 3 19:30…" at bounding box center [303, 391] width 410 height 638
click at [460, 165] on div "34 2 19:30 | 21:45 33B 2 20:00 | 22:15 33 2 20:00 | 22:00 44 lock 1 32B 3 19:30…" at bounding box center [303, 391] width 410 height 638
click at [464, 170] on div "34 2 19:30 | 21:45 33B 2 20:00 | 22:15 33 2 20:00 | 22:00 44 lock 1 32B 3 19:30…" at bounding box center [303, 391] width 410 height 638
click at [470, 199] on div "34 2 19:30 | 21:45 33B 2 20:00 | 22:15 33 2 20:00 | 22:00 44 lock 1 32B 3 19:30…" at bounding box center [303, 391] width 410 height 638
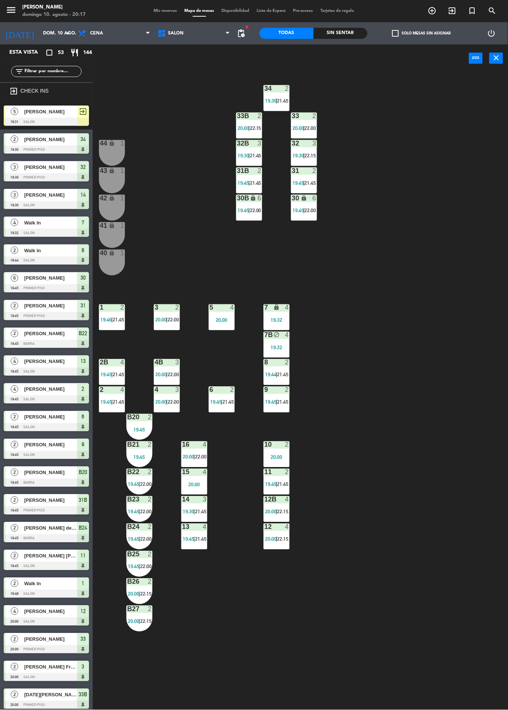
click at [470, 197] on div "34 2 19:30 | 21:45 33B 2 20:00 | 22:15 33 2 20:00 | 22:00 44 lock 1 32B 3 19:30…" at bounding box center [303, 391] width 410 height 638
click at [469, 202] on div "34 2 19:30 | 21:45 33B 2 20:00 | 22:15 33 2 20:00 | 22:00 44 lock 1 32B 3 19:30…" at bounding box center [303, 391] width 410 height 638
click at [470, 199] on div "34 2 19:30 | 21:45 33B 2 20:00 | 22:15 33 2 20:00 | 22:00 44 lock 1 32B 3 19:30…" at bounding box center [303, 391] width 410 height 638
click at [266, 550] on div "12 4 20:00 | 22:15" at bounding box center [276, 537] width 26 height 26
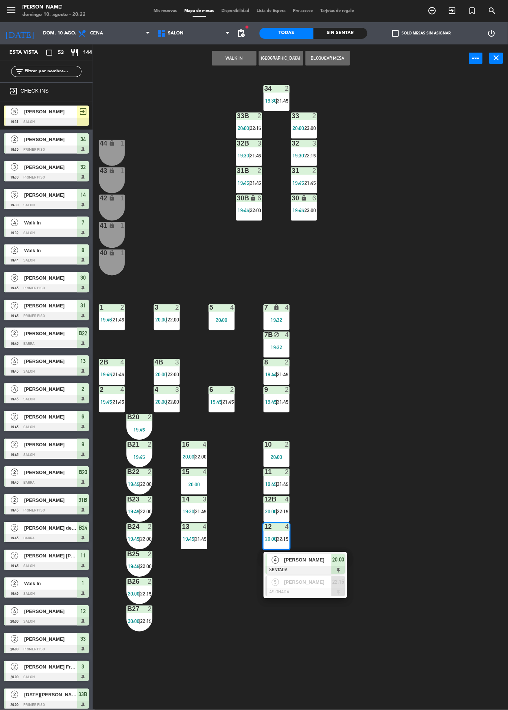
click at [425, 264] on div "34 2 19:30 | 21:45 33B 2 20:00 | 22:15 33 2 20:00 | 22:00 44 lock 1 32B 3 19:30…" at bounding box center [303, 391] width 410 height 638
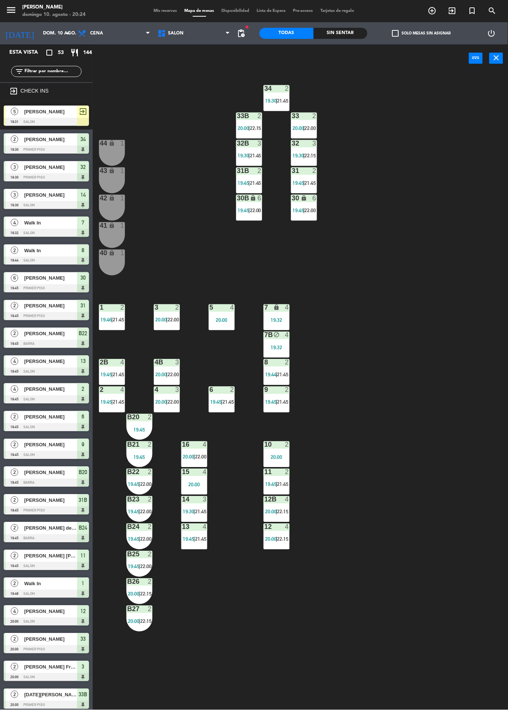
click at [474, 110] on div "34 2 19:30 | 21:45 33B 2 20:00 | 22:15 33 2 20:00 | 22:00 44 lock 1 32B 3 19:30…" at bounding box center [303, 391] width 410 height 638
click at [203, 445] on div "4" at bounding box center [205, 445] width 4 height 7
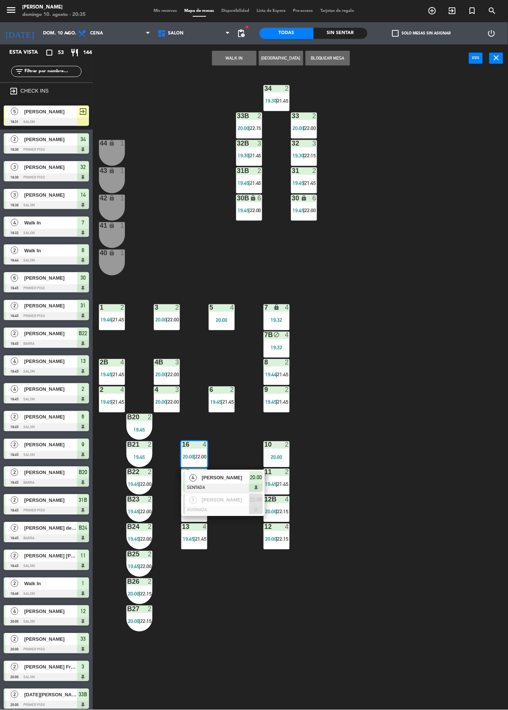
click at [378, 248] on div "34 2 19:30 | 21:45 33B 2 20:00 | 22:15 33 2 20:00 | 22:00 44 lock 1 32B 3 19:30…" at bounding box center [303, 391] width 410 height 638
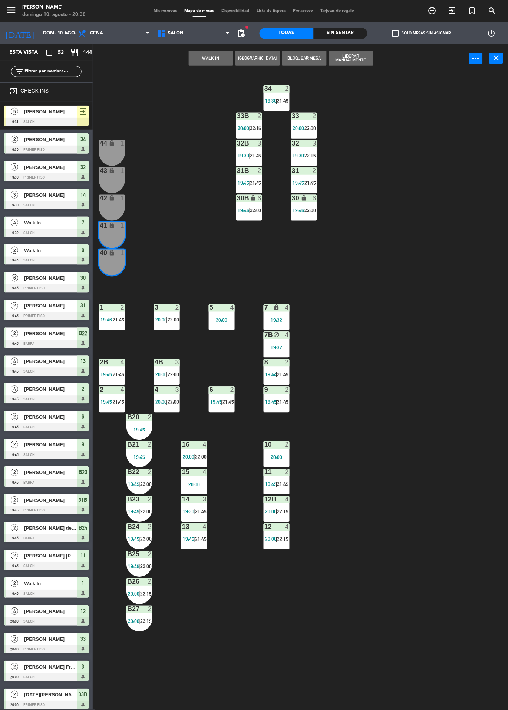
click at [222, 55] on button "WALK IN" at bounding box center [211, 58] width 44 height 15
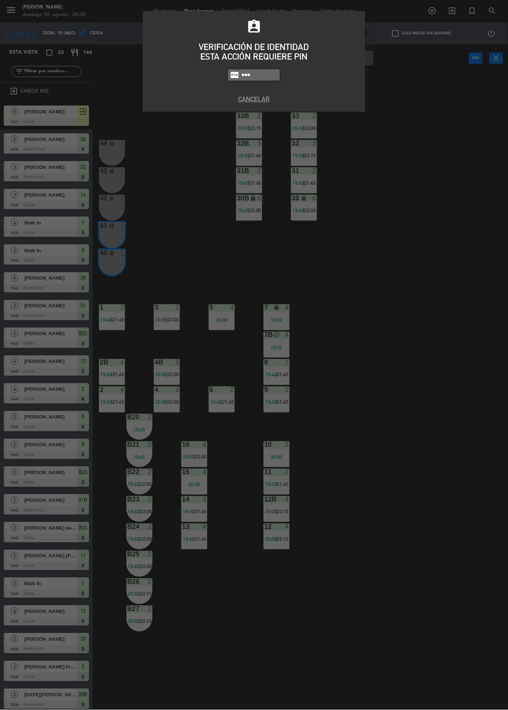
type input "6389"
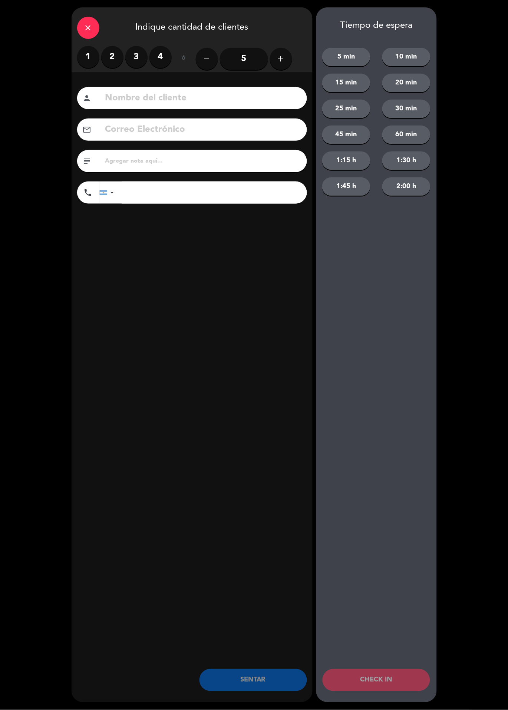
click at [117, 46] on div "1 2 3 4" at bounding box center [124, 57] width 94 height 22
click at [120, 63] on label "2" at bounding box center [112, 57] width 22 height 22
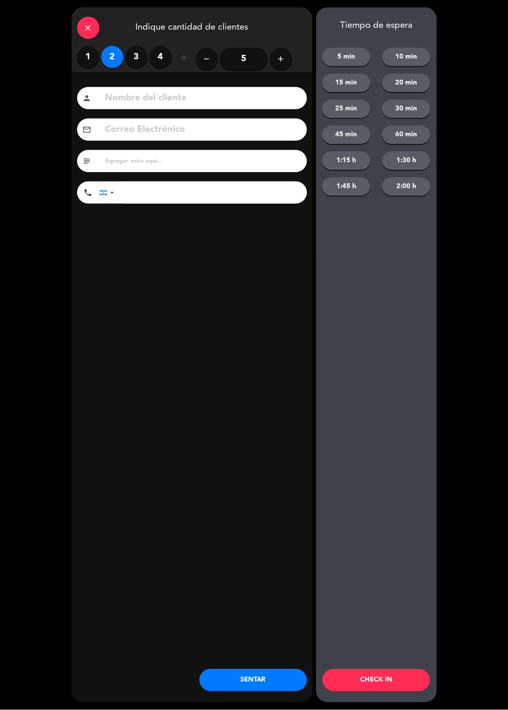
click at [393, 689] on button "CHECK IN" at bounding box center [375, 681] width 107 height 22
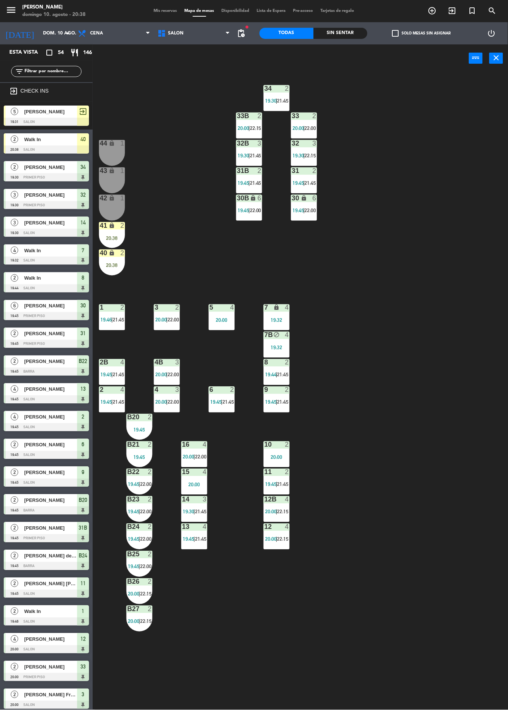
click at [117, 246] on div "41 lock 2 20:38" at bounding box center [112, 235] width 26 height 26
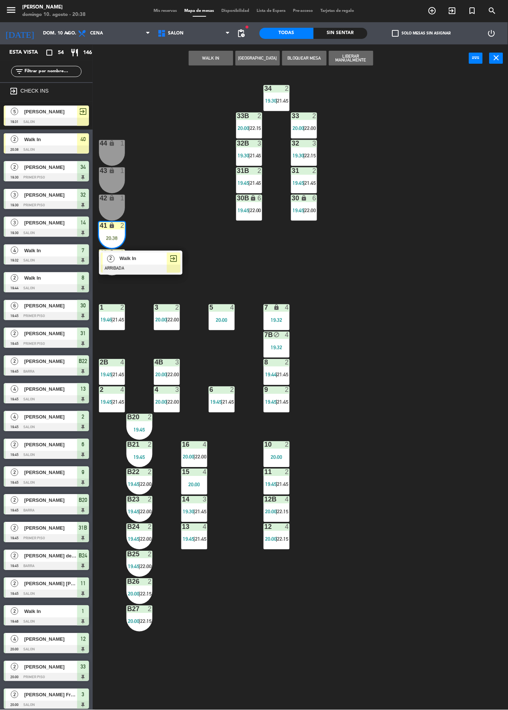
click at [172, 266] on div at bounding box center [141, 269] width 80 height 8
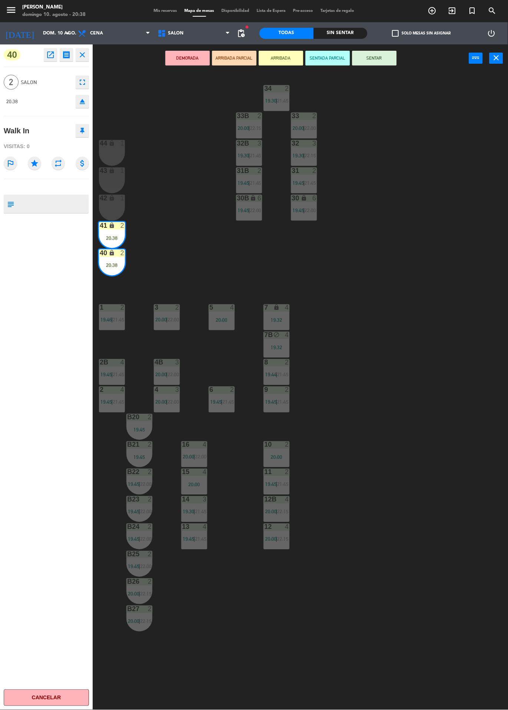
click at [385, 52] on button "SENTAR" at bounding box center [374, 58] width 44 height 15
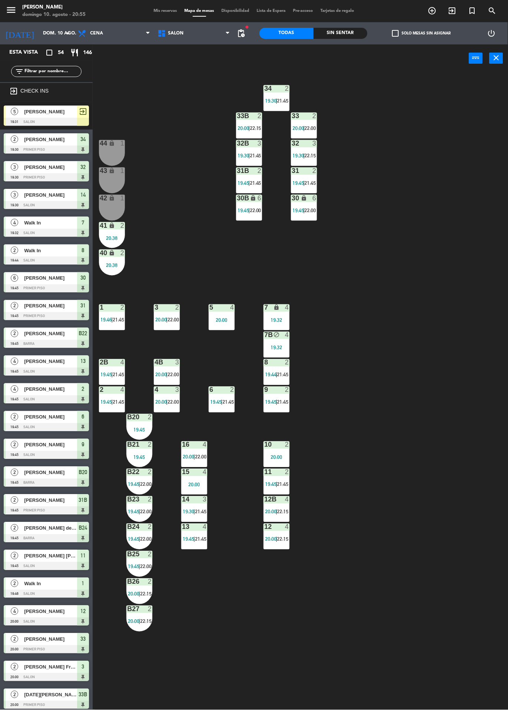
click at [201, 512] on span "21:45" at bounding box center [200, 512] width 11 height 6
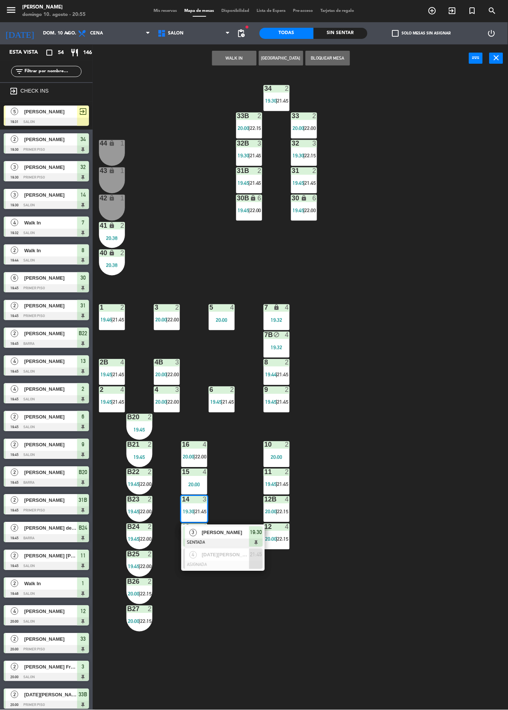
click at [244, 530] on span "[PERSON_NAME]" at bounding box center [225, 533] width 47 height 8
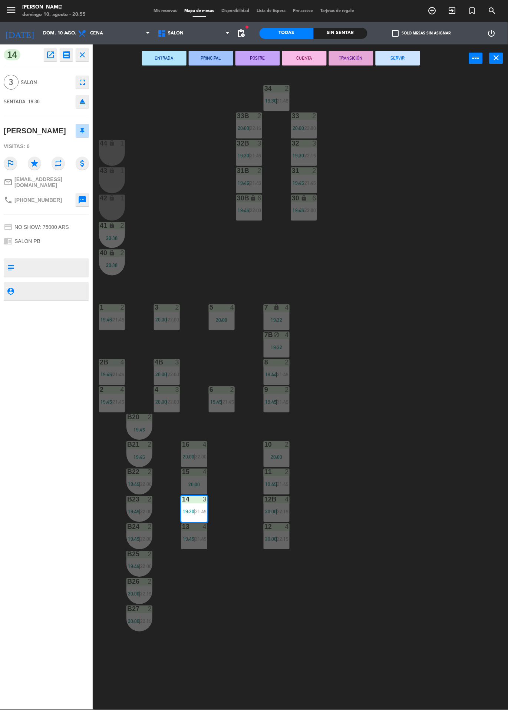
click at [396, 53] on button "SERVIR" at bounding box center [397, 58] width 44 height 15
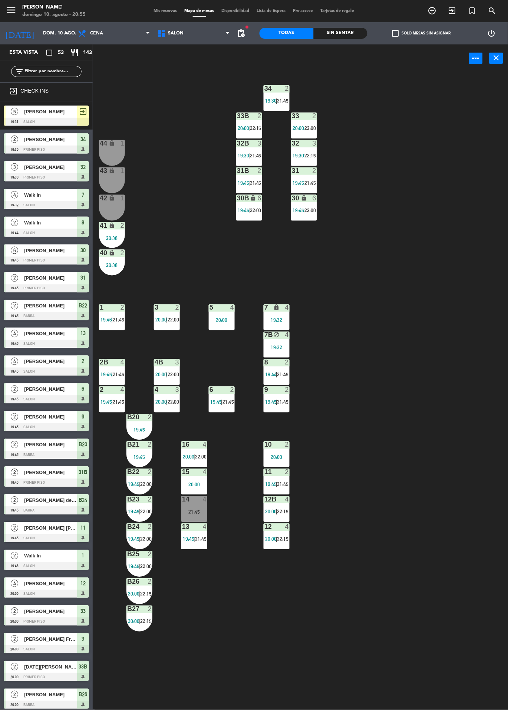
click at [159, 10] on span "Mis reservas" at bounding box center [165, 11] width 31 height 4
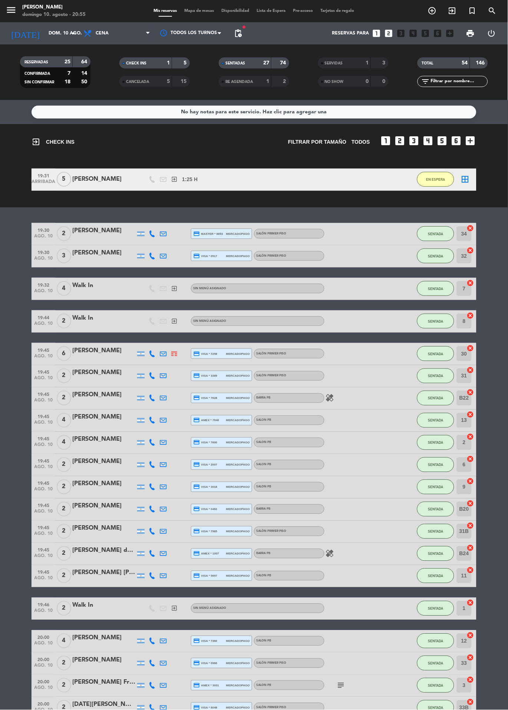
click at [202, 11] on span "Mapa de mesas" at bounding box center [199, 11] width 37 height 4
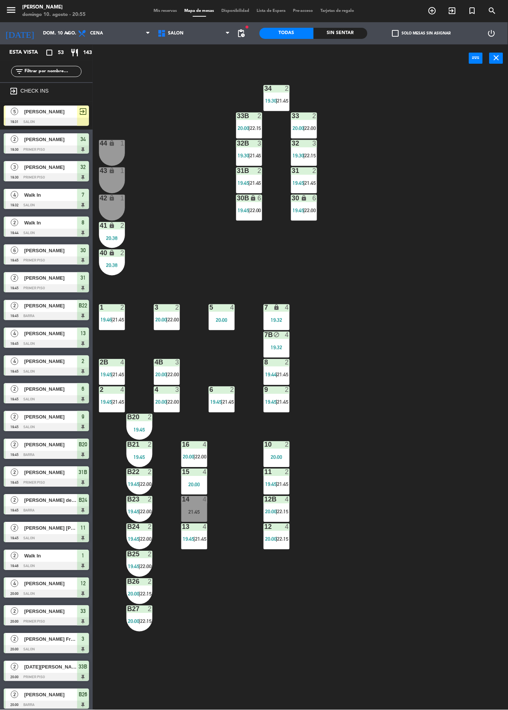
click at [4, 425] on div at bounding box center [46, 428] width 85 height 8
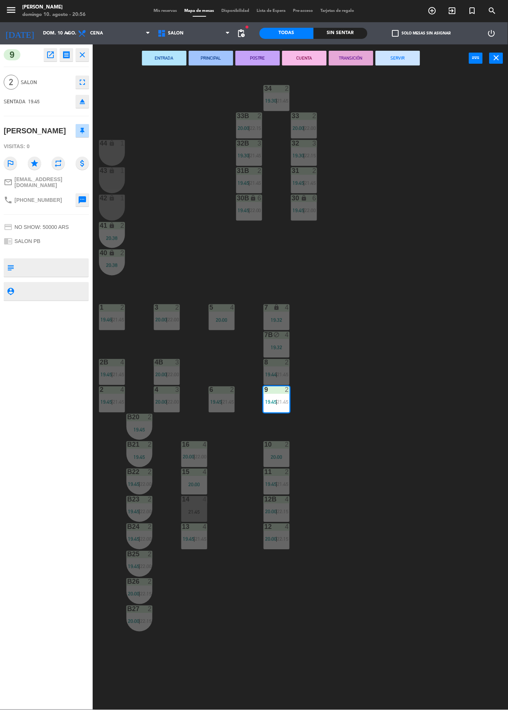
click at [381, 405] on div "34 2 19:30 | 21:45 33B 2 20:00 | 22:15 33 2 20:00 | 22:00 44 lock 1 32B 3 19:30…" at bounding box center [303, 391] width 410 height 638
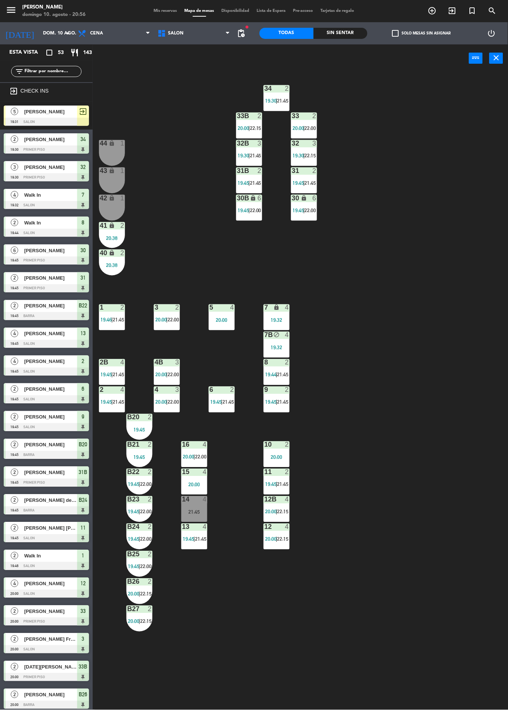
click at [280, 374] on span "21:45" at bounding box center [282, 375] width 11 height 6
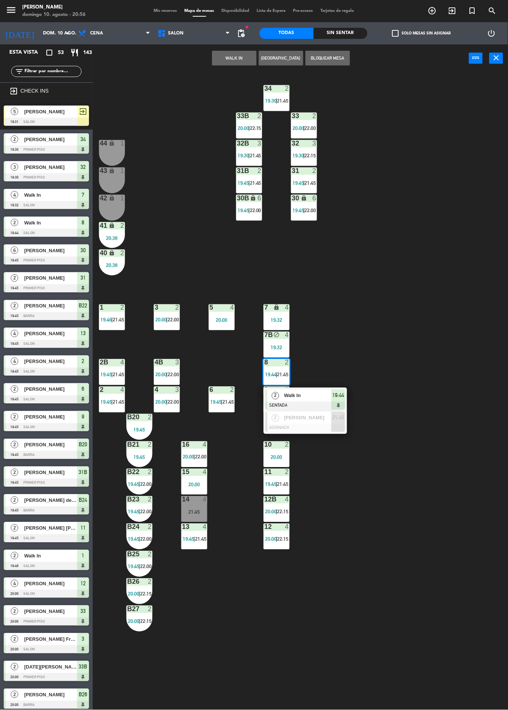
click at [322, 400] on div "Walk In" at bounding box center [307, 396] width 48 height 12
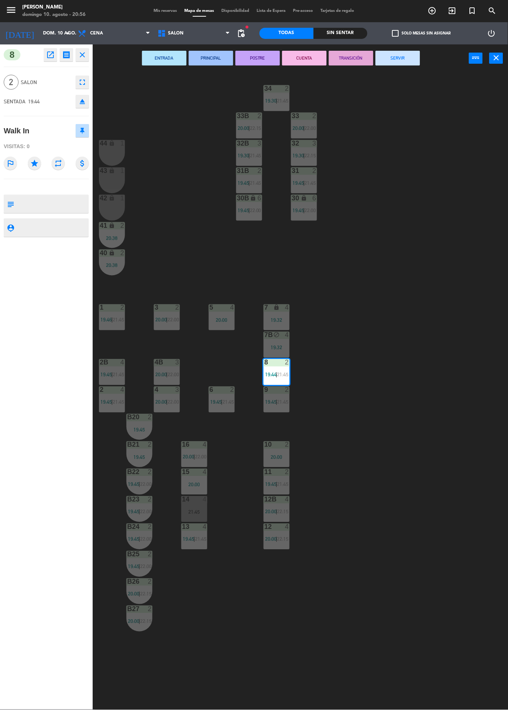
click at [411, 64] on button "SERVIR" at bounding box center [397, 58] width 44 height 15
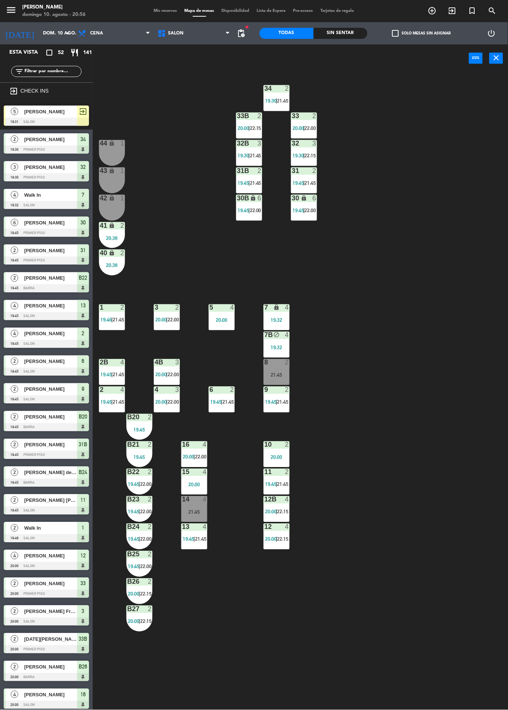
click at [146, 485] on span "22:00" at bounding box center [145, 485] width 11 height 6
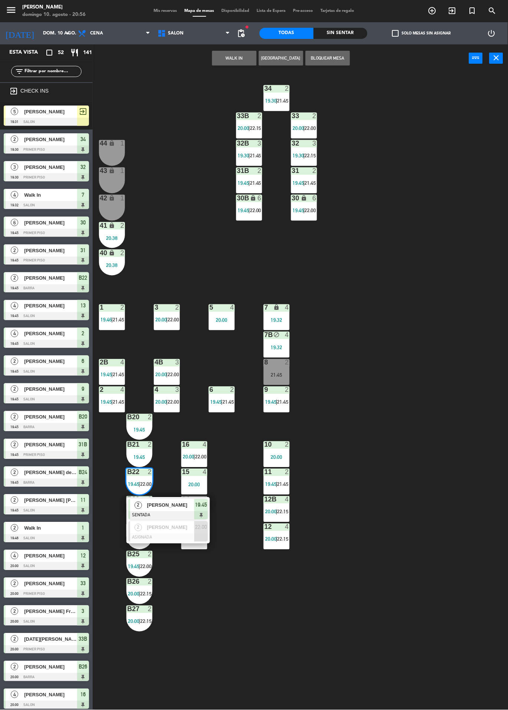
click at [178, 515] on div at bounding box center [168, 516] width 80 height 8
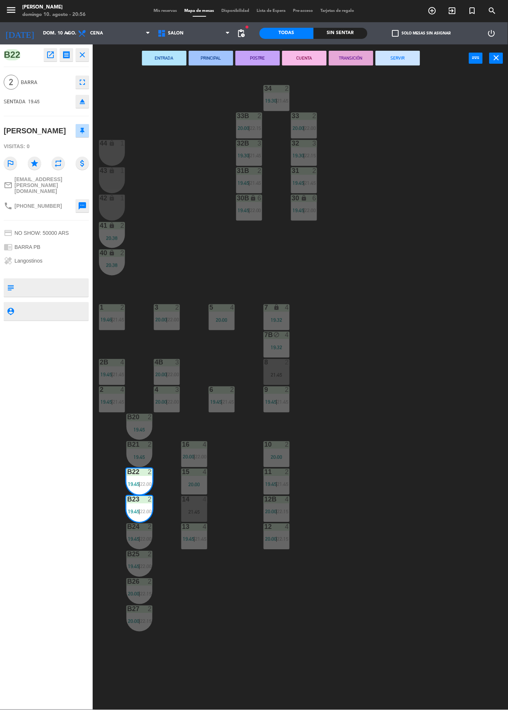
click at [268, 59] on button "POSTRE" at bounding box center [257, 58] width 44 height 15
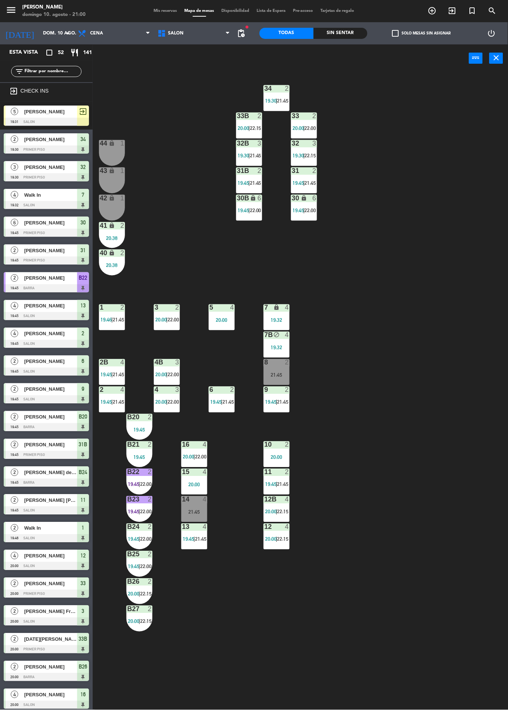
click at [143, 499] on div at bounding box center [139, 500] width 12 height 7
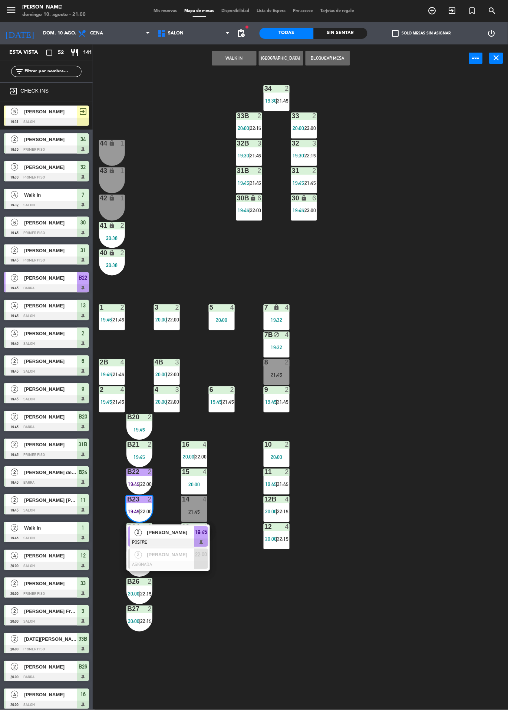
click at [182, 529] on span "[PERSON_NAME]" at bounding box center [170, 533] width 47 height 8
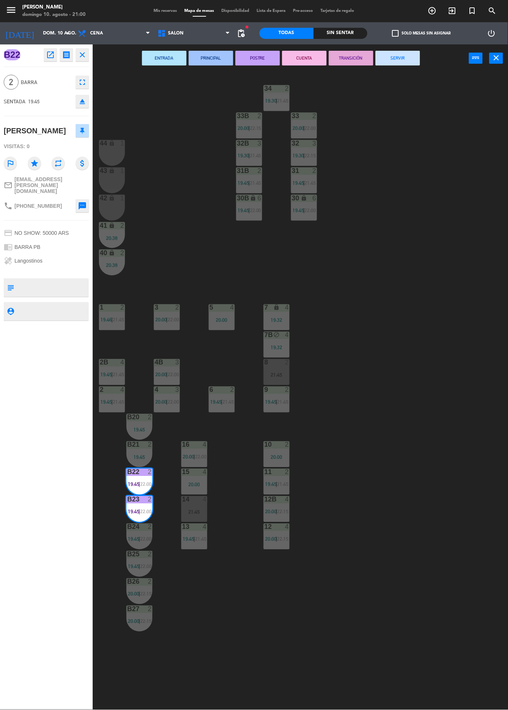
click at [409, 64] on button "SERVIR" at bounding box center [397, 58] width 44 height 15
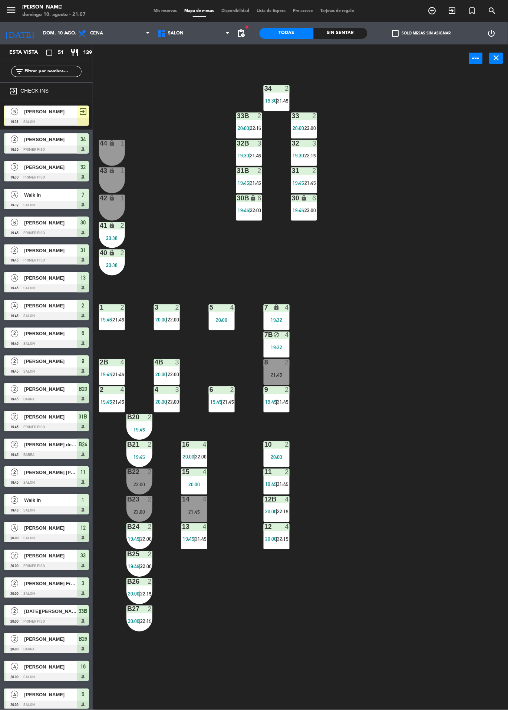
click at [276, 305] on icon "lock" at bounding box center [276, 308] width 6 height 6
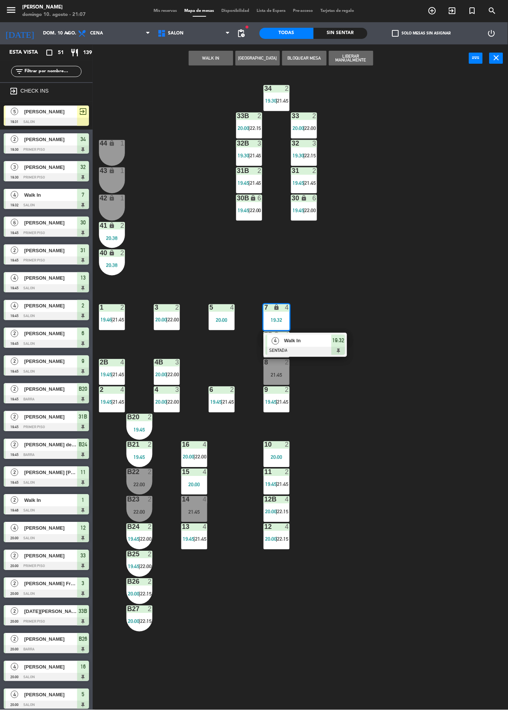
click at [320, 336] on div "Walk In" at bounding box center [307, 341] width 48 height 12
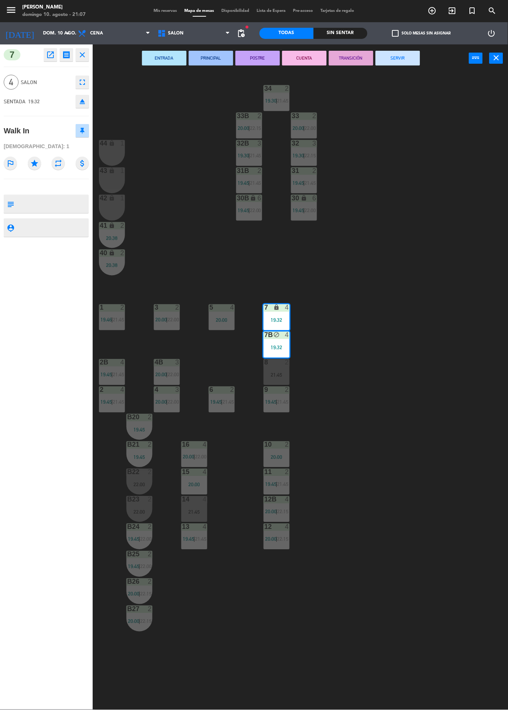
click at [321, 63] on button "CUENTA" at bounding box center [304, 58] width 44 height 15
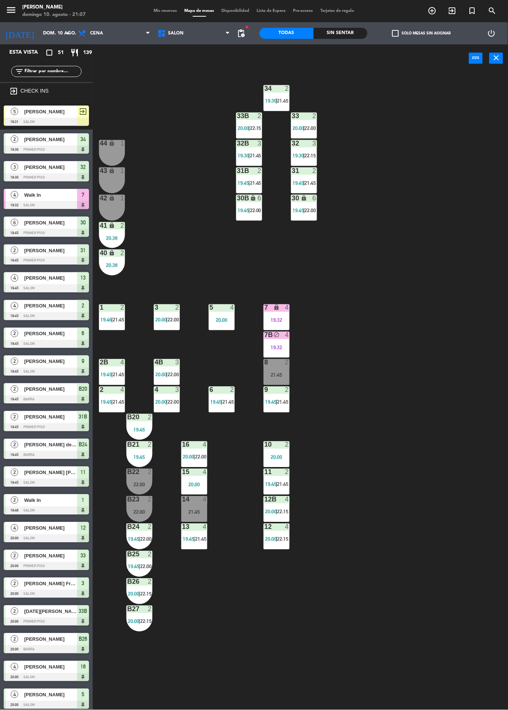
click at [271, 412] on div "9 2 19:45 | 21:45" at bounding box center [276, 400] width 26 height 26
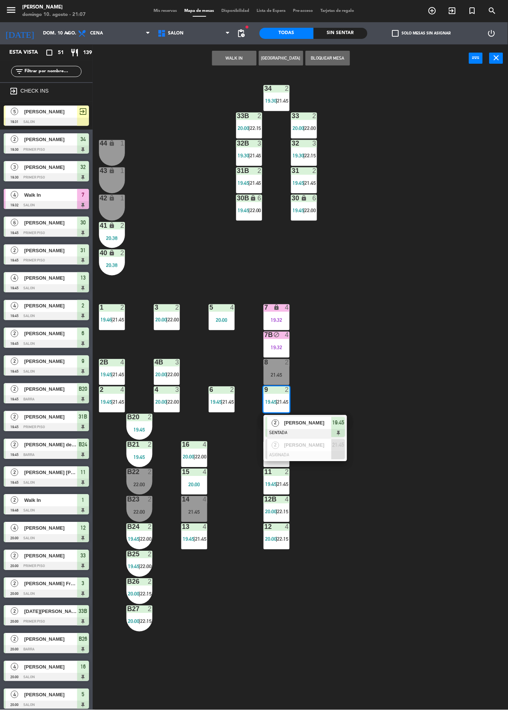
click at [331, 427] on div "19:45" at bounding box center [338, 423] width 14 height 12
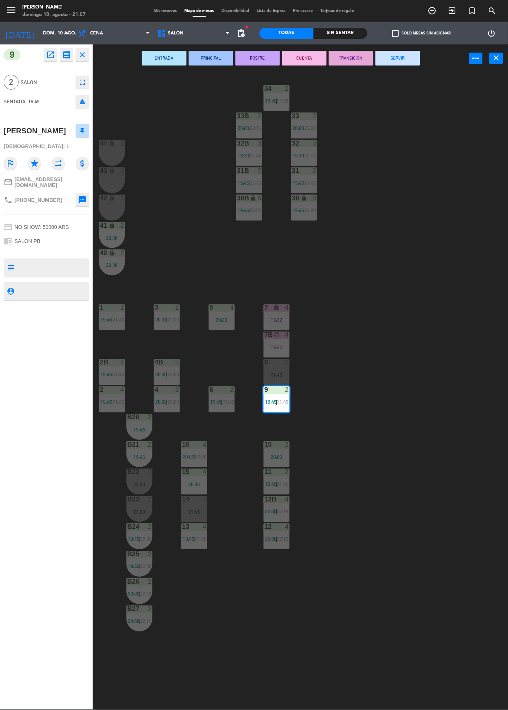
click at [413, 63] on button "SERVIR" at bounding box center [397, 58] width 44 height 15
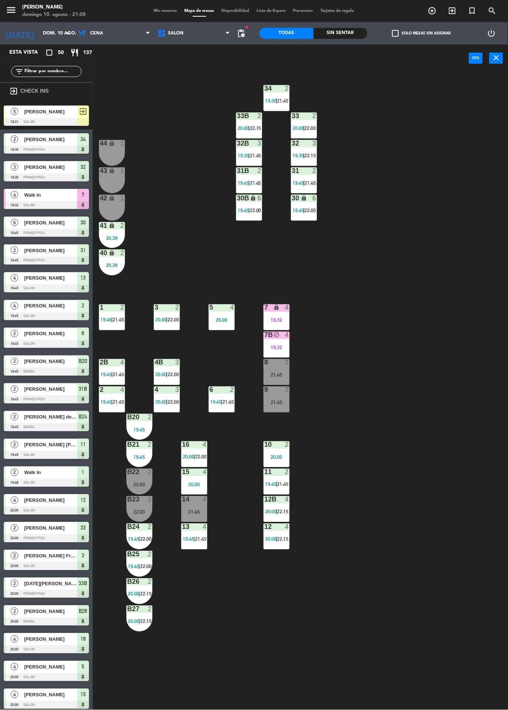
click at [193, 534] on div "13 4 19:45 | 21:45" at bounding box center [194, 537] width 26 height 26
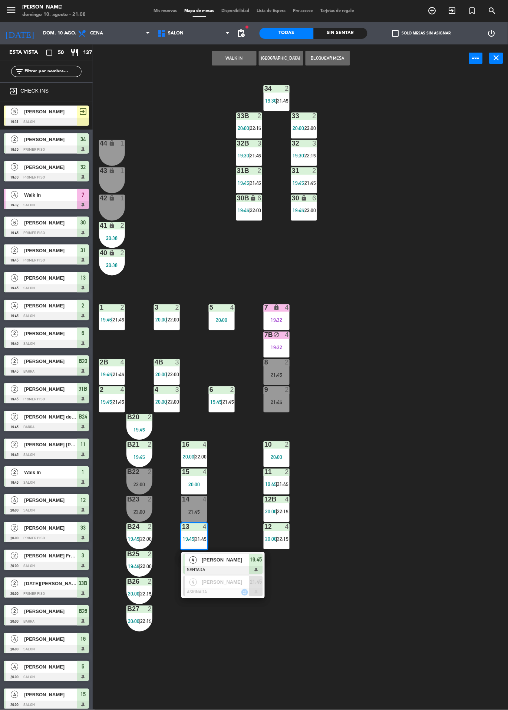
click at [168, 226] on div "34 2 19:30 | 21:45 33B 2 20:00 | 22:15 33 2 20:00 | 22:00 44 lock 1 32B 3 19:30…" at bounding box center [303, 391] width 410 height 638
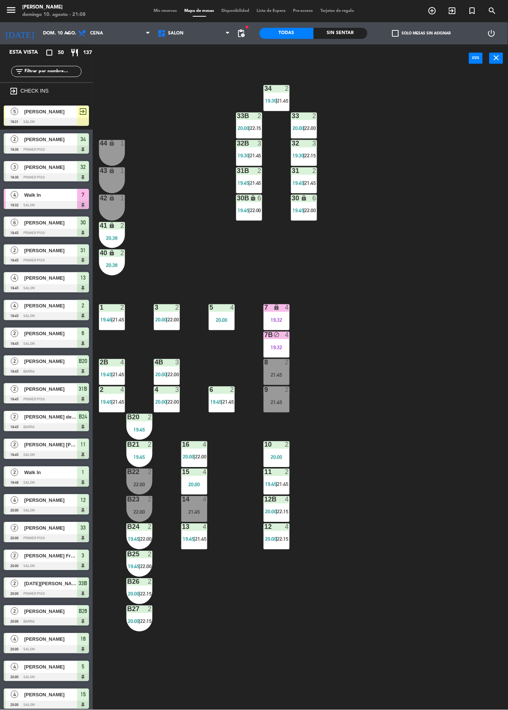
click at [122, 388] on div "4" at bounding box center [122, 390] width 4 height 7
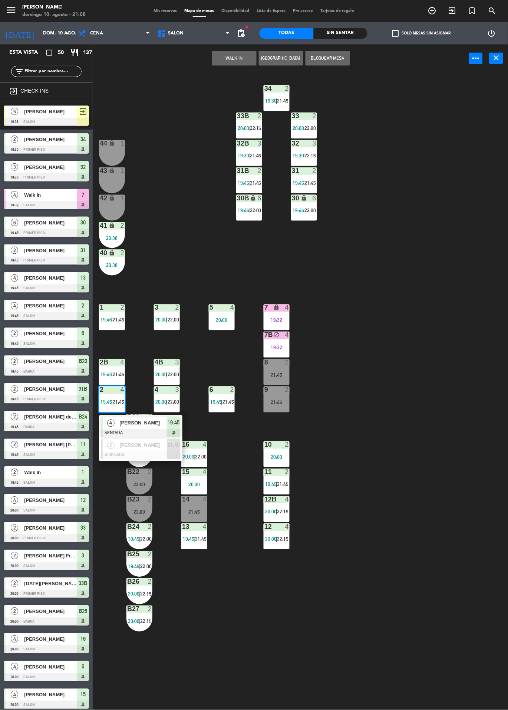
click at [168, 212] on div "34 2 19:30 | 21:45 33B 2 20:00 | 22:15 33 2 20:00 | 22:00 44 lock 1 32B 3 19:30…" at bounding box center [303, 391] width 410 height 638
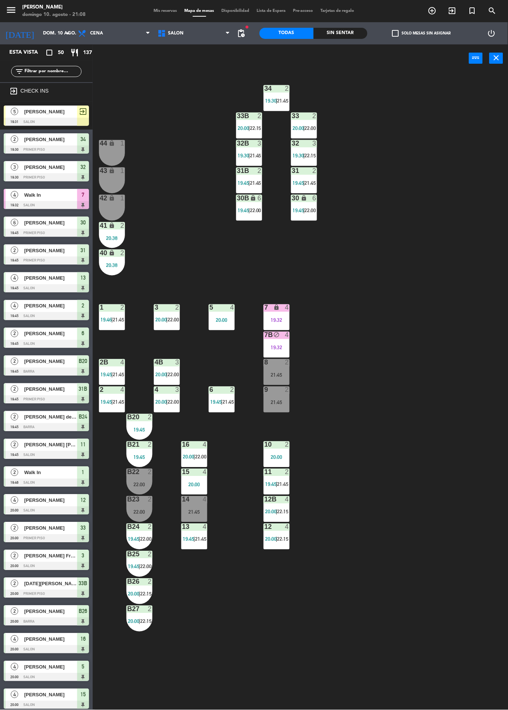
click at [165, 400] on span "20:00" at bounding box center [160, 402] width 11 height 6
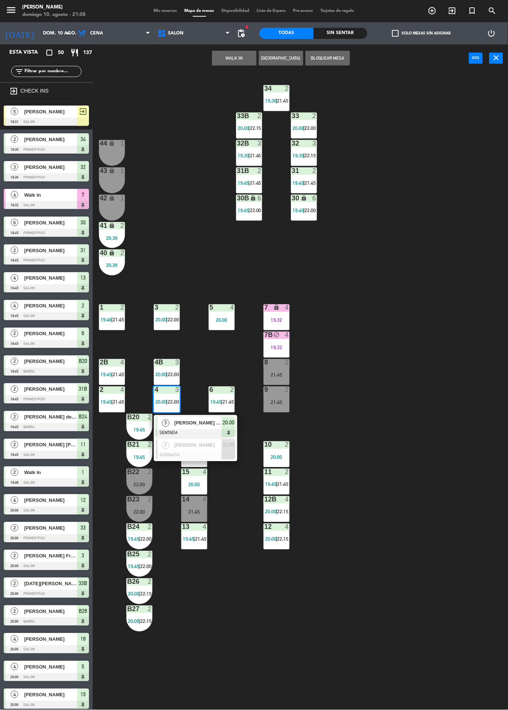
click at [182, 175] on div "34 2 19:30 | 21:45 33B 2 20:00 | 22:15 33 2 20:00 | 22:00 44 lock 1 32B 3 19:30…" at bounding box center [303, 391] width 410 height 638
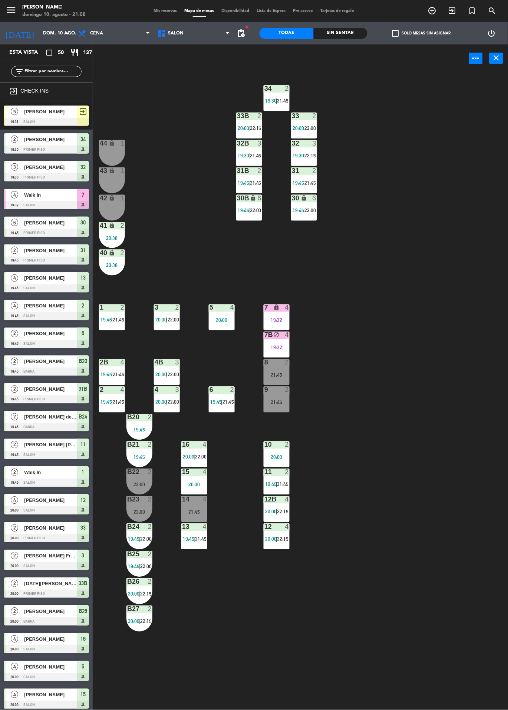
click at [188, 539] on span "19:45" at bounding box center [188, 540] width 11 height 6
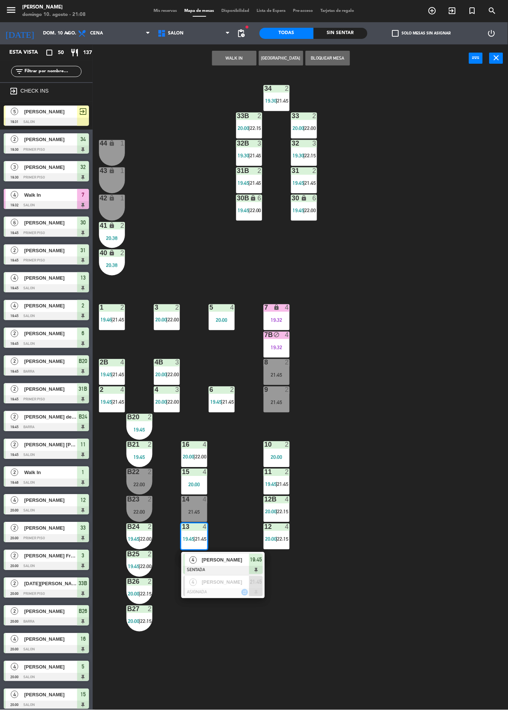
click at [255, 212] on span "22:00" at bounding box center [255, 211] width 11 height 6
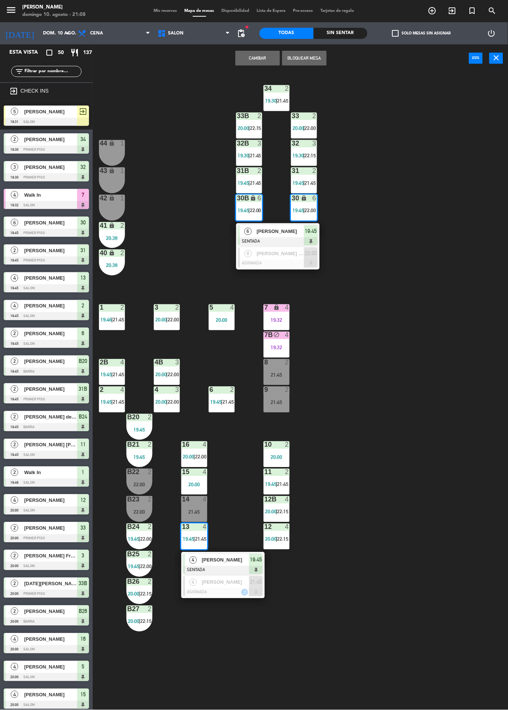
click at [254, 262] on div at bounding box center [278, 264] width 80 height 8
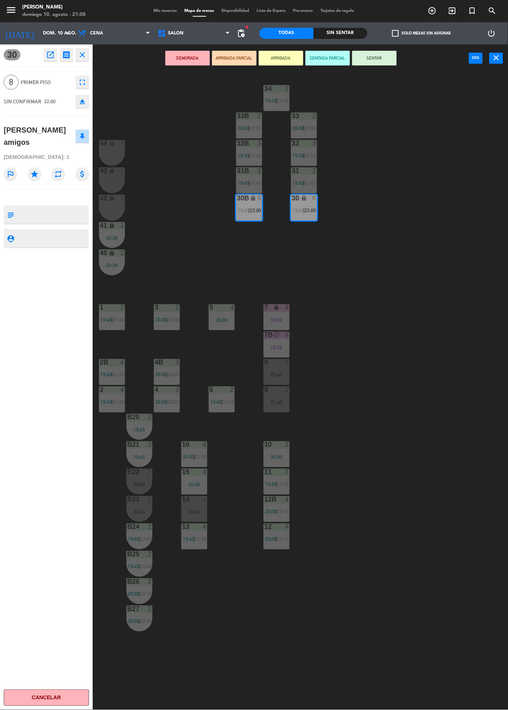
click at [78, 82] on icon "fullscreen" at bounding box center [82, 82] width 9 height 9
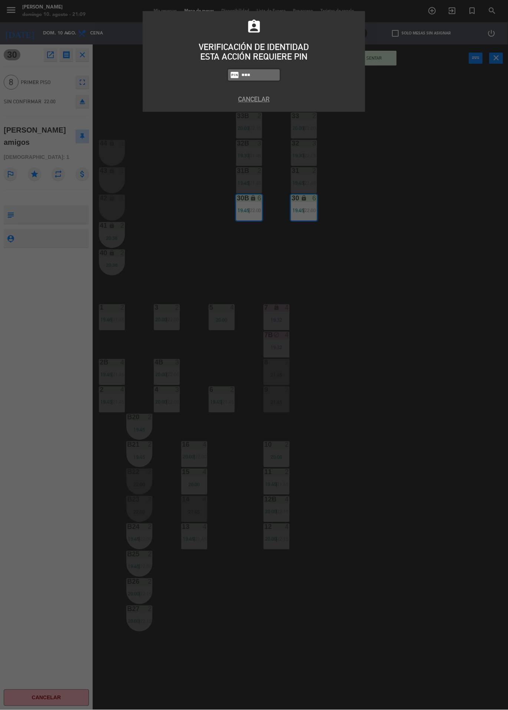
type input "6389"
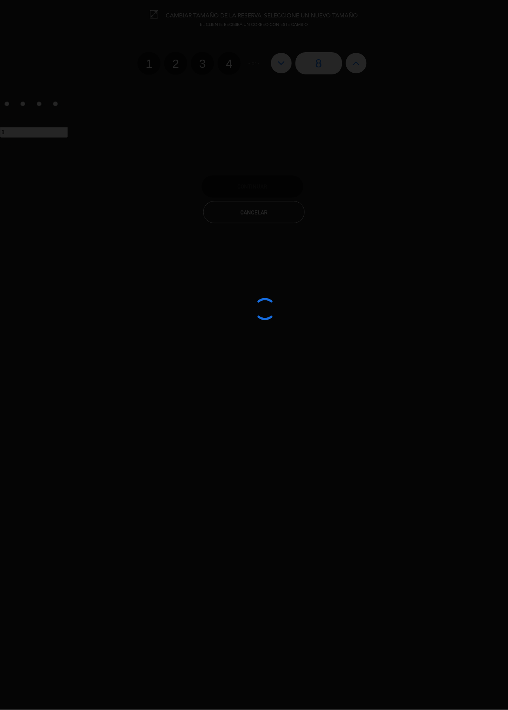
click at [230, 67] on div at bounding box center [254, 355] width 508 height 710
click at [237, 62] on div at bounding box center [254, 355] width 508 height 710
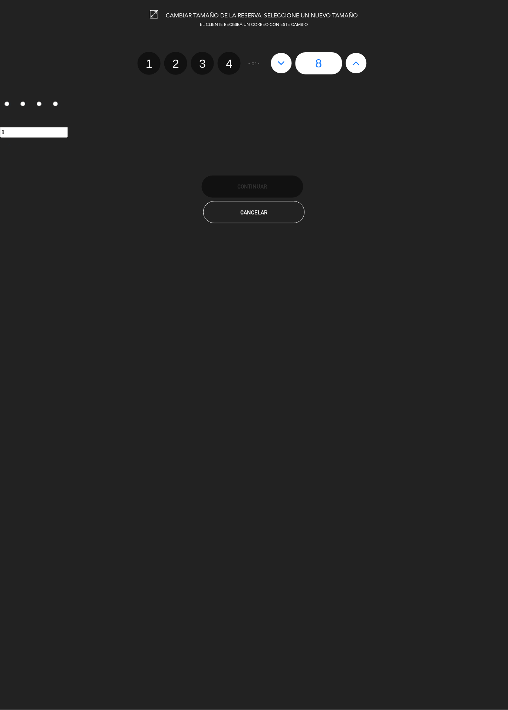
click at [235, 66] on label "4" at bounding box center [229, 63] width 23 height 23
click at [230, 60] on input "4" at bounding box center [228, 57] width 5 height 5
radio input "true"
radio input "false"
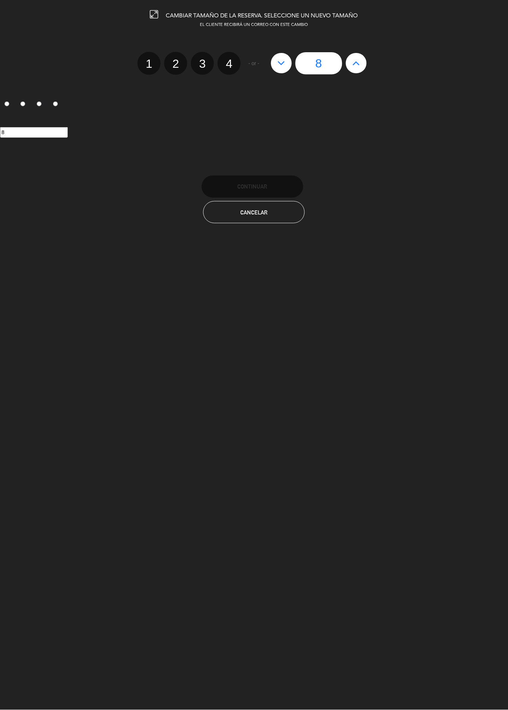
radio input "false"
radio input "true"
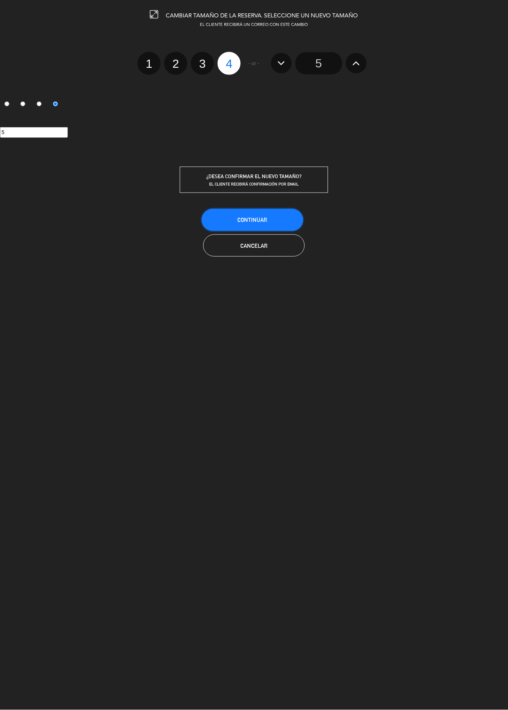
click at [263, 216] on button "Continuar" at bounding box center [253, 220] width 102 height 22
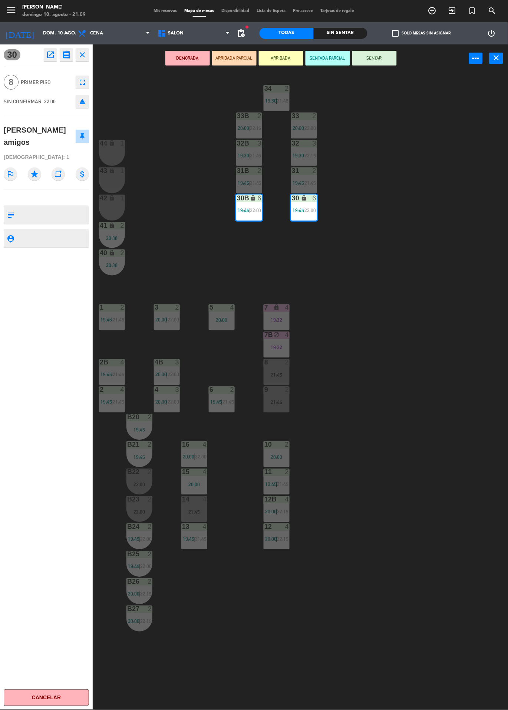
click at [377, 286] on div "34 2 19:30 | 21:45 33B 2 20:00 | 22:15 33 2 20:00 | 22:00 44 lock 1 32B 3 19:30…" at bounding box center [303, 391] width 410 height 638
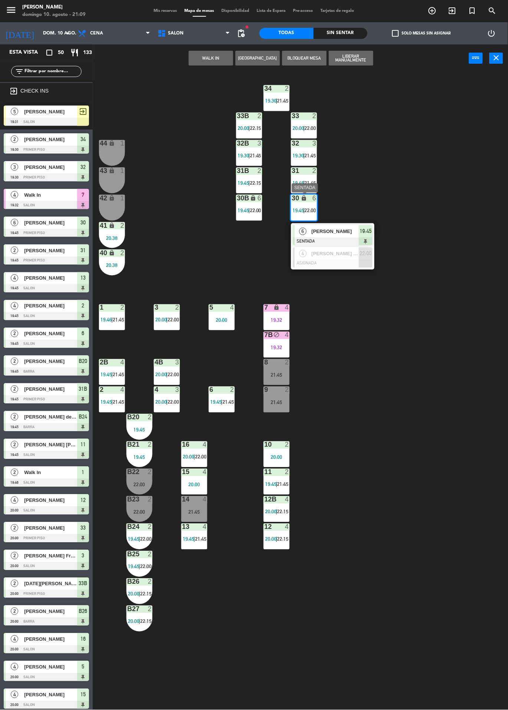
scroll to position [163, 0]
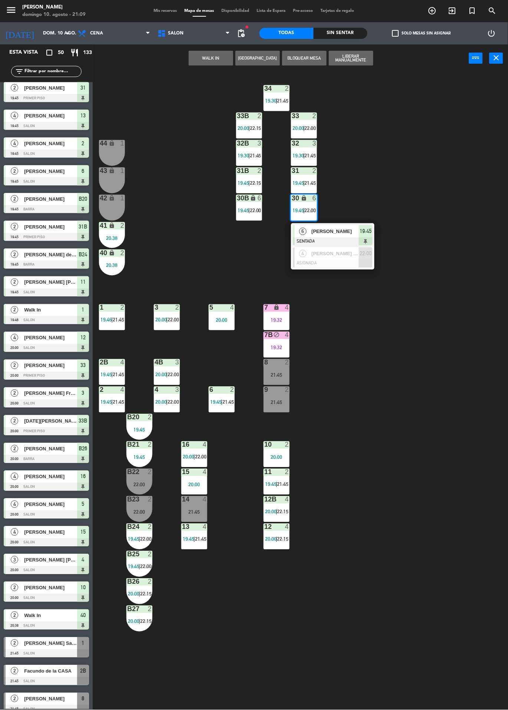
click at [405, 293] on div "34 2 19:30 | 21:45 33B 2 20:00 | 22:15 33 2 20:00 | 22:00 44 lock 1 32B 3 19:30…" at bounding box center [303, 391] width 410 height 638
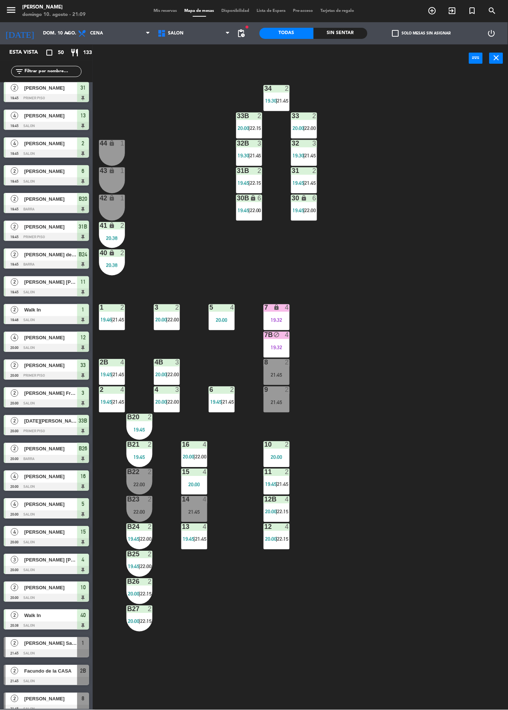
click at [300, 197] on div "lock" at bounding box center [304, 198] width 12 height 7
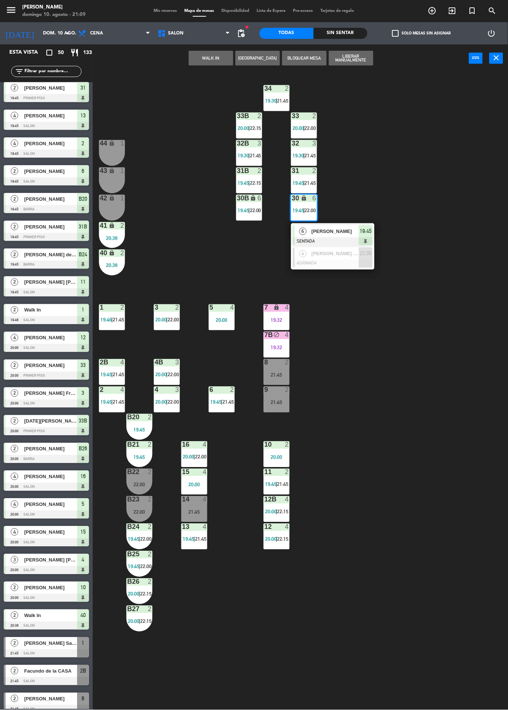
click at [332, 266] on div at bounding box center [333, 264] width 80 height 8
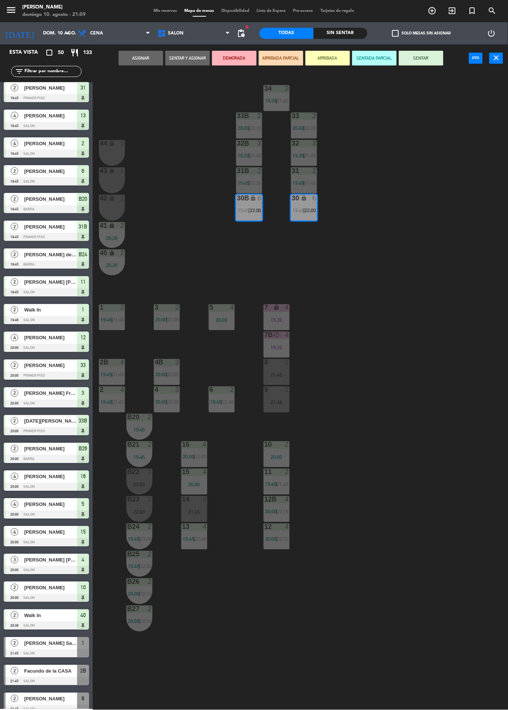
click at [186, 487] on div "20:00" at bounding box center [194, 484] width 26 height 5
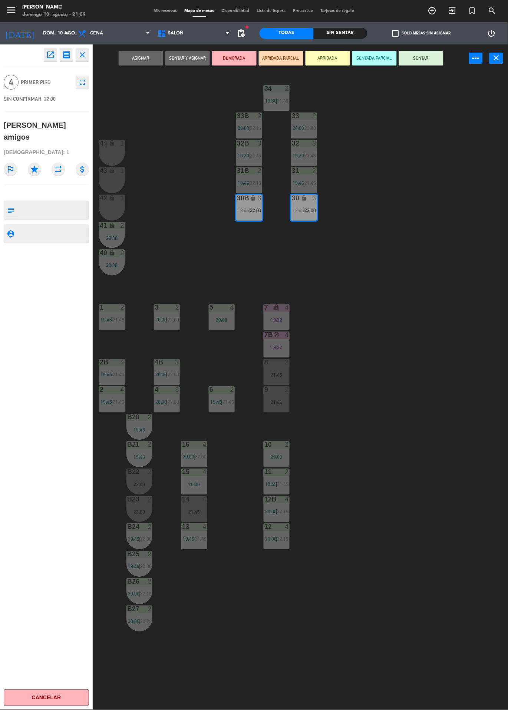
click at [421, 279] on div "34 2 19:30 | 21:45 33B 2 20:00 | 22:15 33 2 20:00 | 22:00 44 lock 1 32B 3 19:30…" at bounding box center [303, 391] width 410 height 638
click at [310, 210] on span "22:00" at bounding box center [310, 211] width 11 height 6
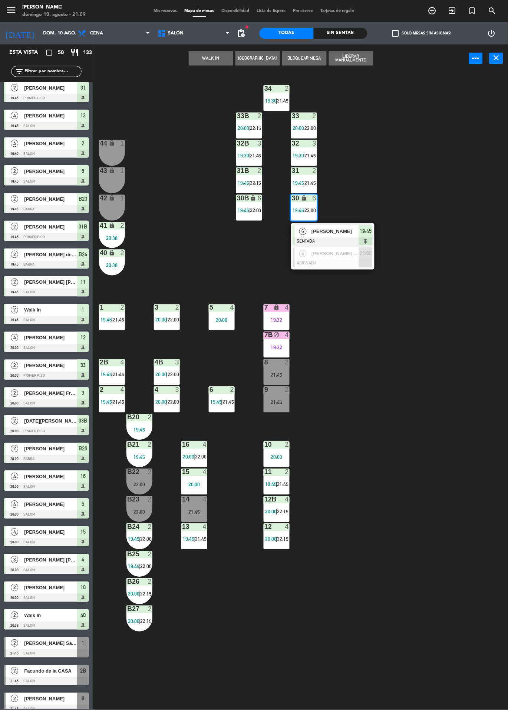
click at [356, 265] on div at bounding box center [333, 264] width 80 height 8
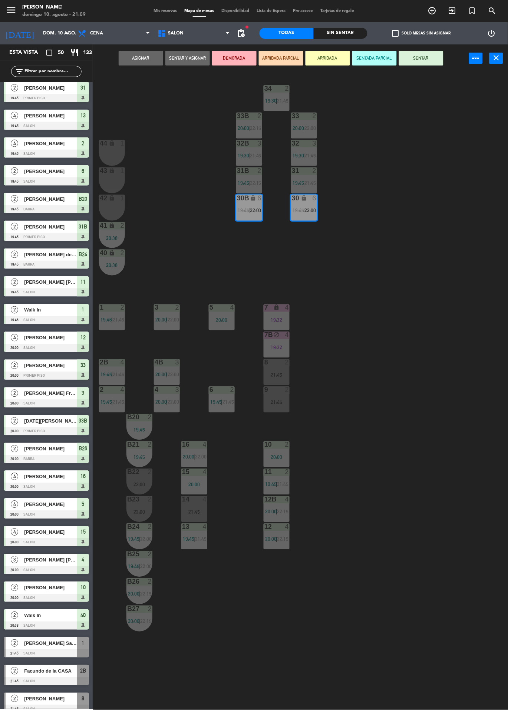
click at [211, 329] on div "5 4 20:00" at bounding box center [222, 318] width 26 height 26
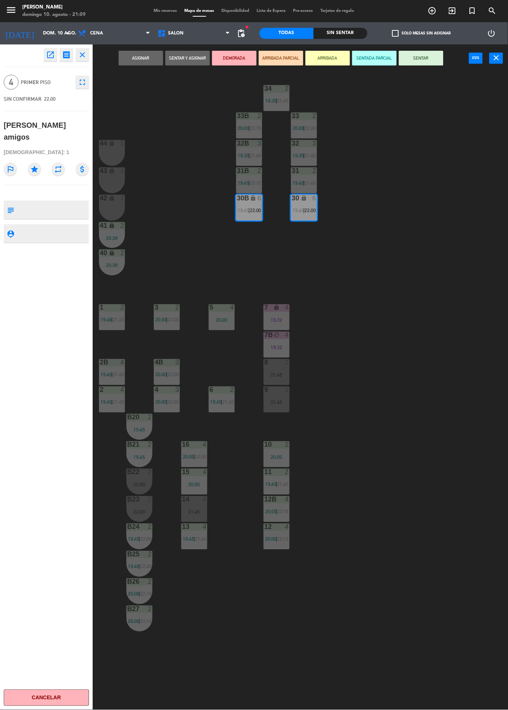
click at [225, 329] on div "5 4 20:00" at bounding box center [222, 318] width 26 height 26
click at [382, 242] on div "34 2 19:30 | 21:45 33B 2 20:00 | 22:15 33 2 20:00 | 22:00 44 lock 1 32B 3 19:30…" at bounding box center [303, 391] width 410 height 638
click at [302, 198] on icon "lock" at bounding box center [304, 198] width 6 height 6
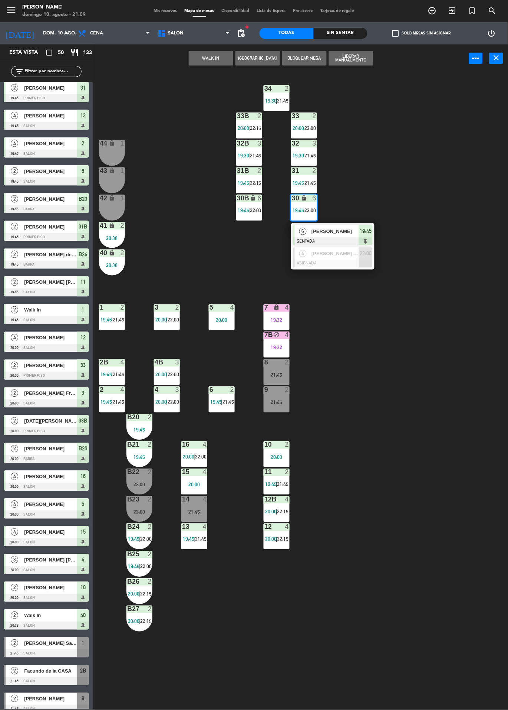
click at [348, 266] on div at bounding box center [333, 264] width 80 height 8
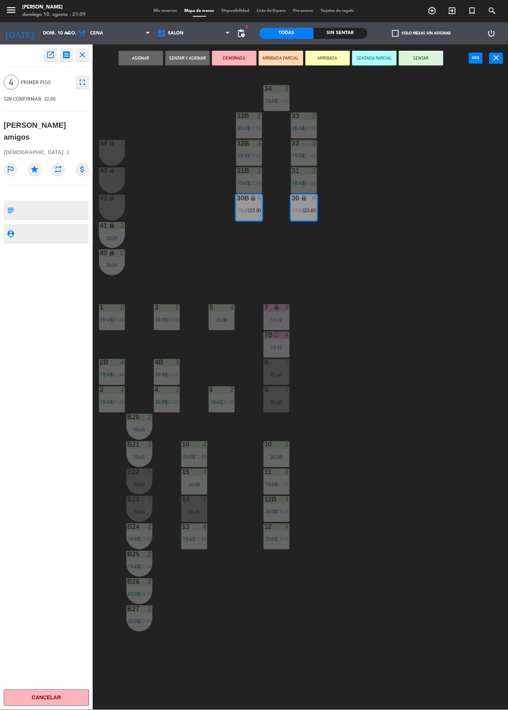
click at [221, 320] on div "20:00" at bounding box center [222, 320] width 26 height 5
click at [226, 318] on div "20:00" at bounding box center [222, 320] width 26 height 5
click at [362, 226] on div "34 2 19:30 | 21:45 33B 2 20:00 | 22:15 33 2 20:00 | 22:00 44 lock 1 32B 3 19:30…" at bounding box center [303, 391] width 410 height 638
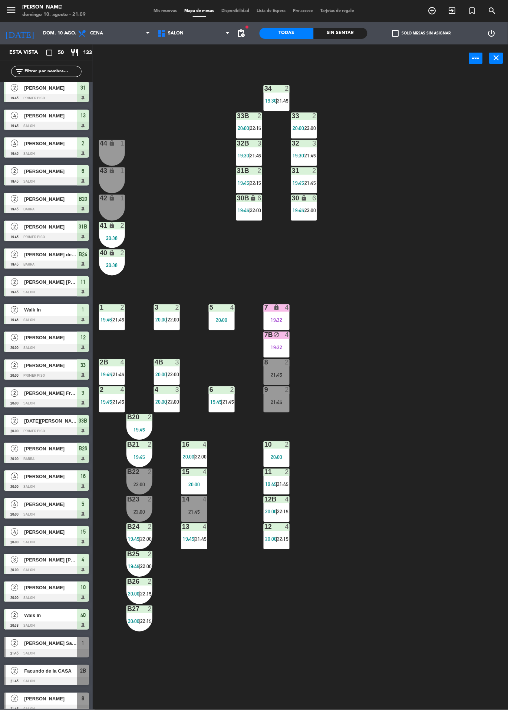
click at [304, 210] on span "|" at bounding box center [303, 211] width 1 height 6
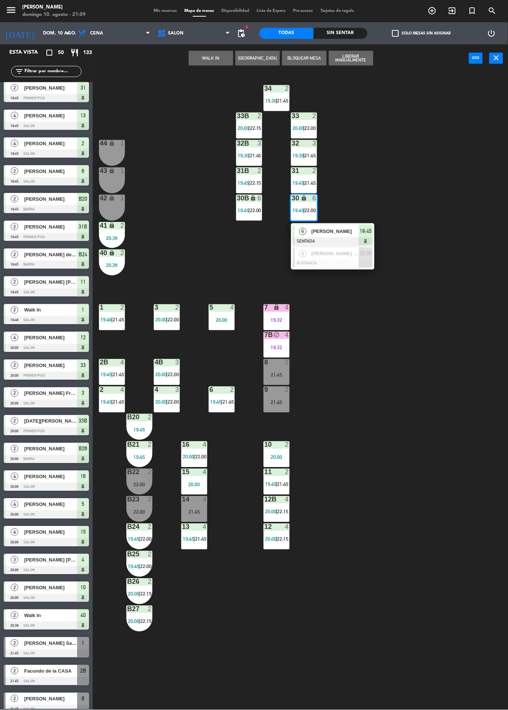
click at [334, 265] on div at bounding box center [333, 264] width 80 height 8
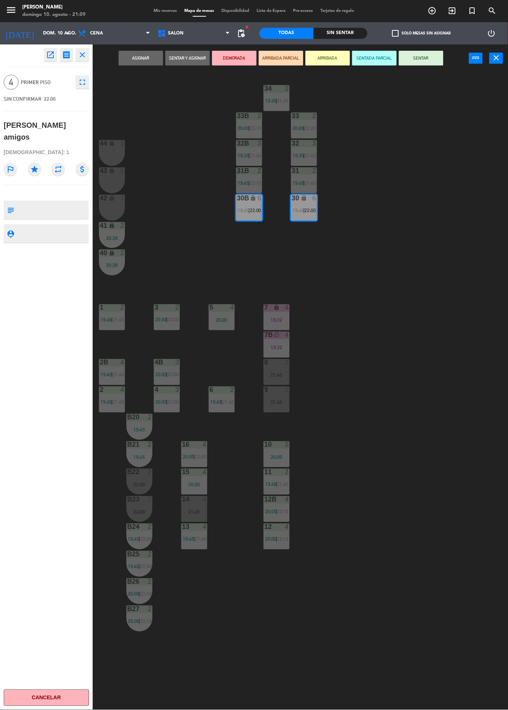
click at [200, 198] on div "34 2 19:30 | 21:45 33B 2 20:00 | 22:15 33 2 20:00 | 22:00 44 lock 1 32B 3 19:30…" at bounding box center [303, 391] width 410 height 638
